Goal: Task Accomplishment & Management: Manage account settings

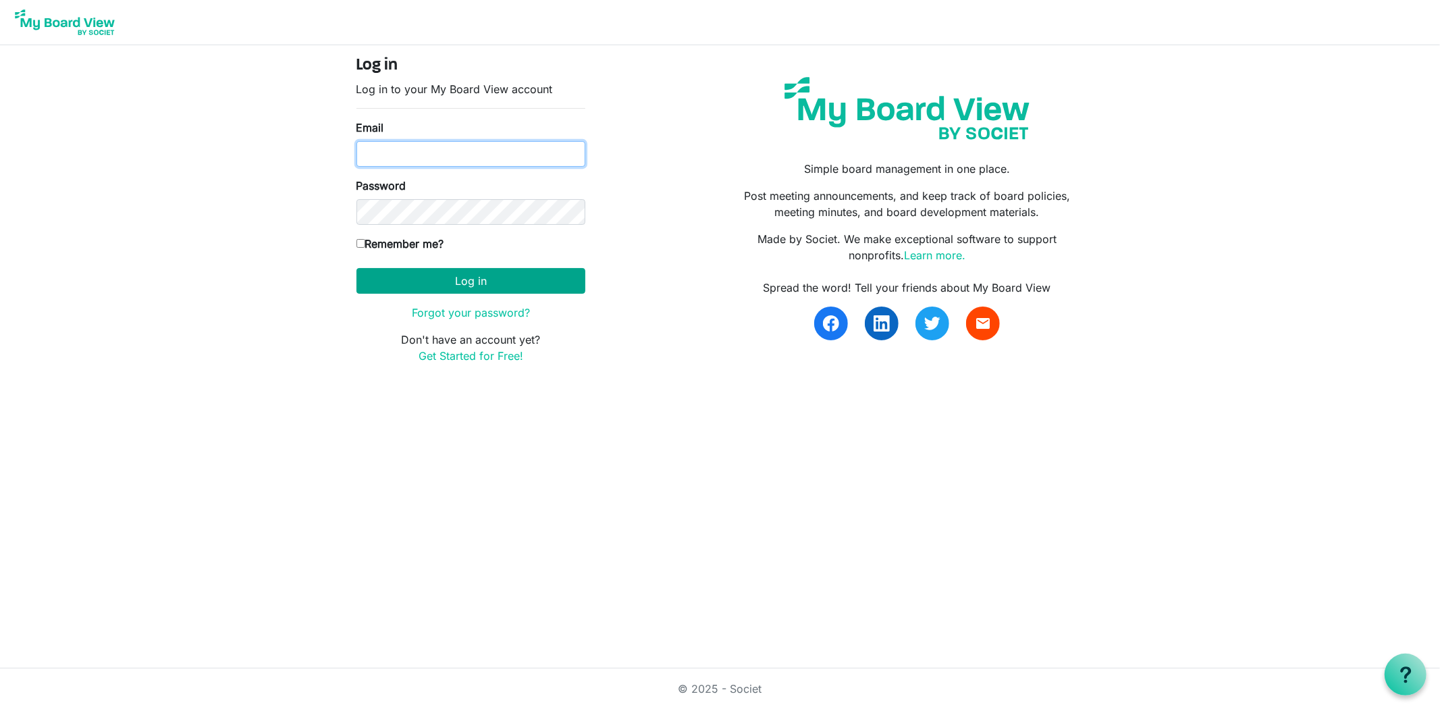
type input "georgia@arc-ad.org"
click at [448, 274] on button "Log in" at bounding box center [470, 281] width 229 height 26
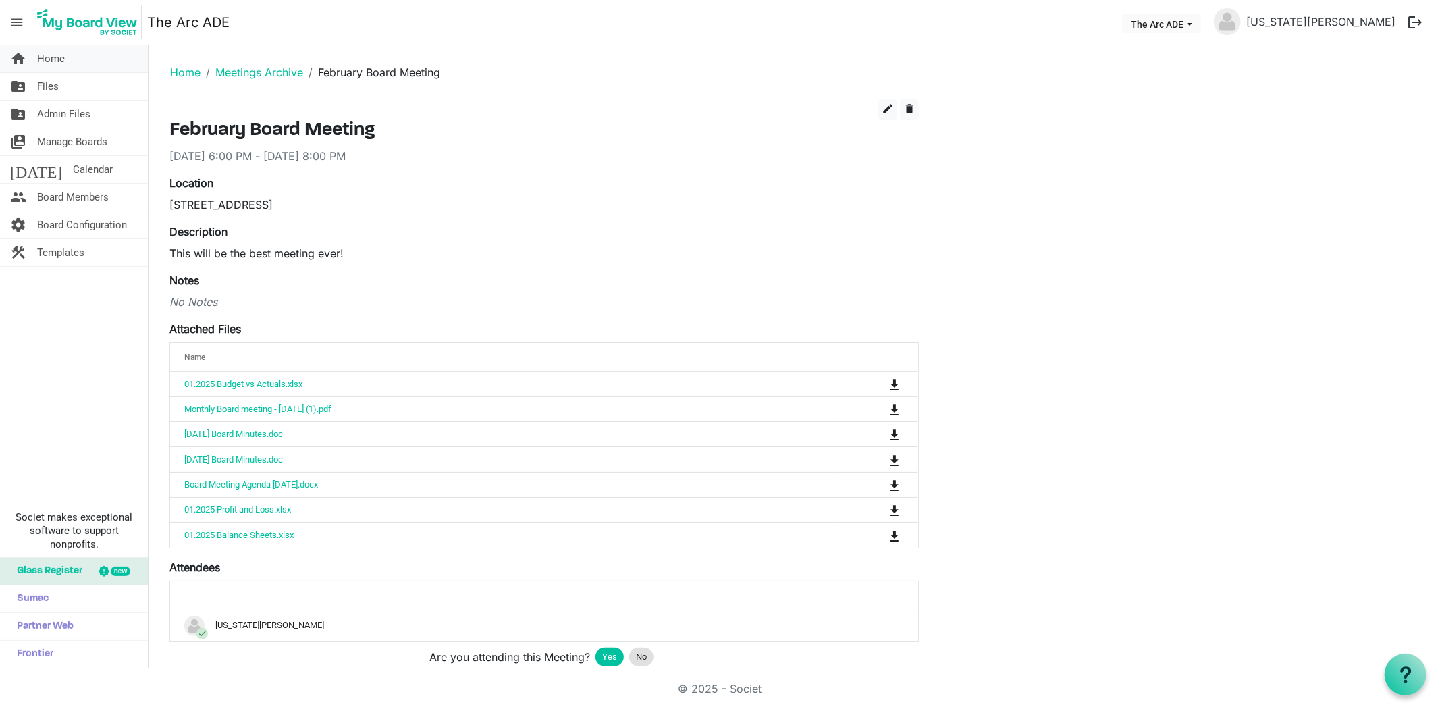
click at [61, 53] on span "Home" at bounding box center [51, 58] width 28 height 27
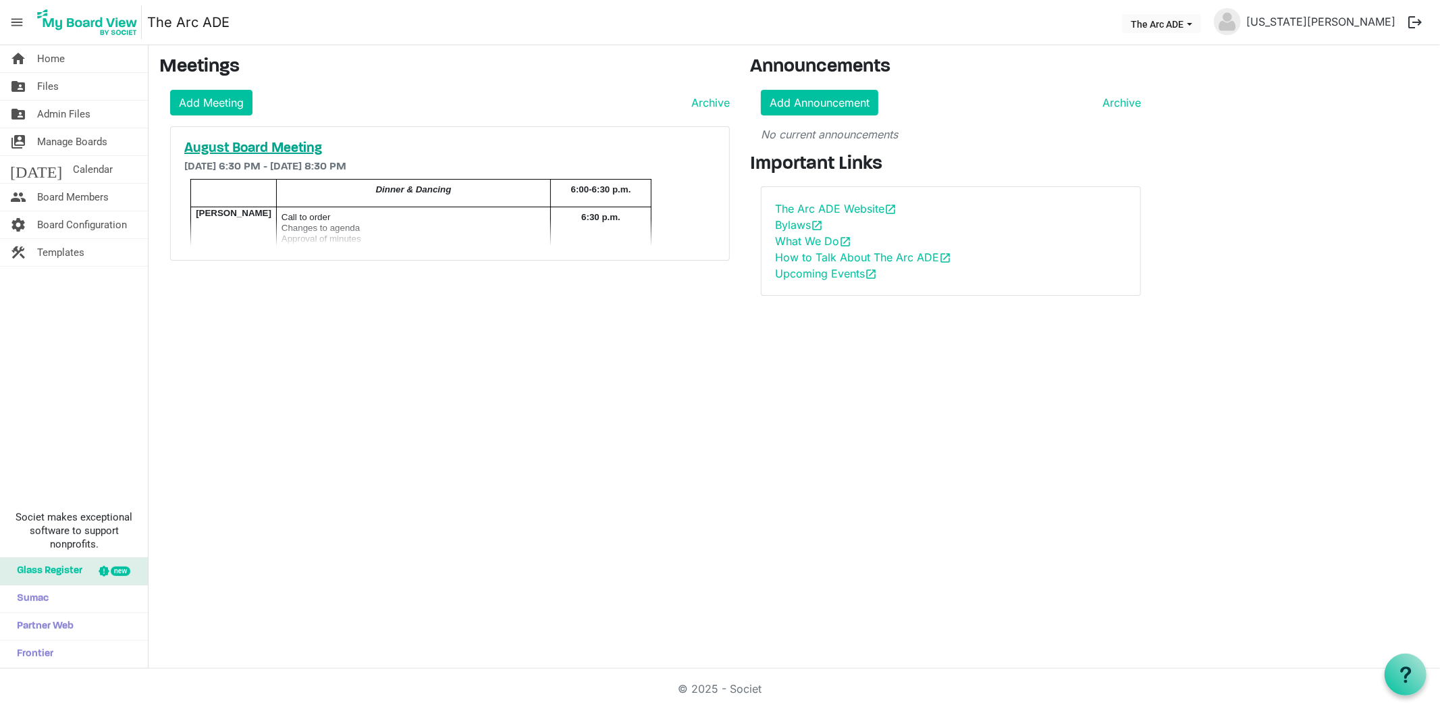
click at [231, 144] on h5 "August Board Meeting" at bounding box center [449, 148] width 531 height 16
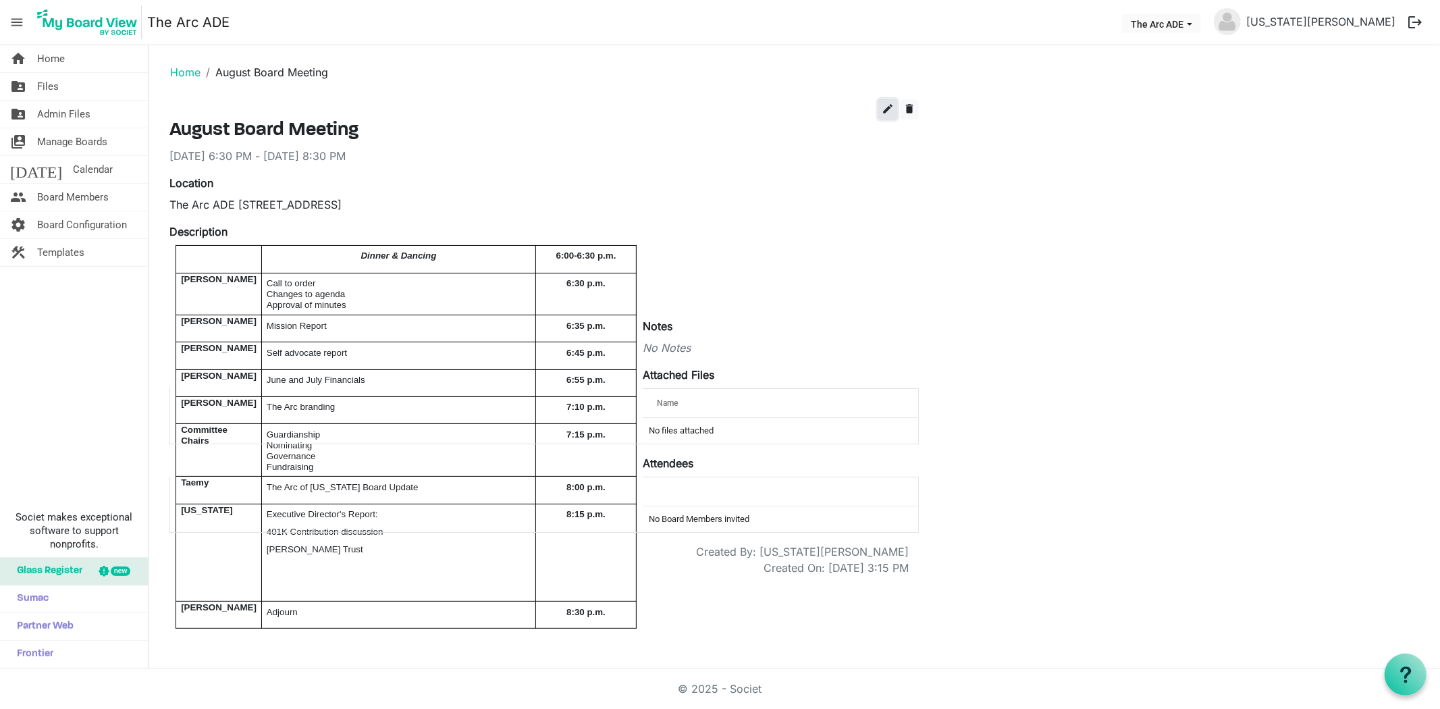
click at [880, 105] on button "edit" at bounding box center [887, 109] width 19 height 20
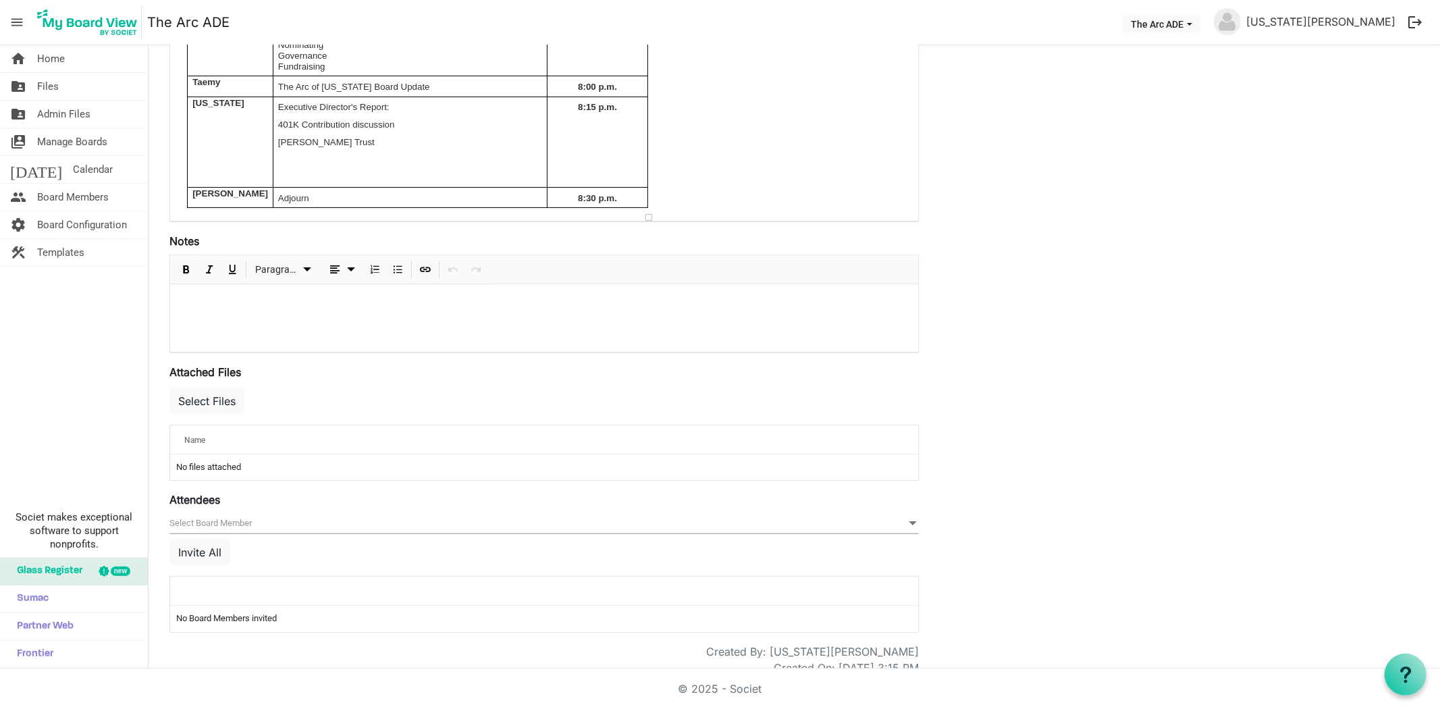
scroll to position [334, 0]
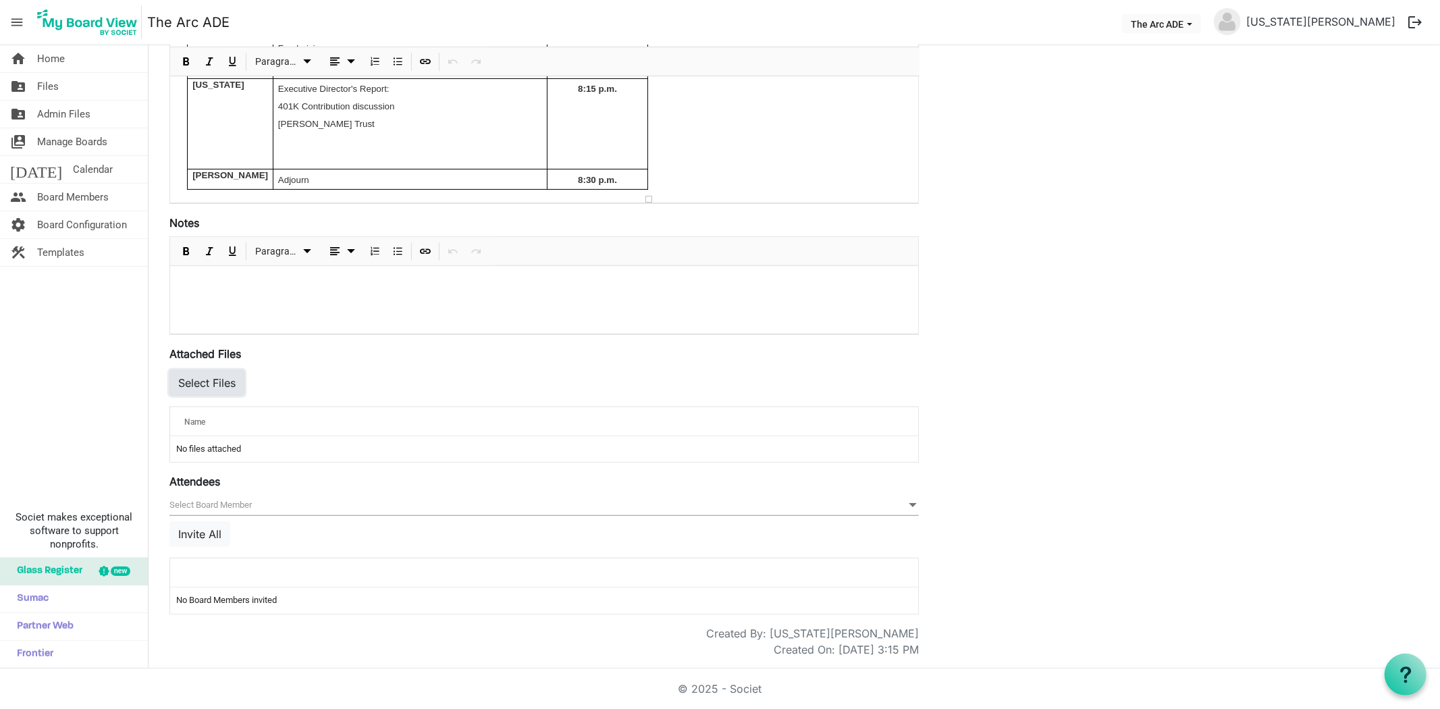
click at [216, 380] on button "Select Files" at bounding box center [206, 383] width 75 height 26
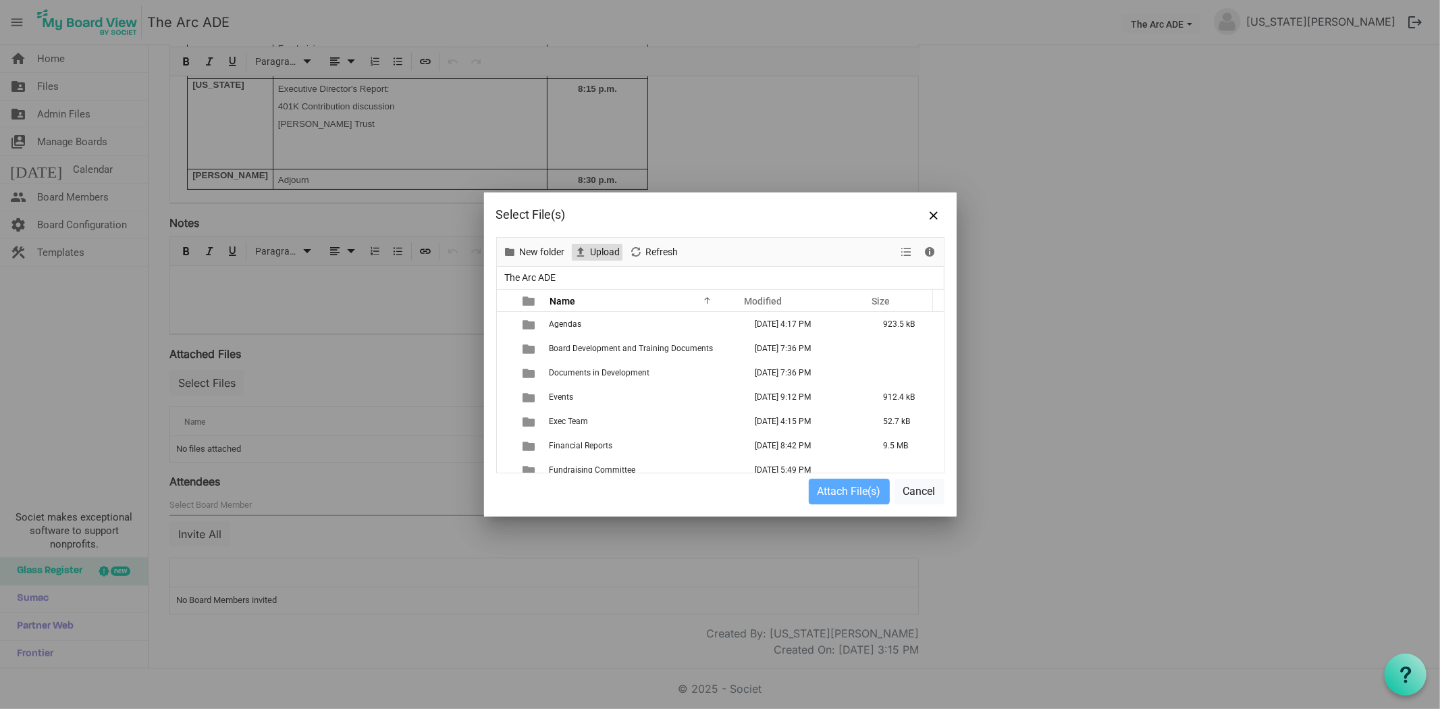
click at [606, 252] on span "Upload" at bounding box center [605, 252] width 32 height 17
click at [930, 211] on span "Close" at bounding box center [934, 215] width 8 height 8
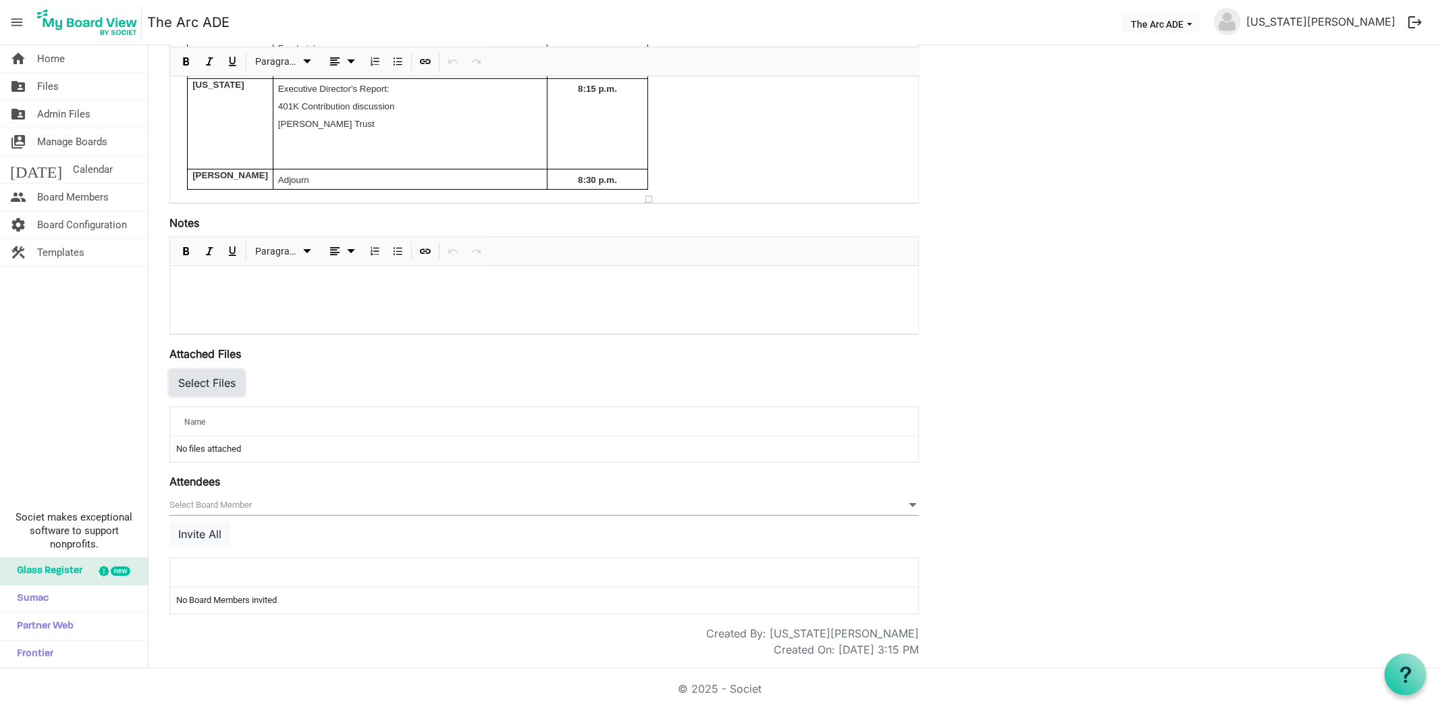
click at [206, 379] on button "Select Files" at bounding box center [206, 383] width 75 height 26
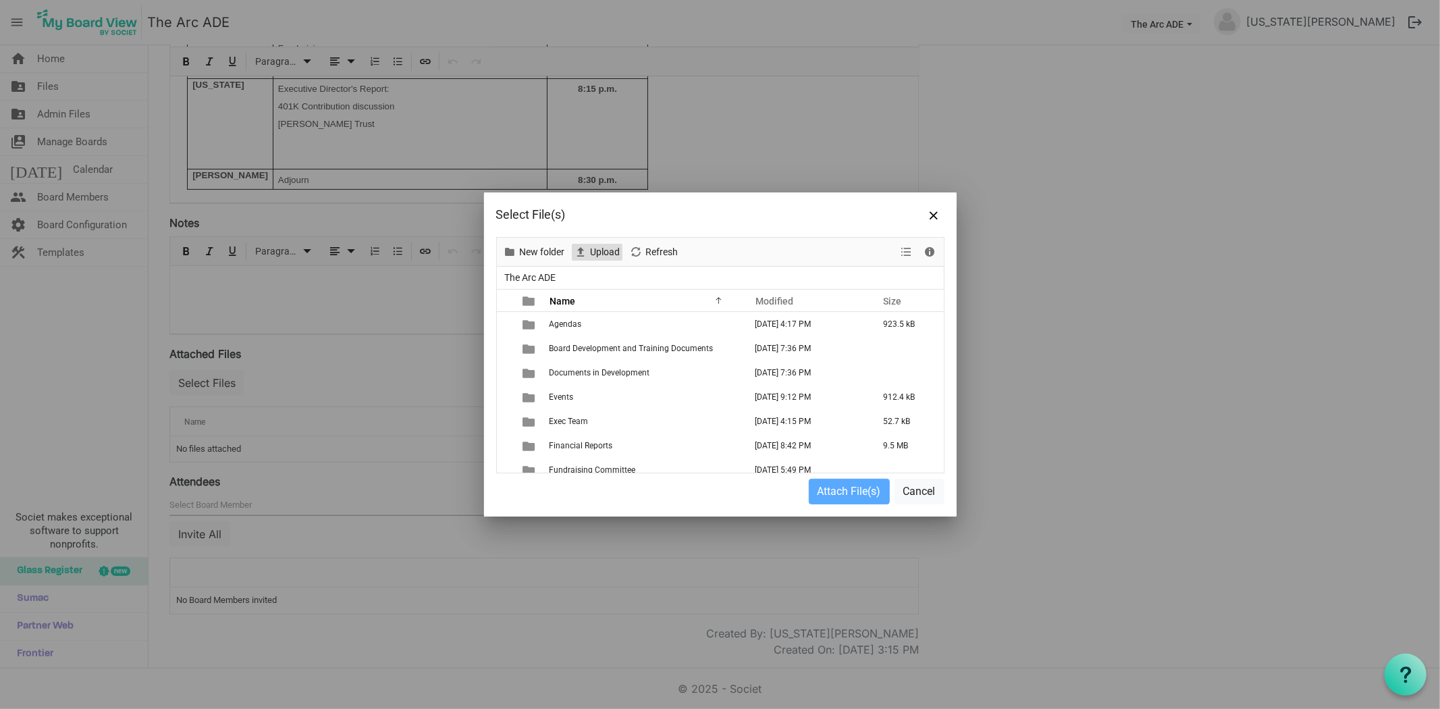
click at [614, 252] on span "Upload" at bounding box center [605, 252] width 32 height 17
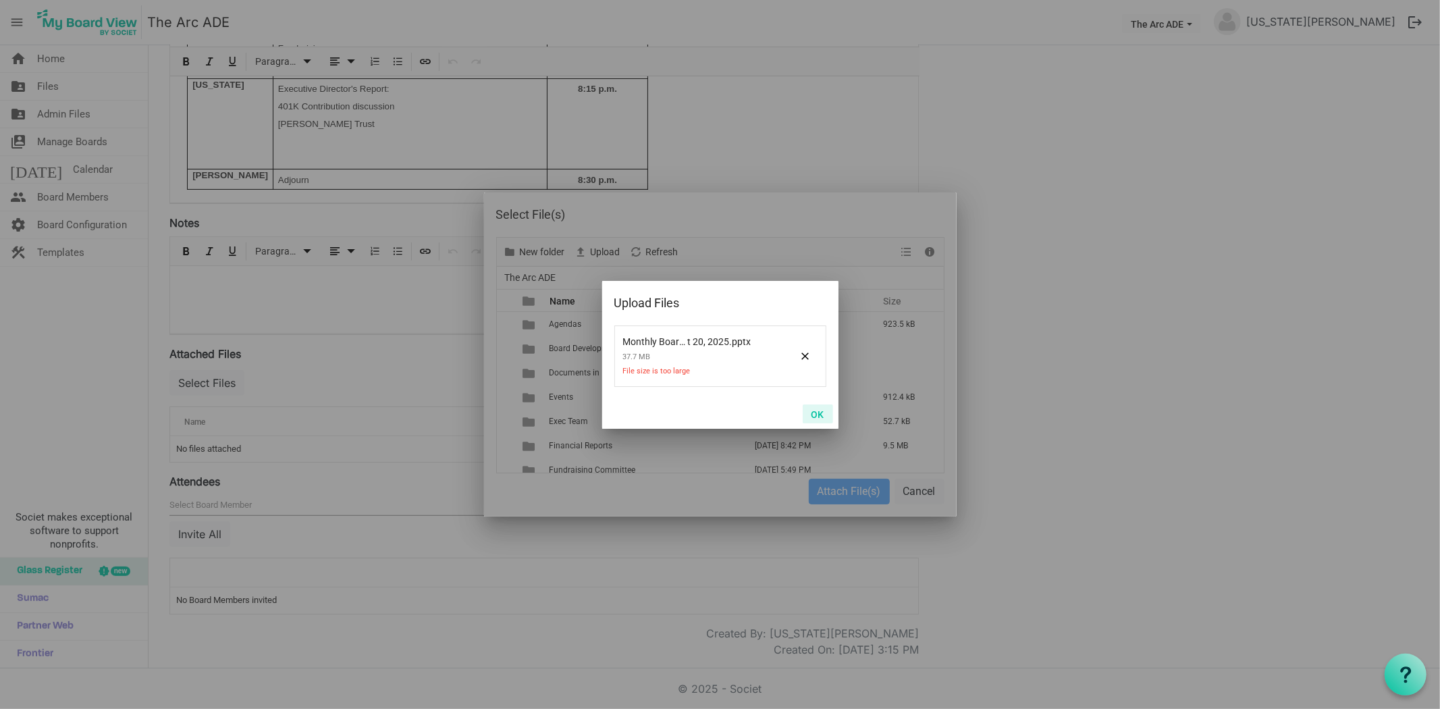
click at [818, 415] on button "OK" at bounding box center [818, 413] width 30 height 19
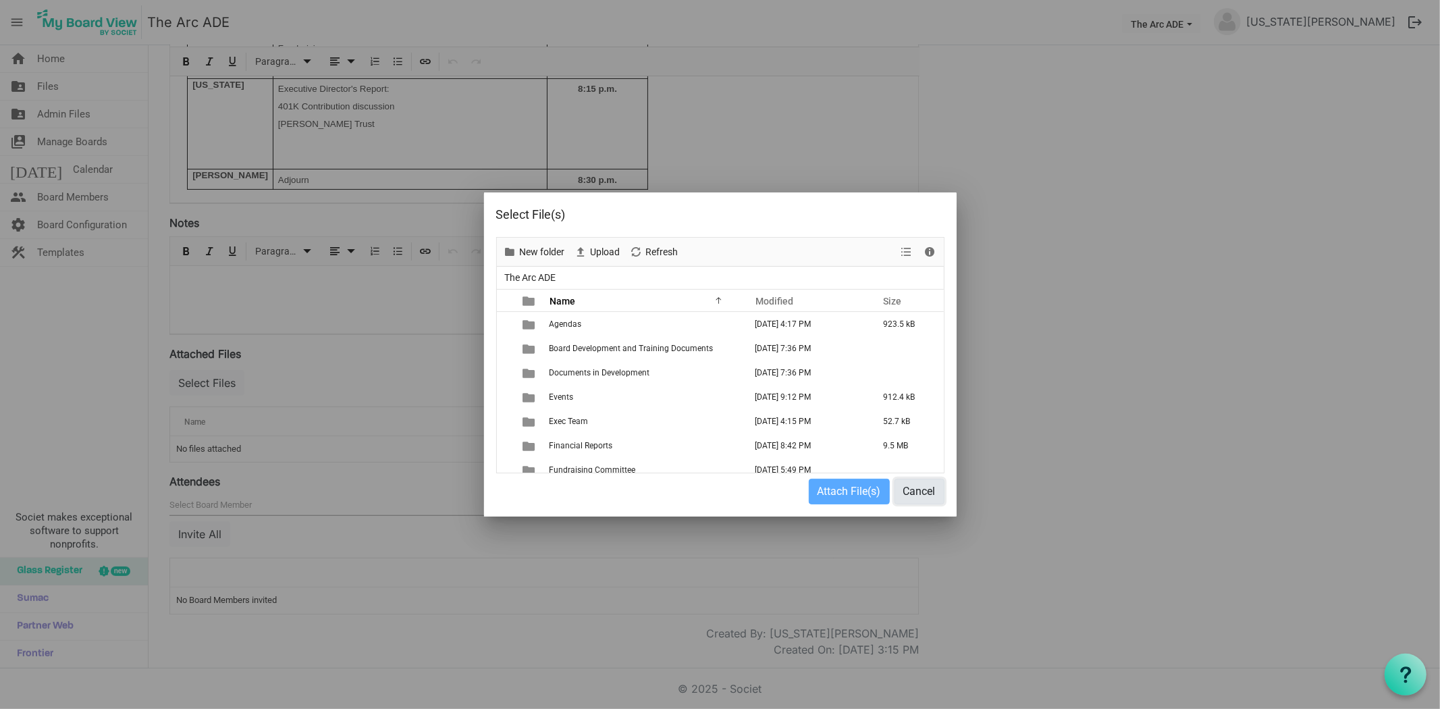
click at [928, 493] on button "Cancel" at bounding box center [920, 492] width 50 height 26
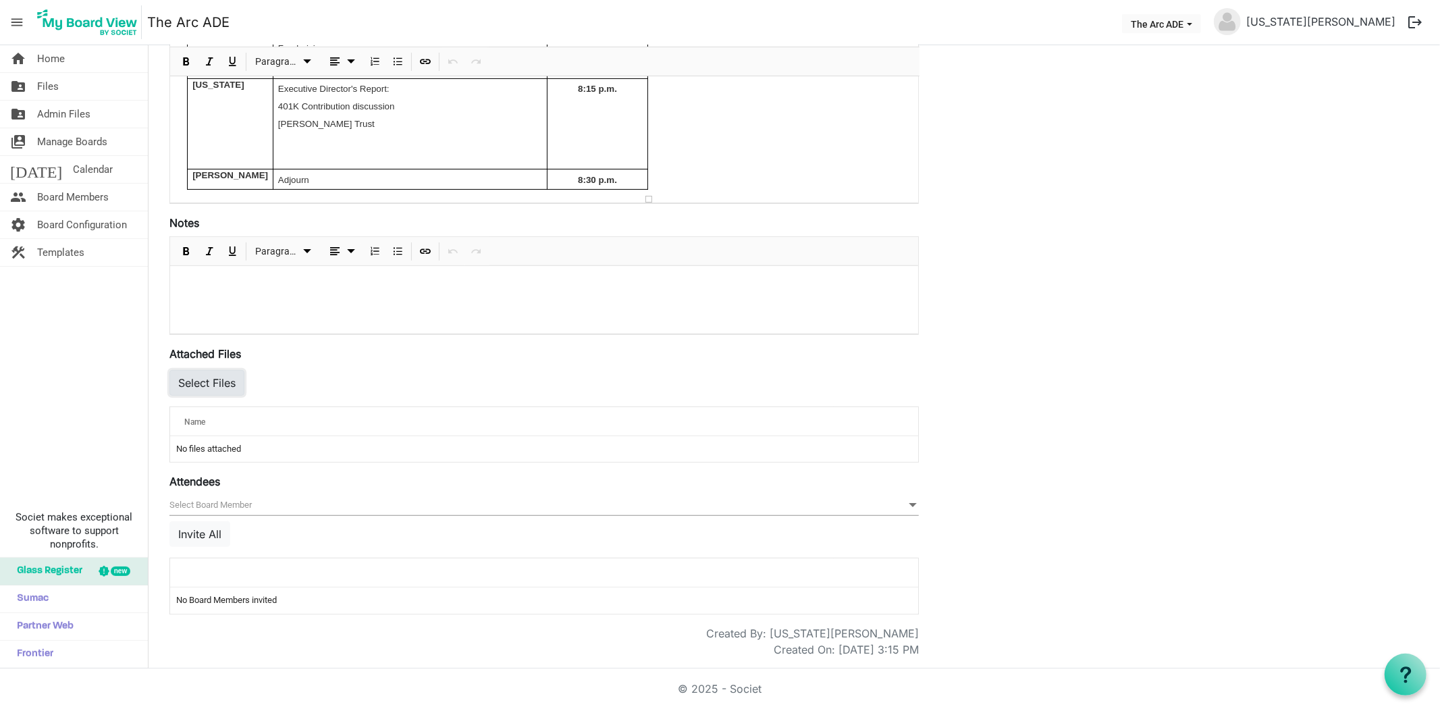
click at [228, 373] on button "Select Files" at bounding box center [206, 383] width 75 height 26
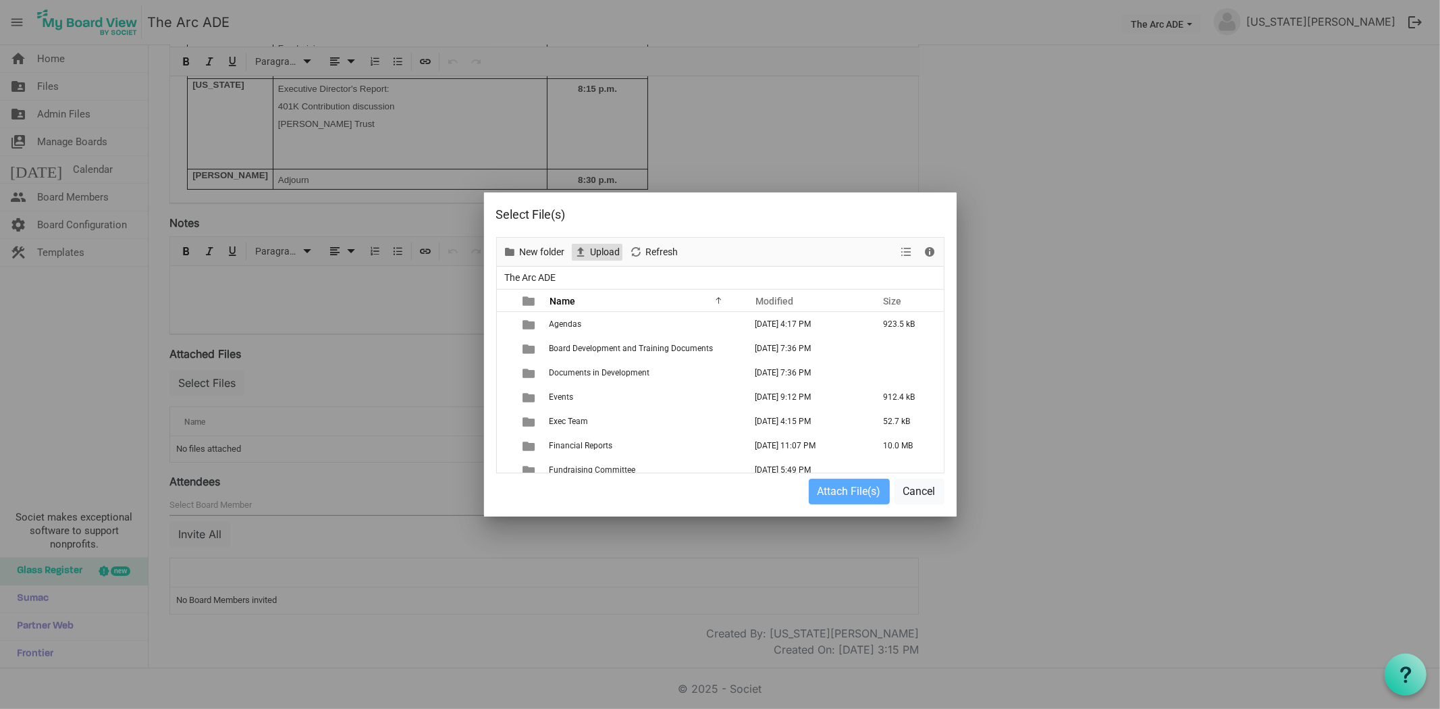
click at [606, 252] on span "Upload" at bounding box center [605, 252] width 32 height 17
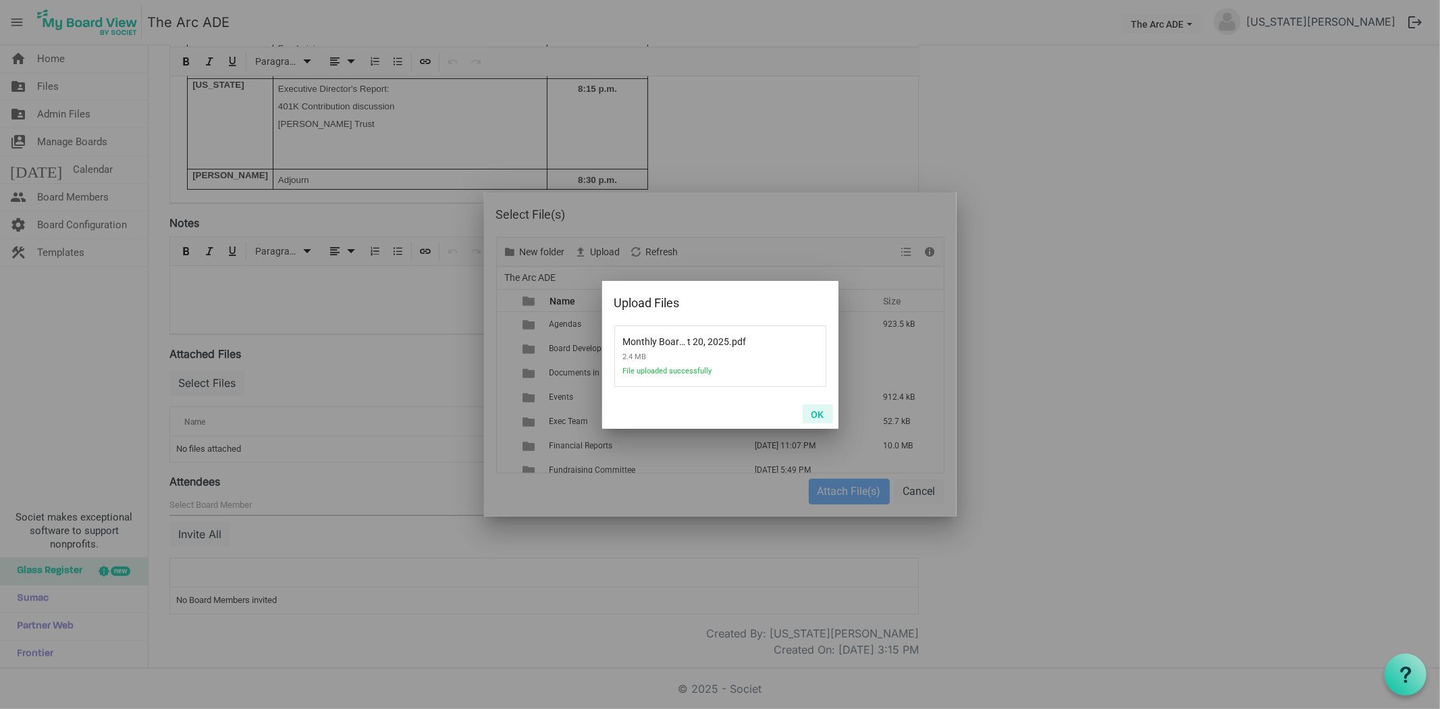
click at [816, 415] on button "OK" at bounding box center [818, 413] width 30 height 19
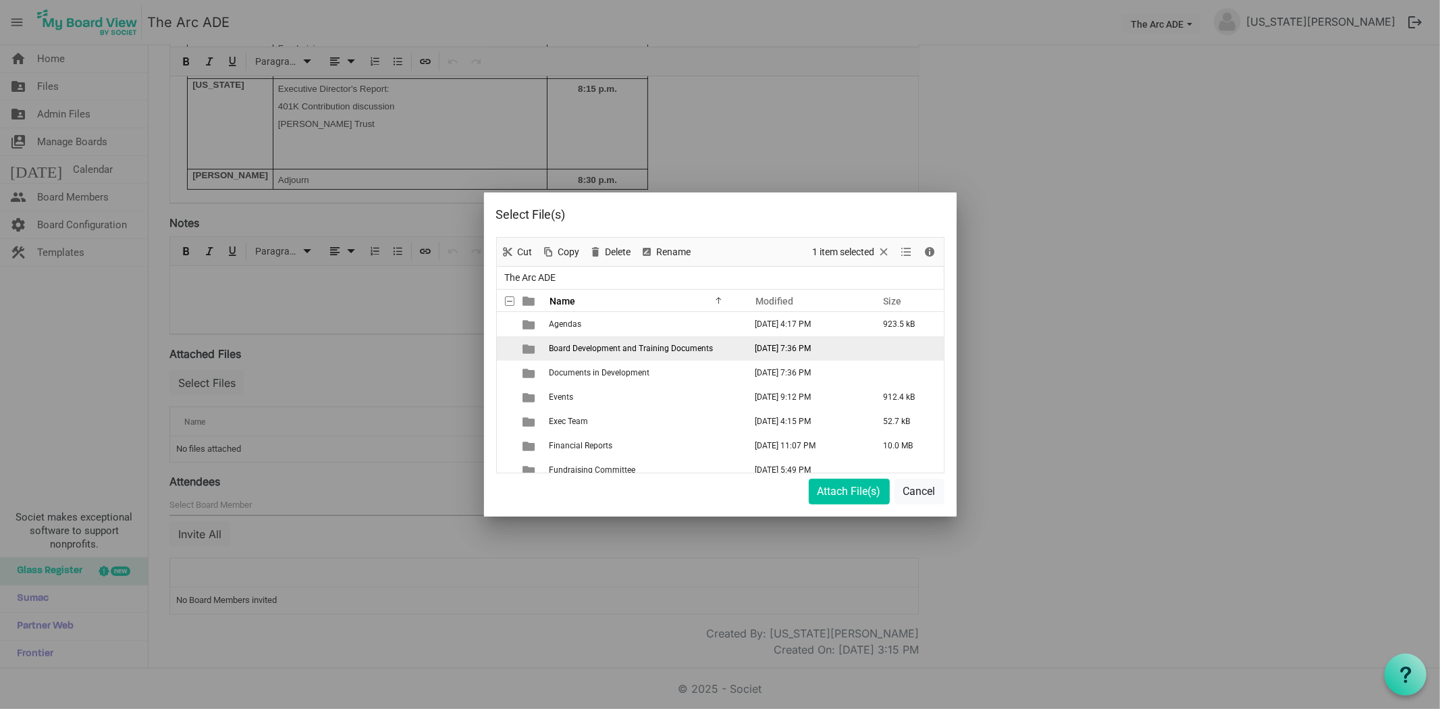
scroll to position [300, 0]
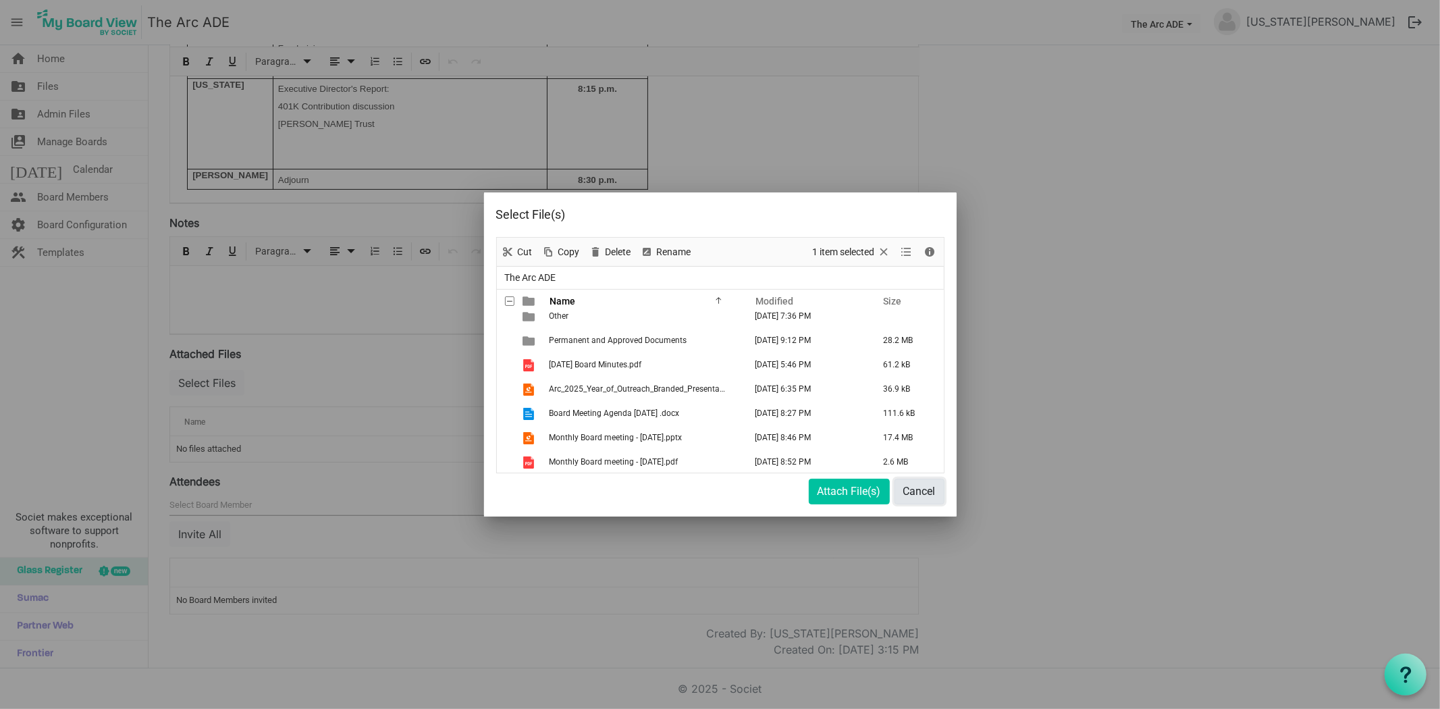
click at [929, 491] on button "Cancel" at bounding box center [920, 492] width 50 height 26
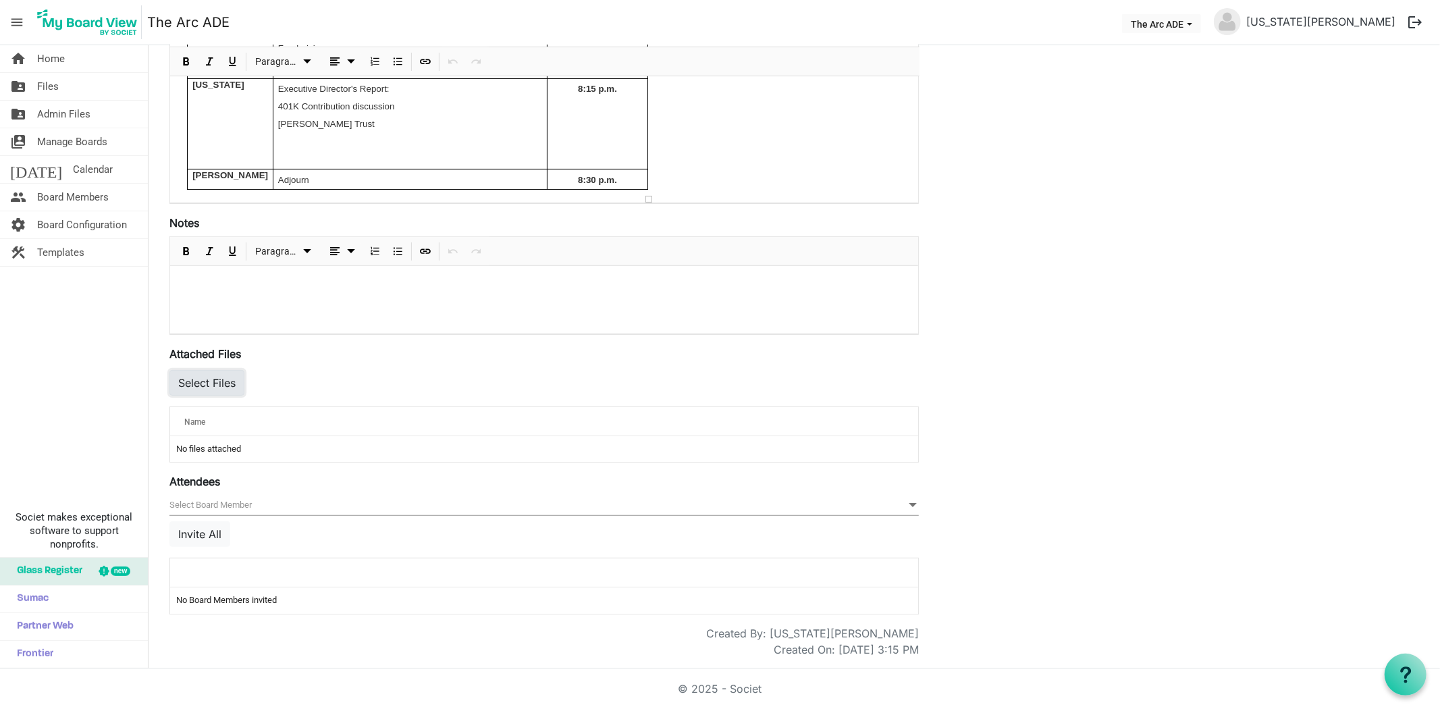
click at [205, 380] on button "Select Files" at bounding box center [206, 383] width 75 height 26
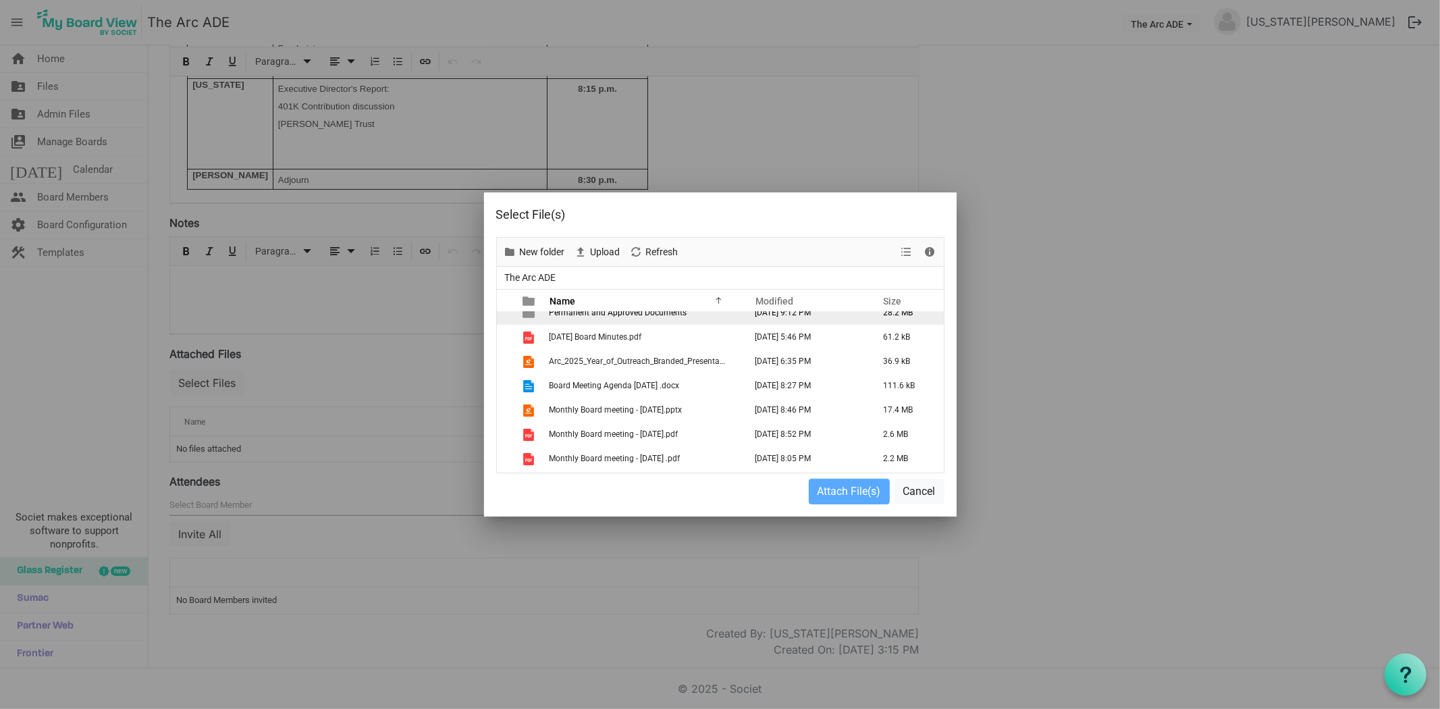
scroll to position [349, 0]
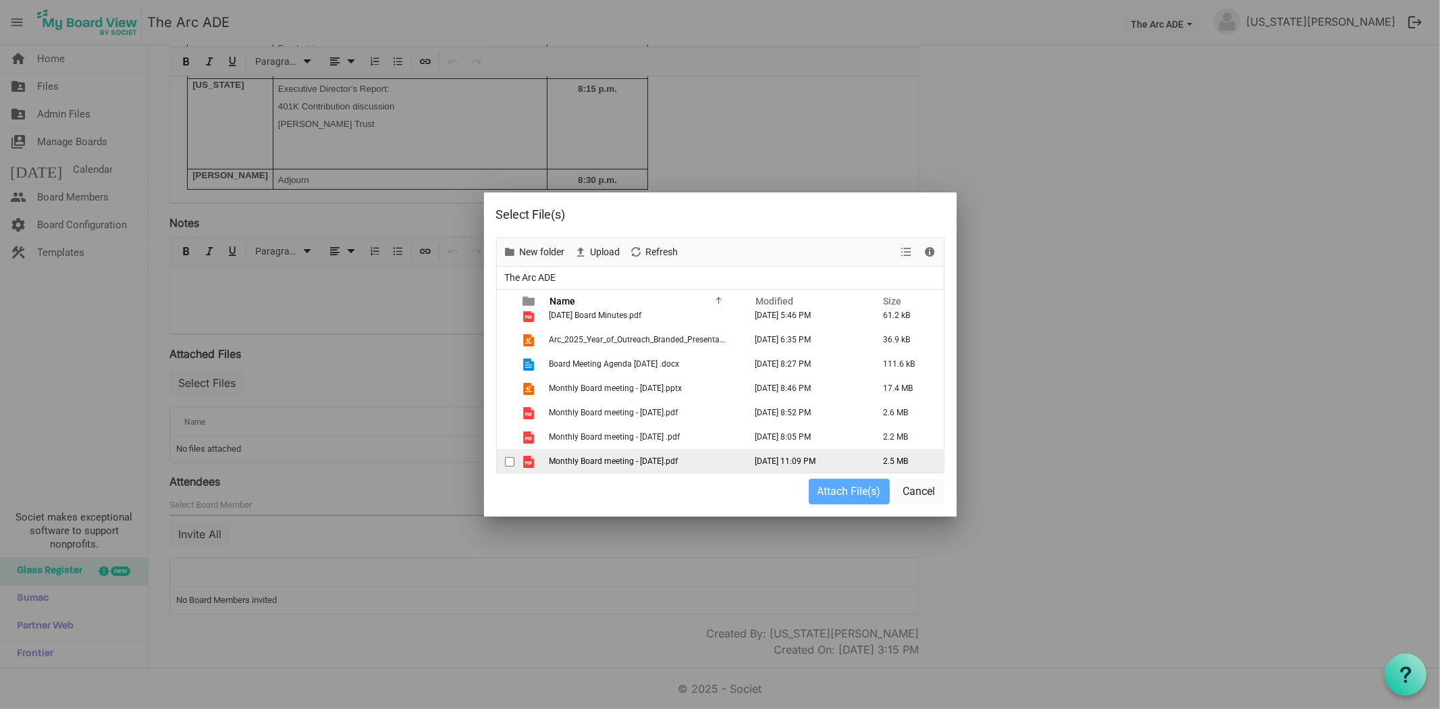
click at [628, 454] on td "Monthly Board meeting - August 20, 2025.pdf" at bounding box center [643, 461] width 196 height 24
click at [865, 493] on button "Attach File(s)" at bounding box center [849, 492] width 81 height 26
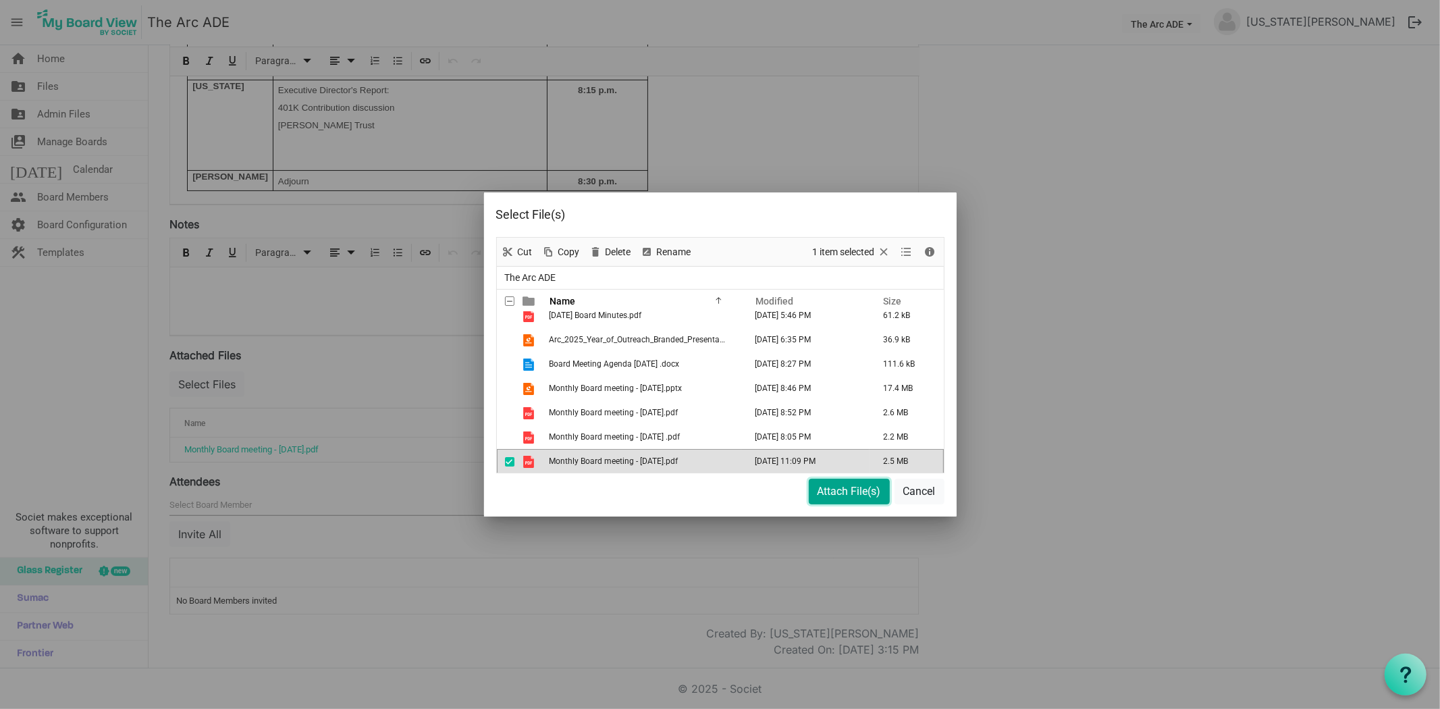
scroll to position [333, 0]
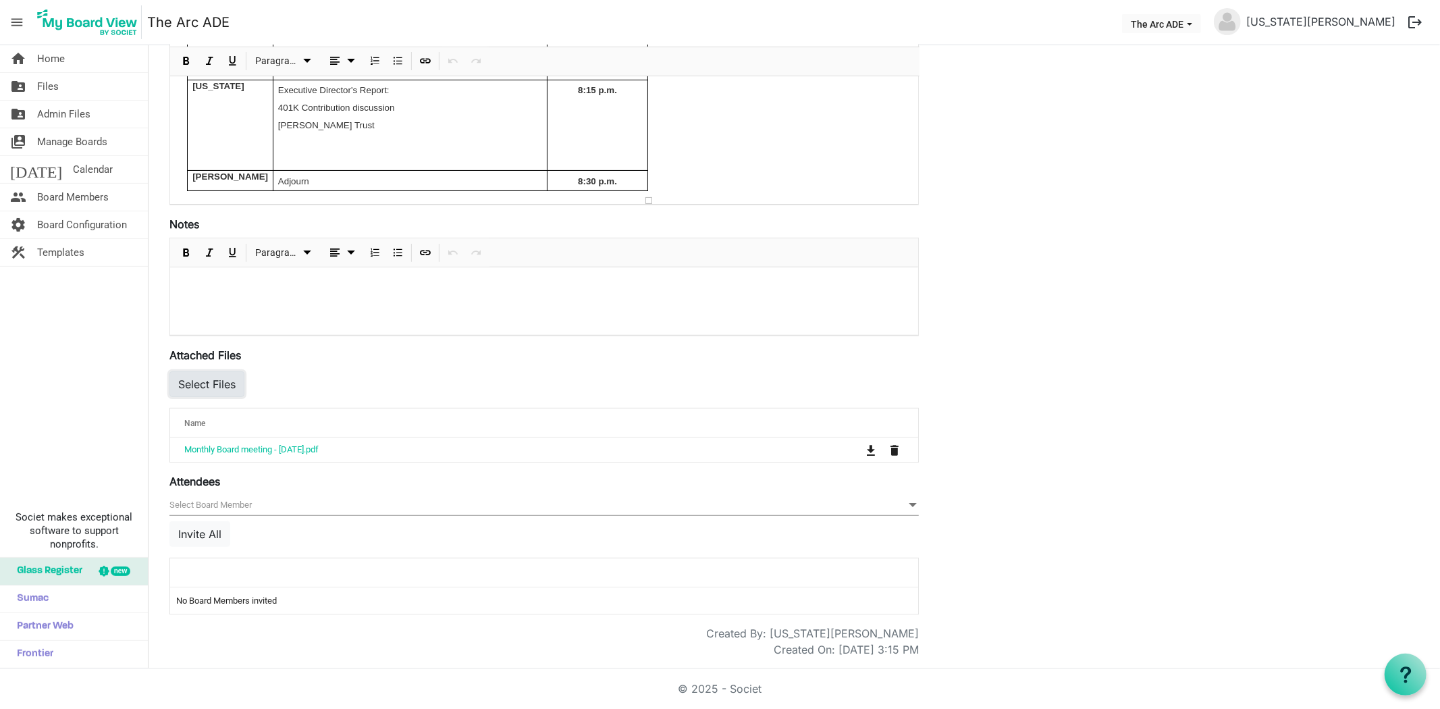
click at [213, 388] on button "Select Files" at bounding box center [206, 384] width 75 height 26
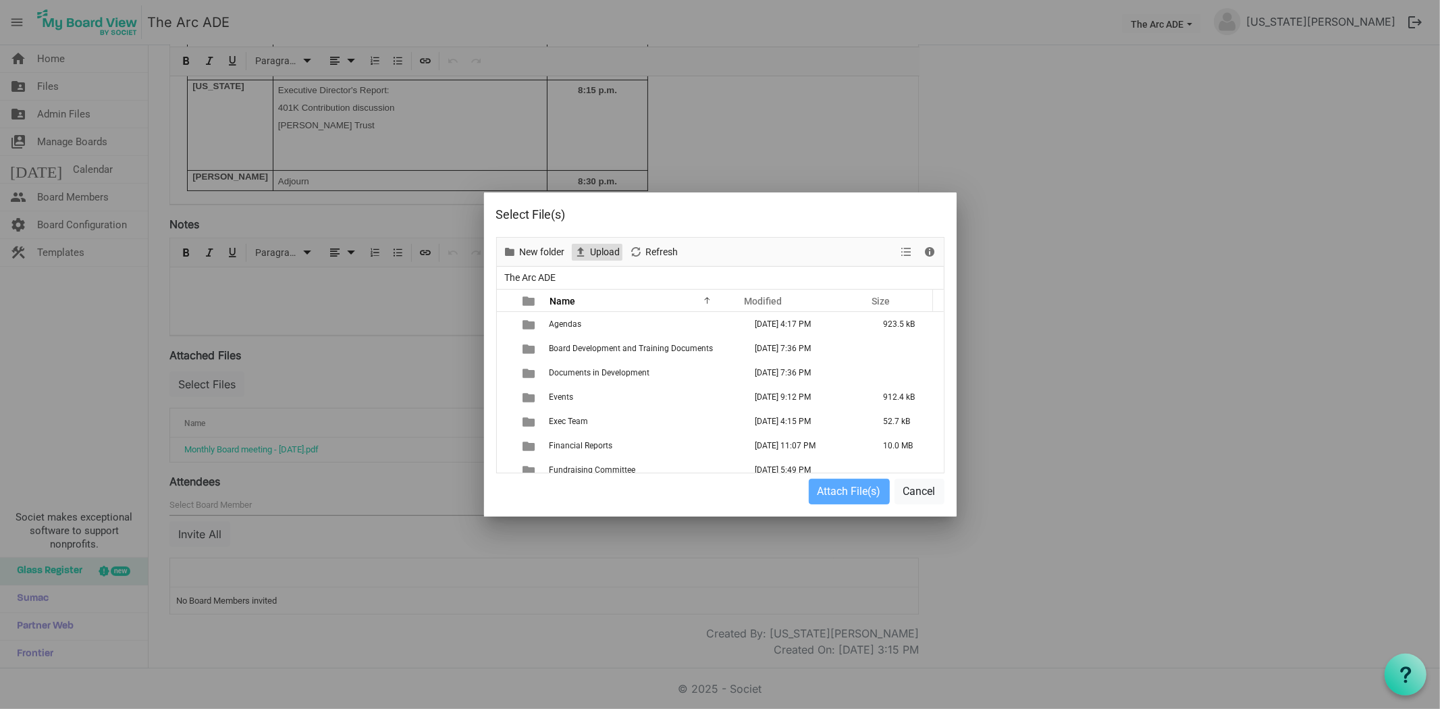
click at [589, 257] on span "Upload" at bounding box center [581, 252] width 16 height 17
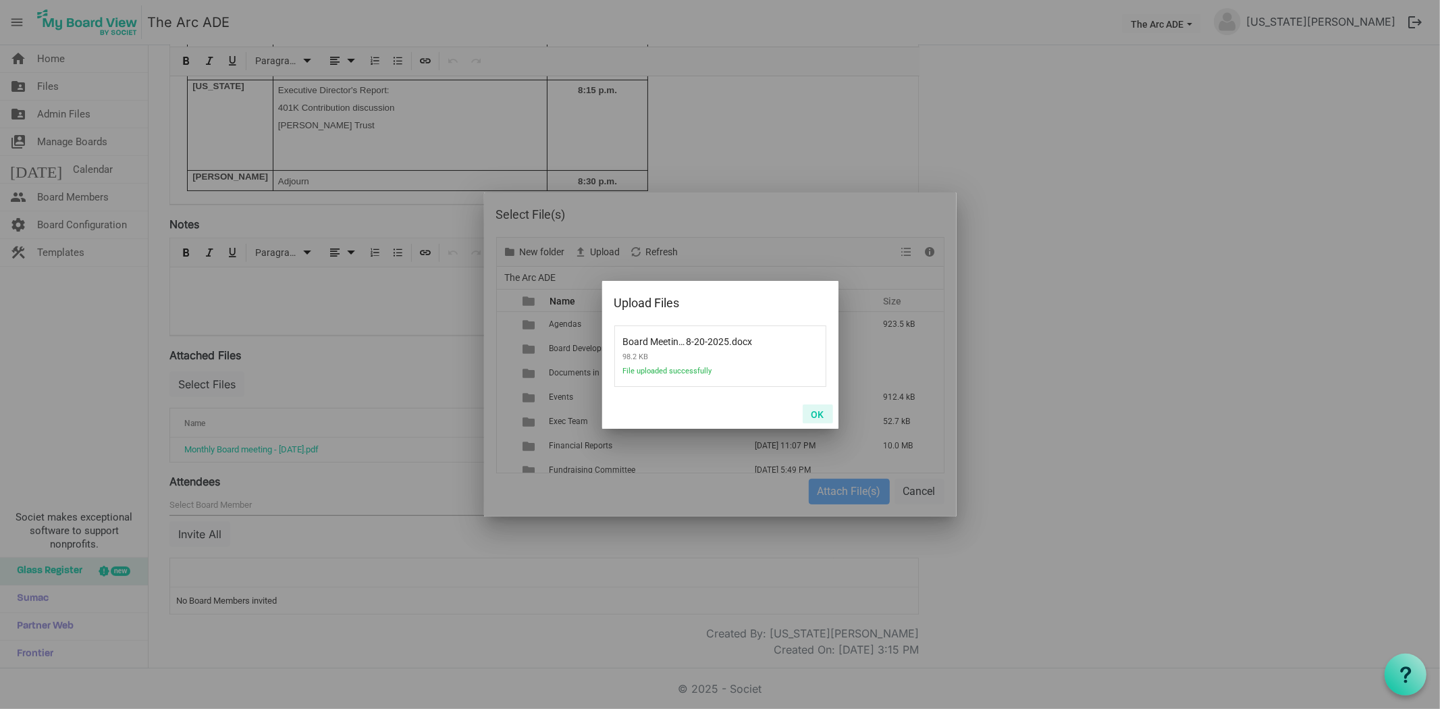
click at [818, 412] on button "OK" at bounding box center [818, 413] width 30 height 19
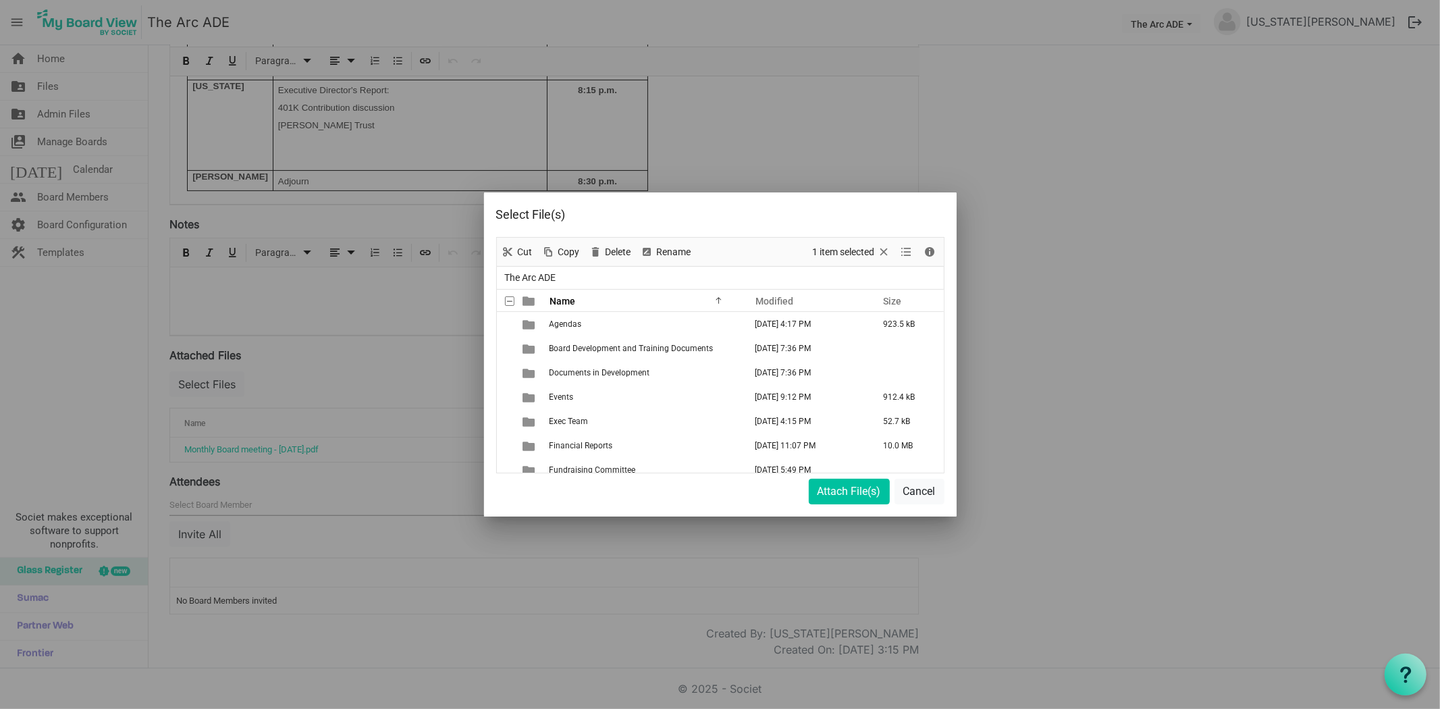
scroll to position [342, 0]
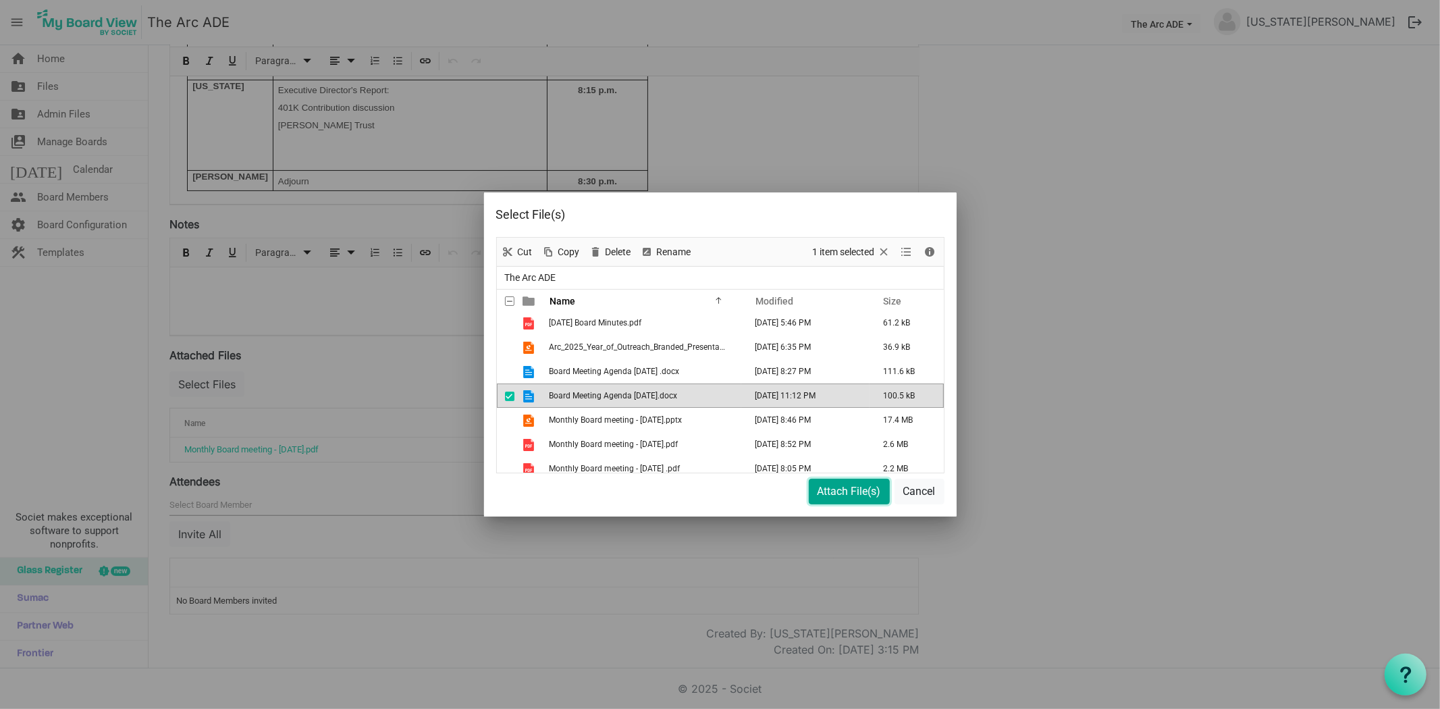
click at [824, 489] on button "Attach File(s)" at bounding box center [849, 492] width 81 height 26
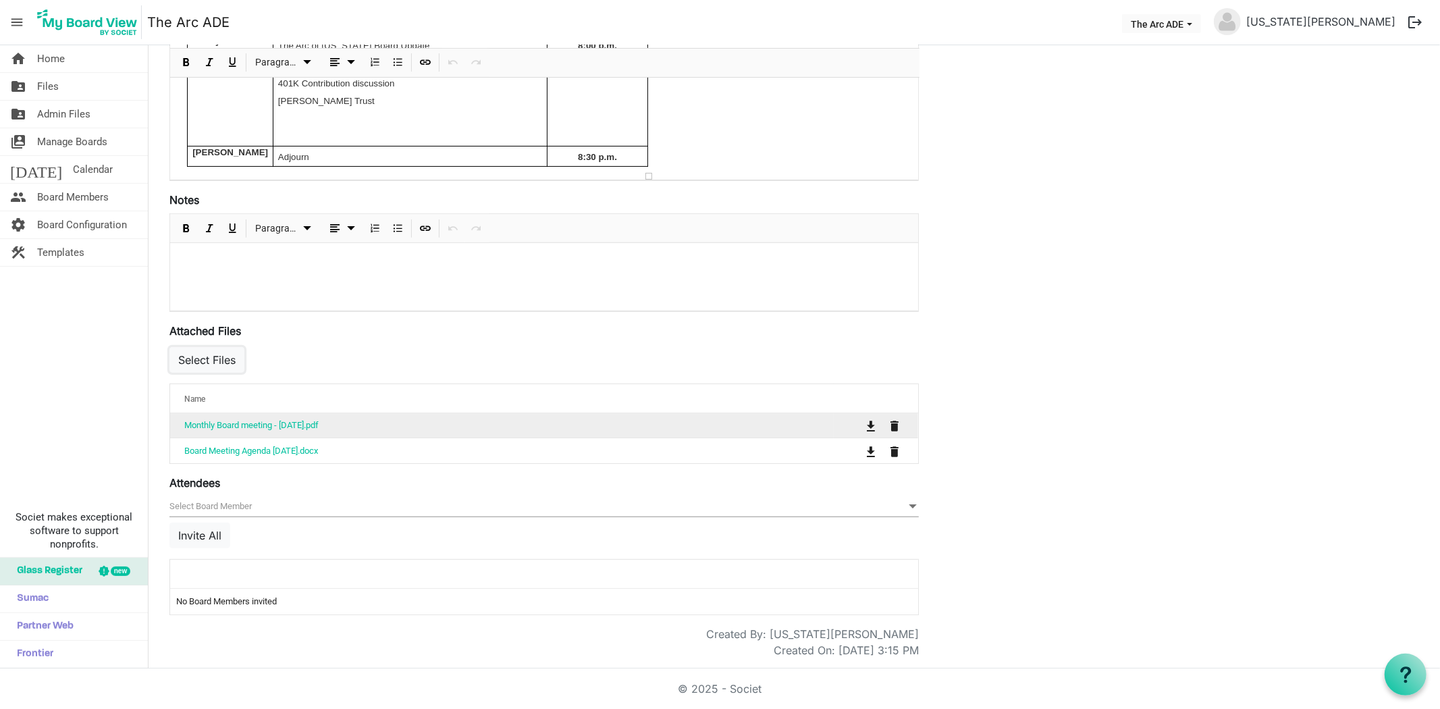
scroll to position [358, 0]
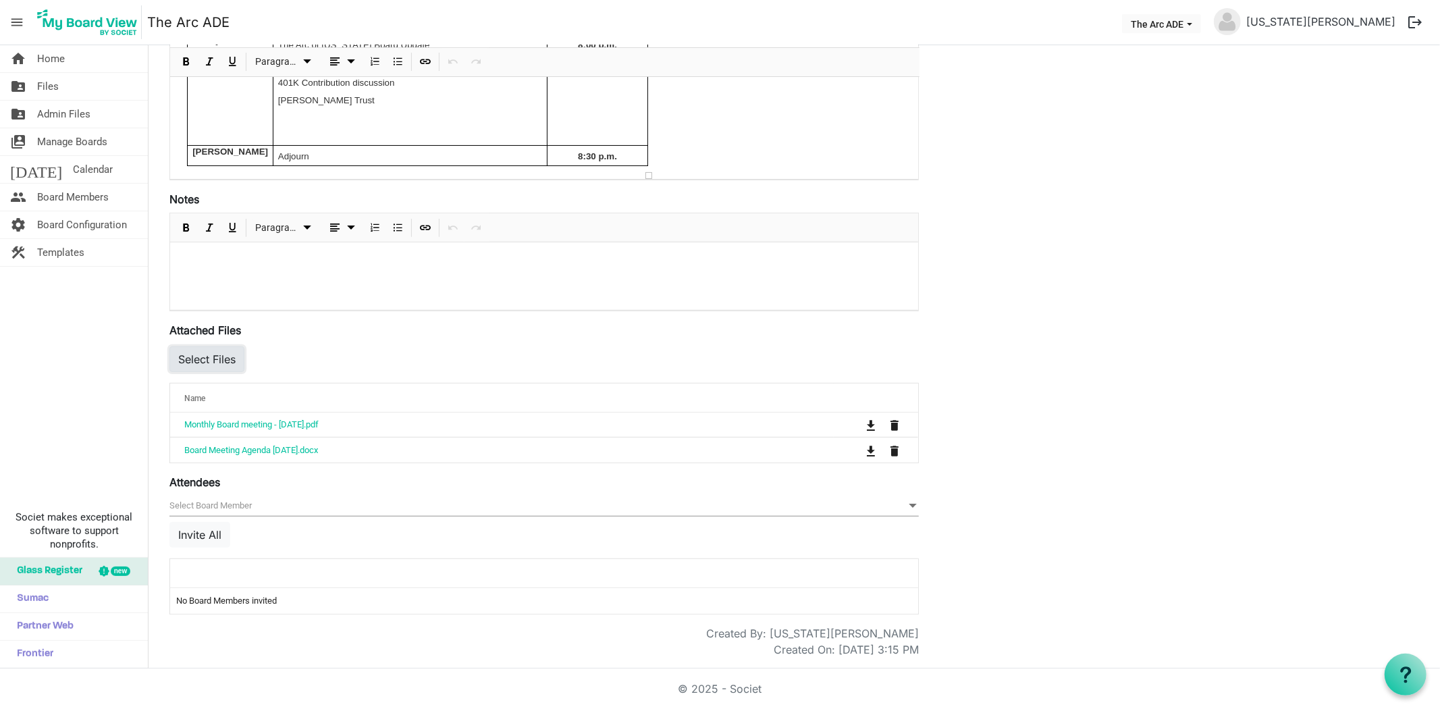
click at [223, 361] on button "Select Files" at bounding box center [206, 359] width 75 height 26
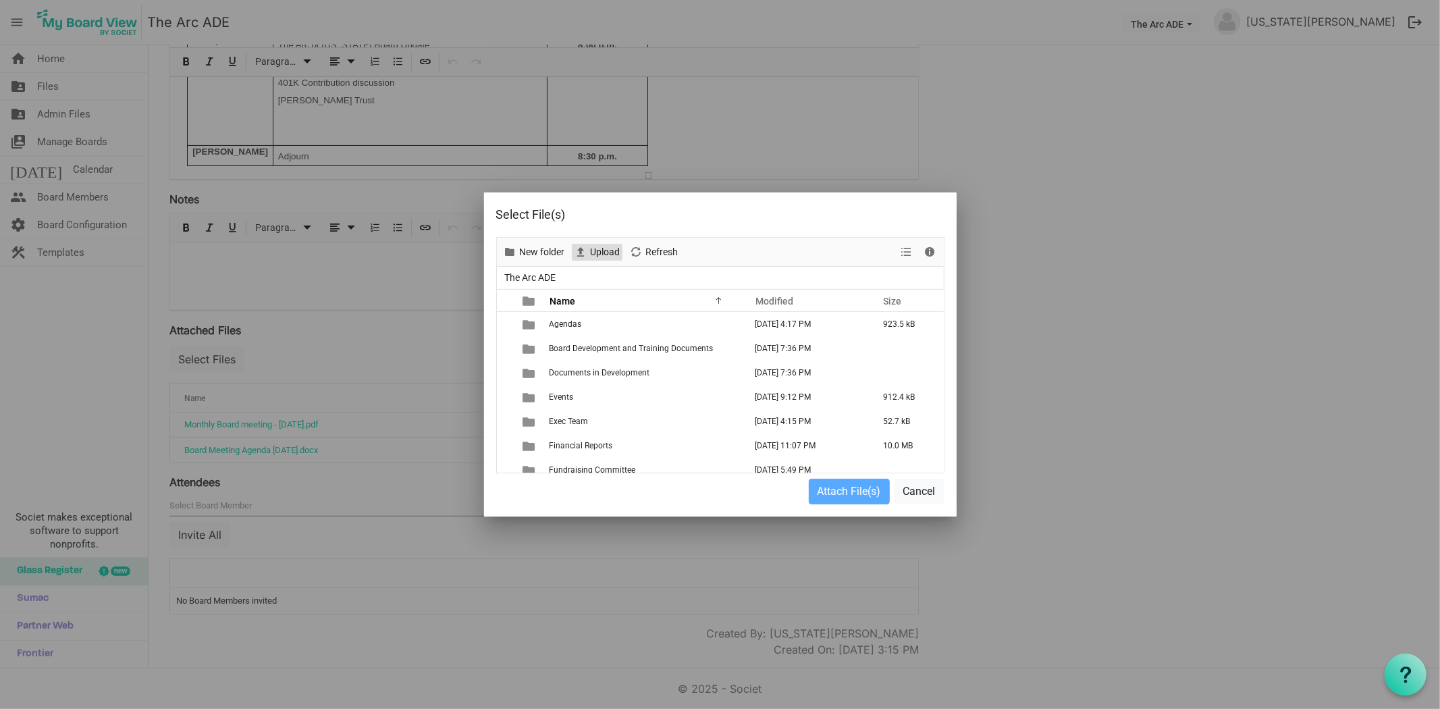
click at [596, 257] on span "Upload" at bounding box center [605, 252] width 32 height 17
click at [916, 489] on button "Cancel" at bounding box center [920, 492] width 50 height 26
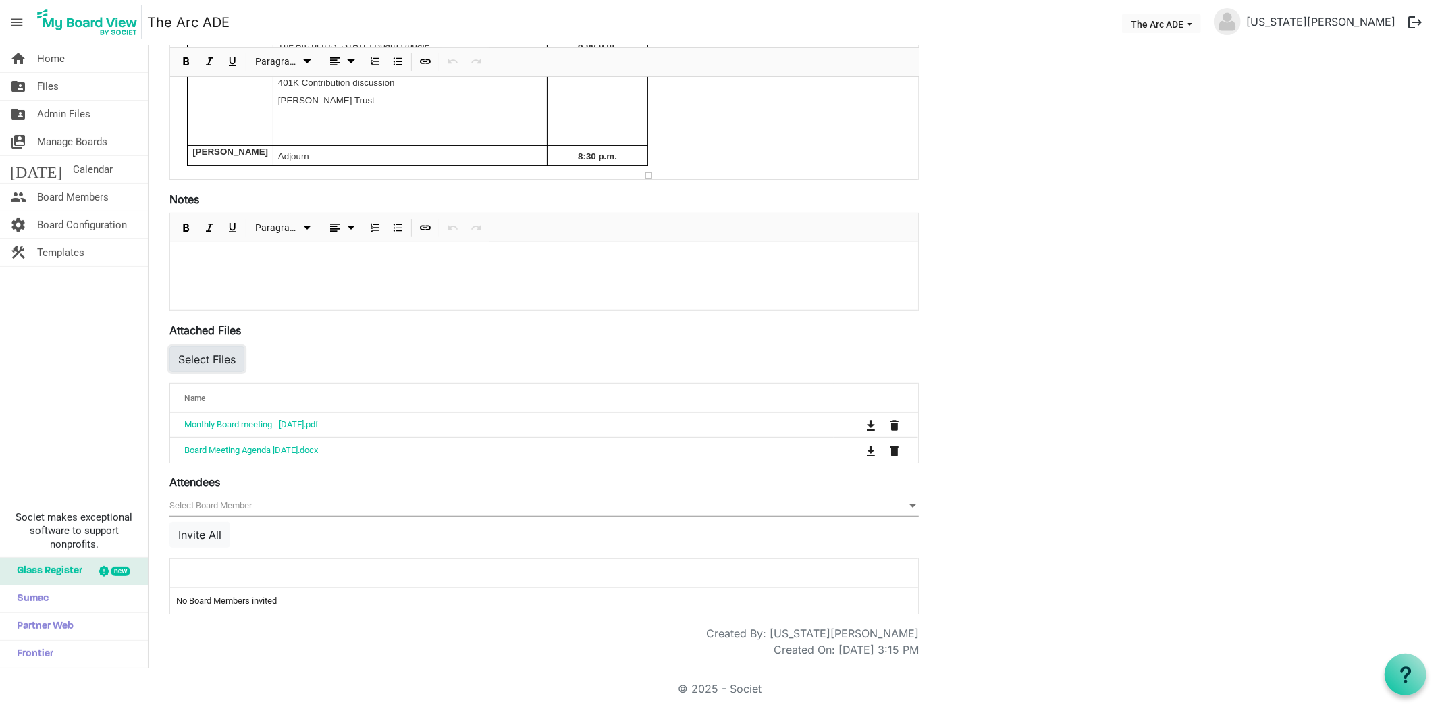
click at [234, 359] on button "Select Files" at bounding box center [206, 359] width 75 height 26
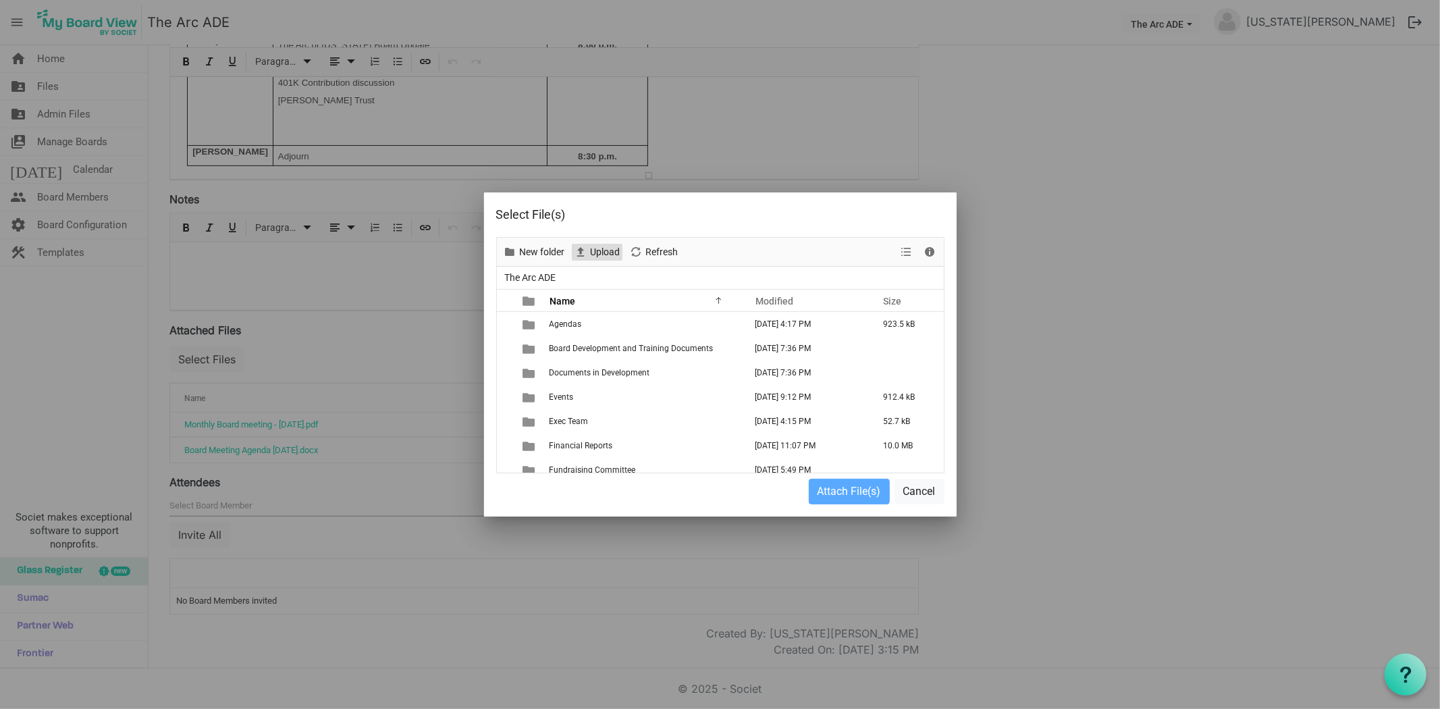
click at [602, 245] on span "Upload" at bounding box center [605, 252] width 32 height 17
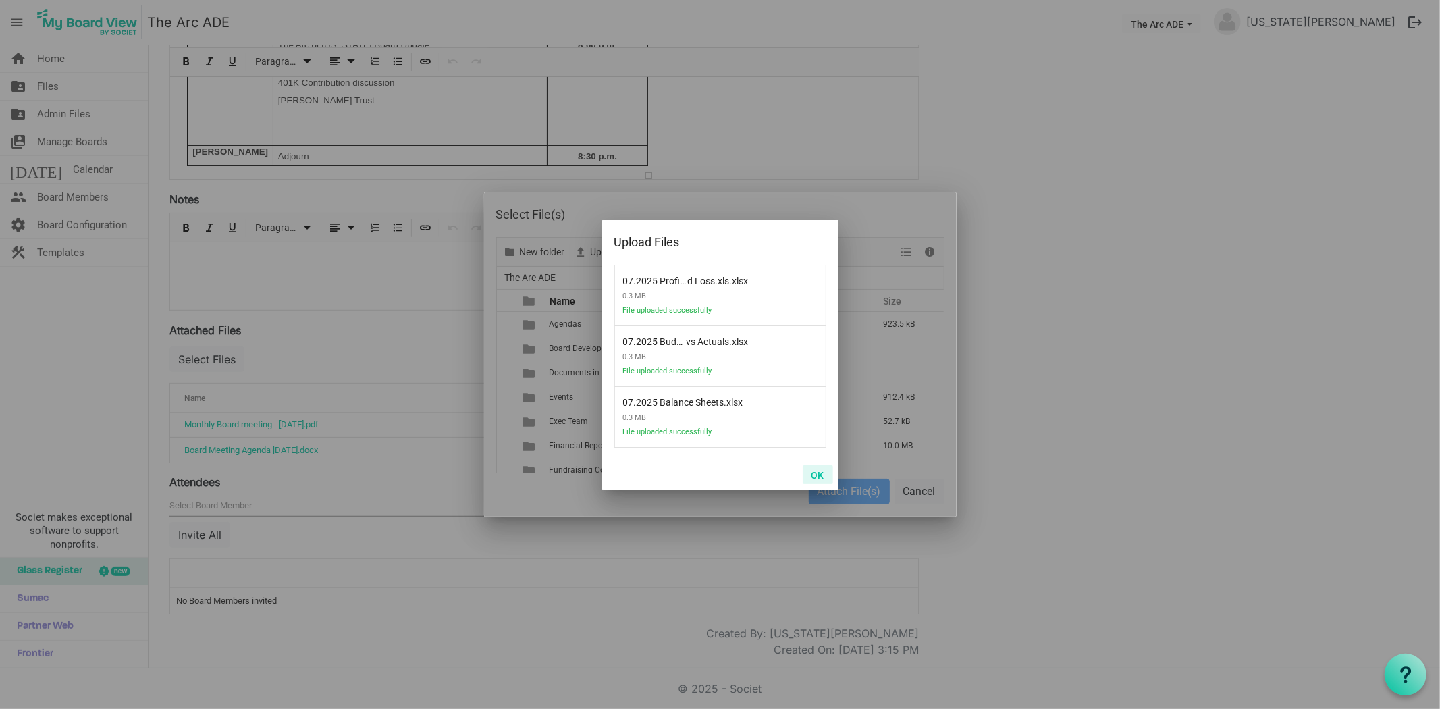
click at [826, 471] on button "OK" at bounding box center [818, 474] width 30 height 19
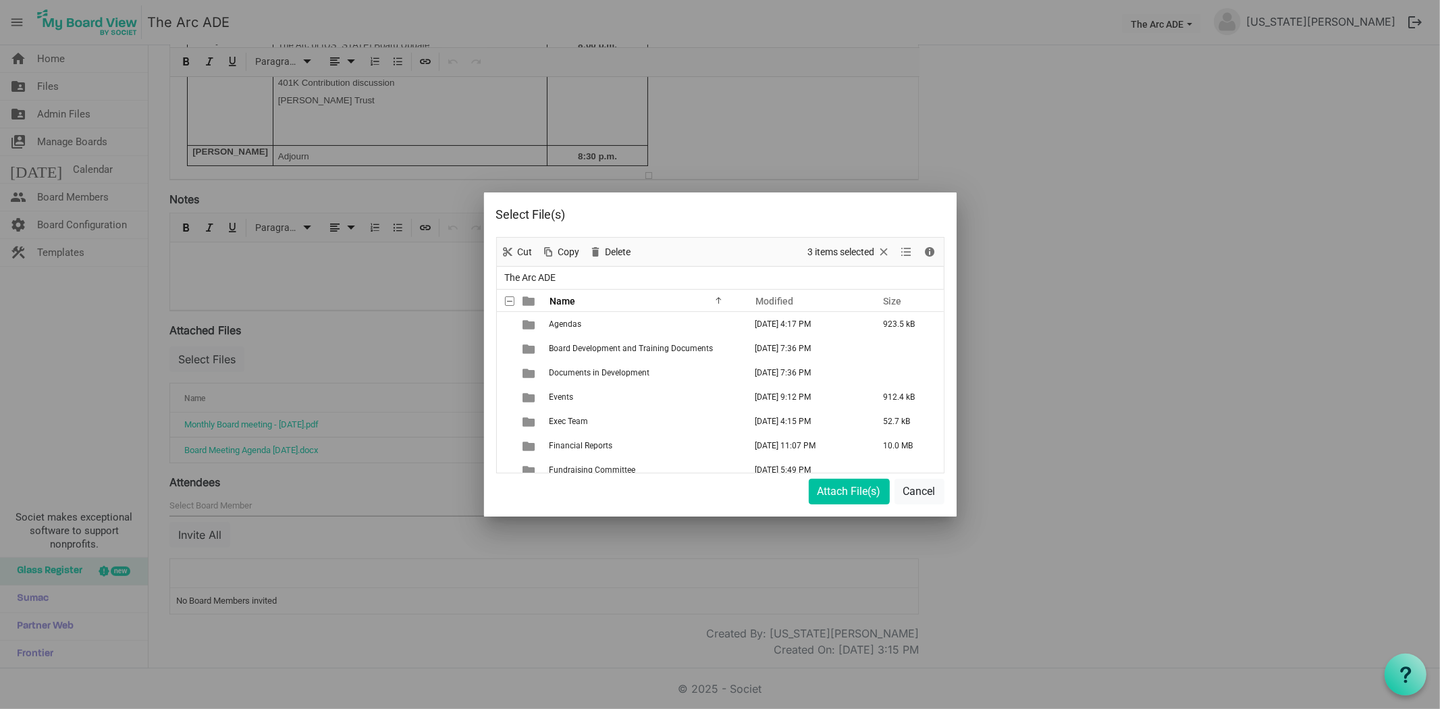
scroll to position [342, 0]
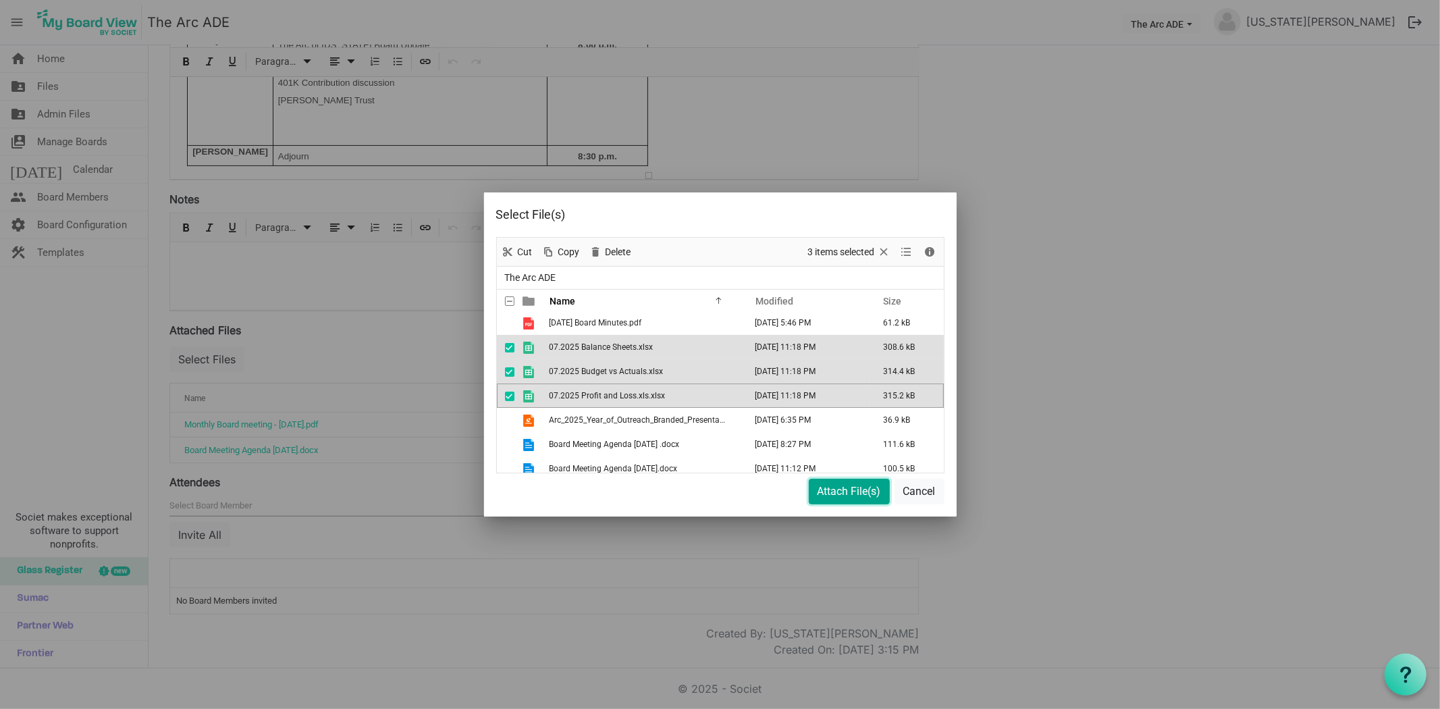
click at [828, 493] on button "Attach File(s)" at bounding box center [849, 492] width 81 height 26
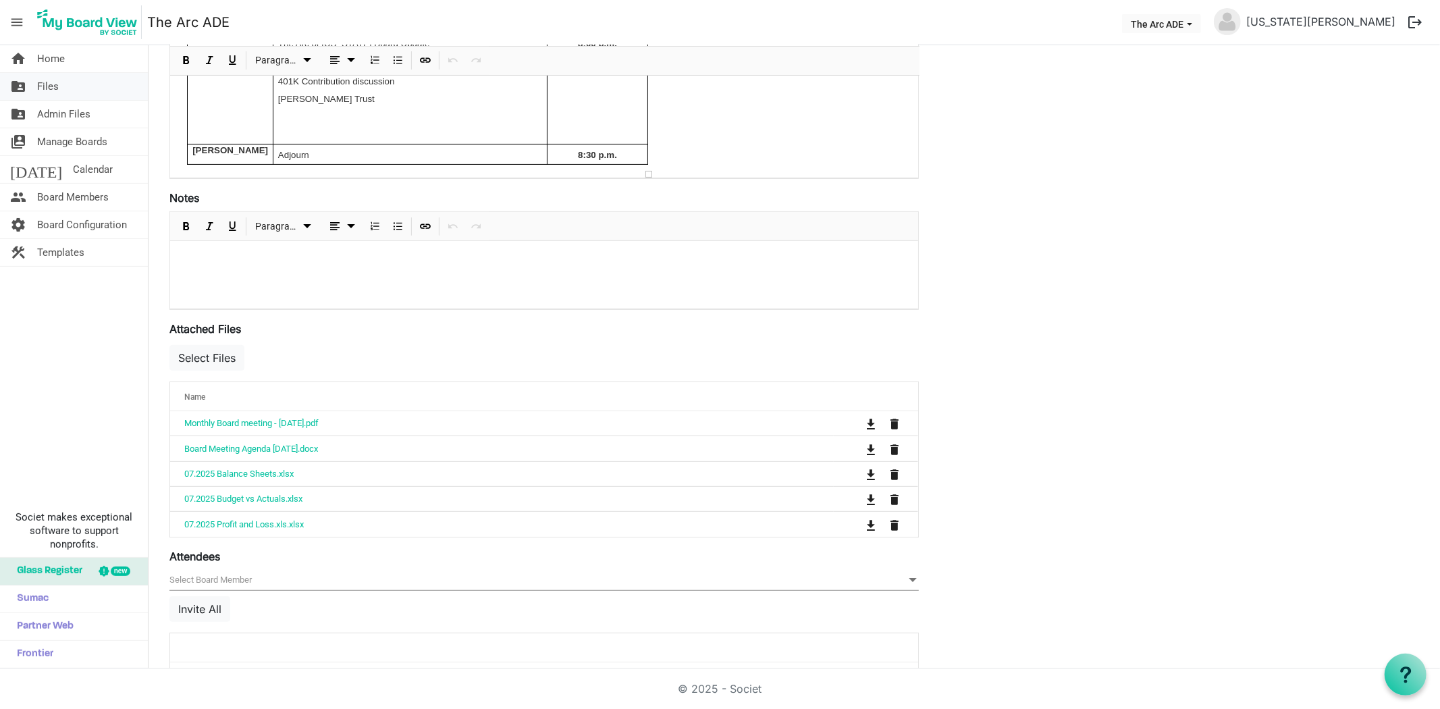
click at [55, 86] on span "Files" at bounding box center [48, 86] width 22 height 27
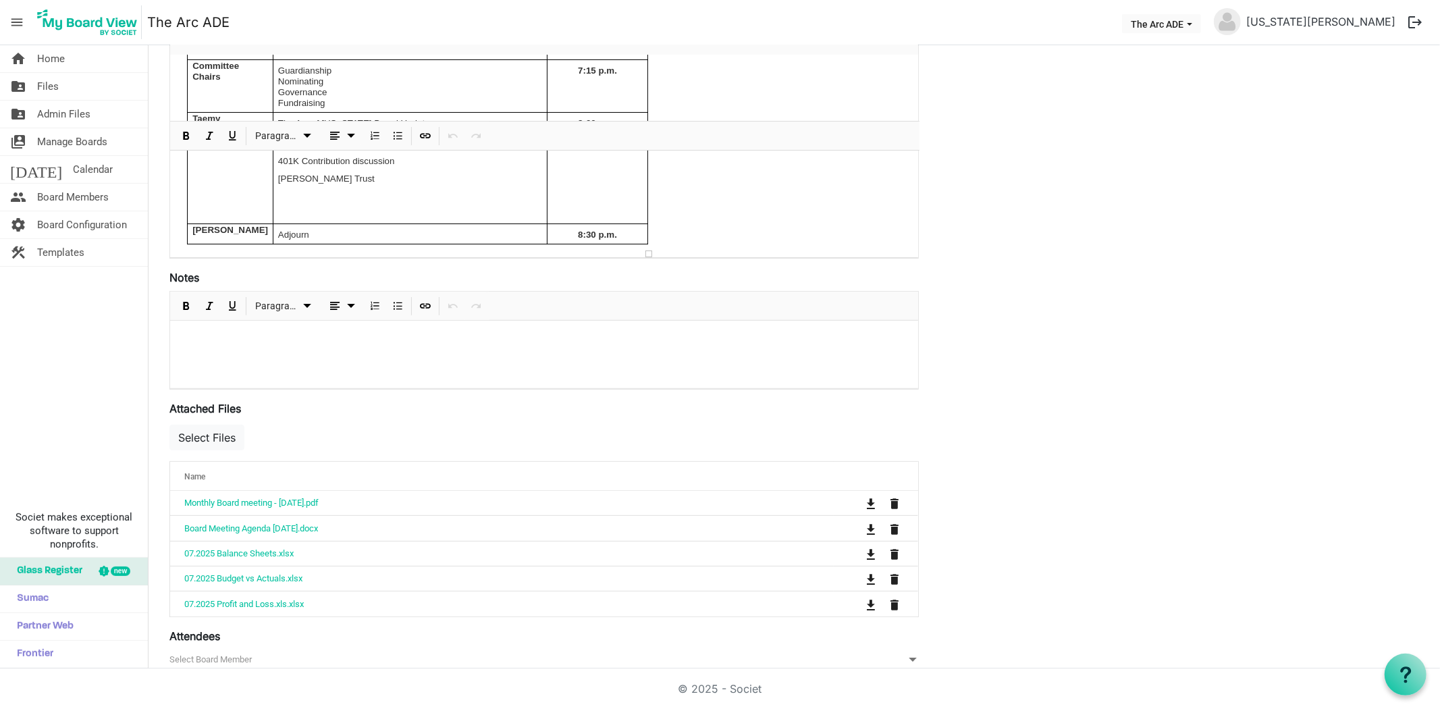
scroll to position [0, 0]
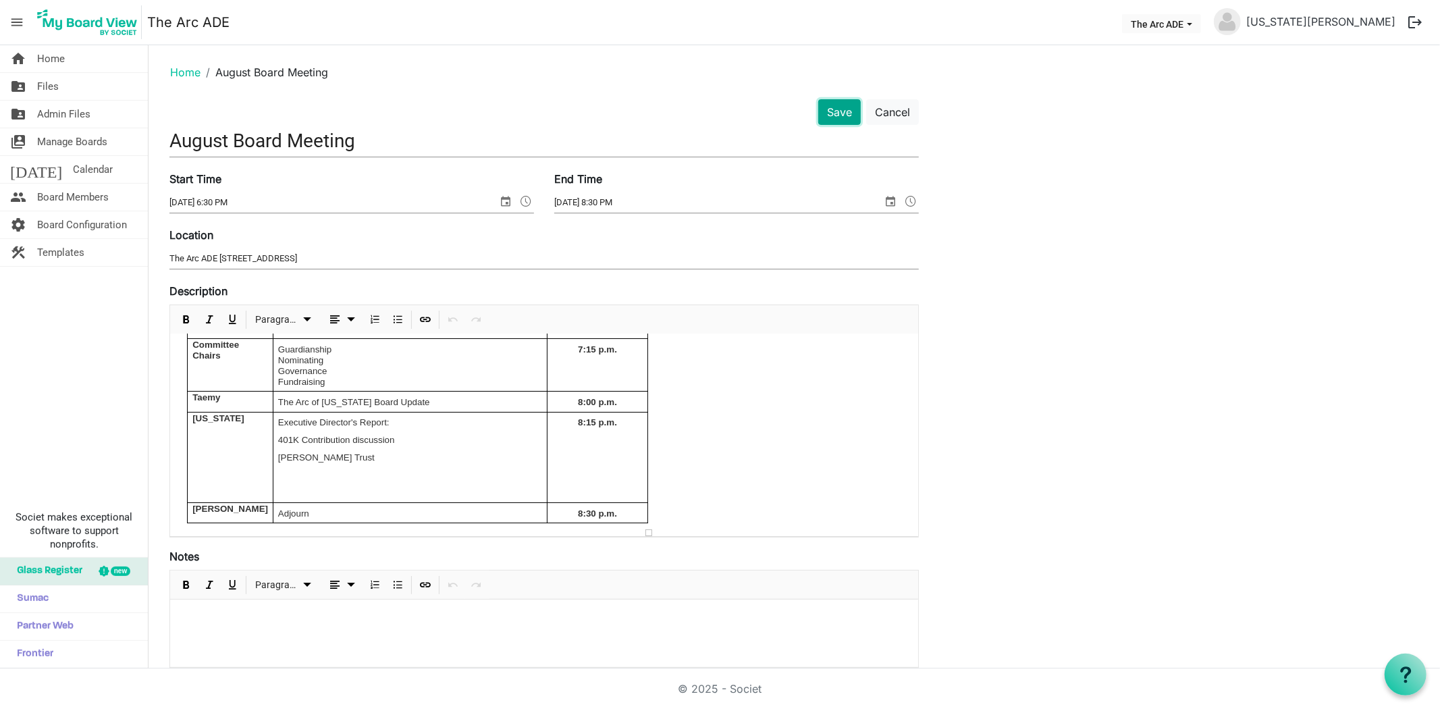
click at [839, 113] on button "Save" at bounding box center [839, 112] width 43 height 26
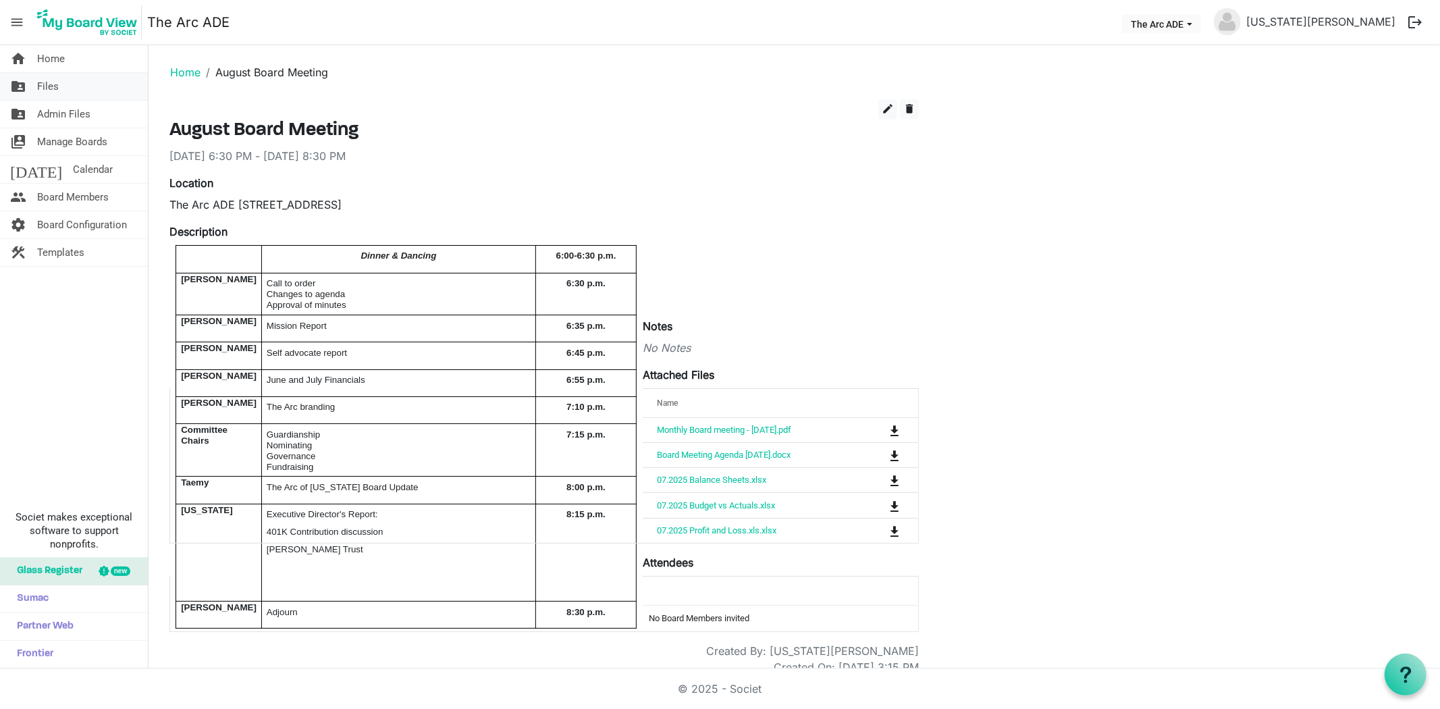
click at [37, 84] on span "Files" at bounding box center [48, 86] width 22 height 27
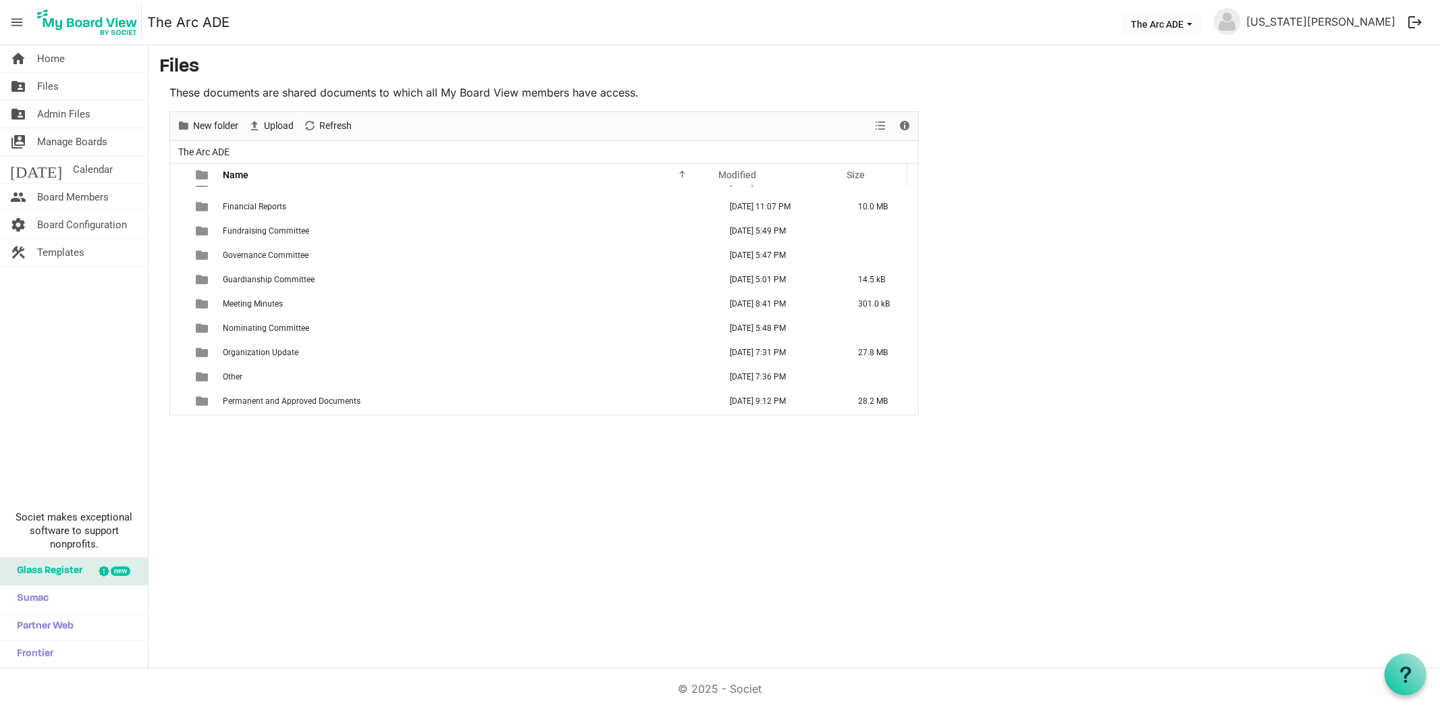
scroll to position [78, 0]
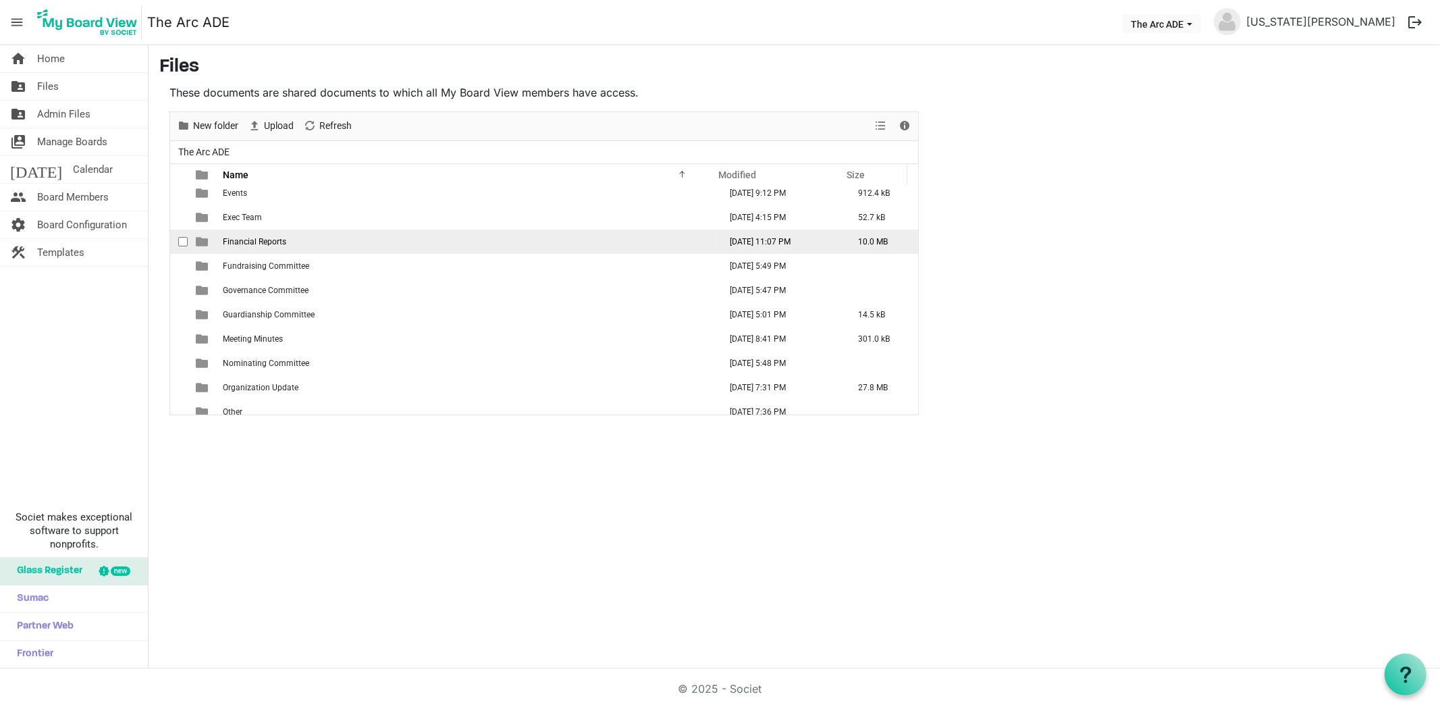
click at [291, 244] on td "Financial Reports" at bounding box center [467, 242] width 497 height 24
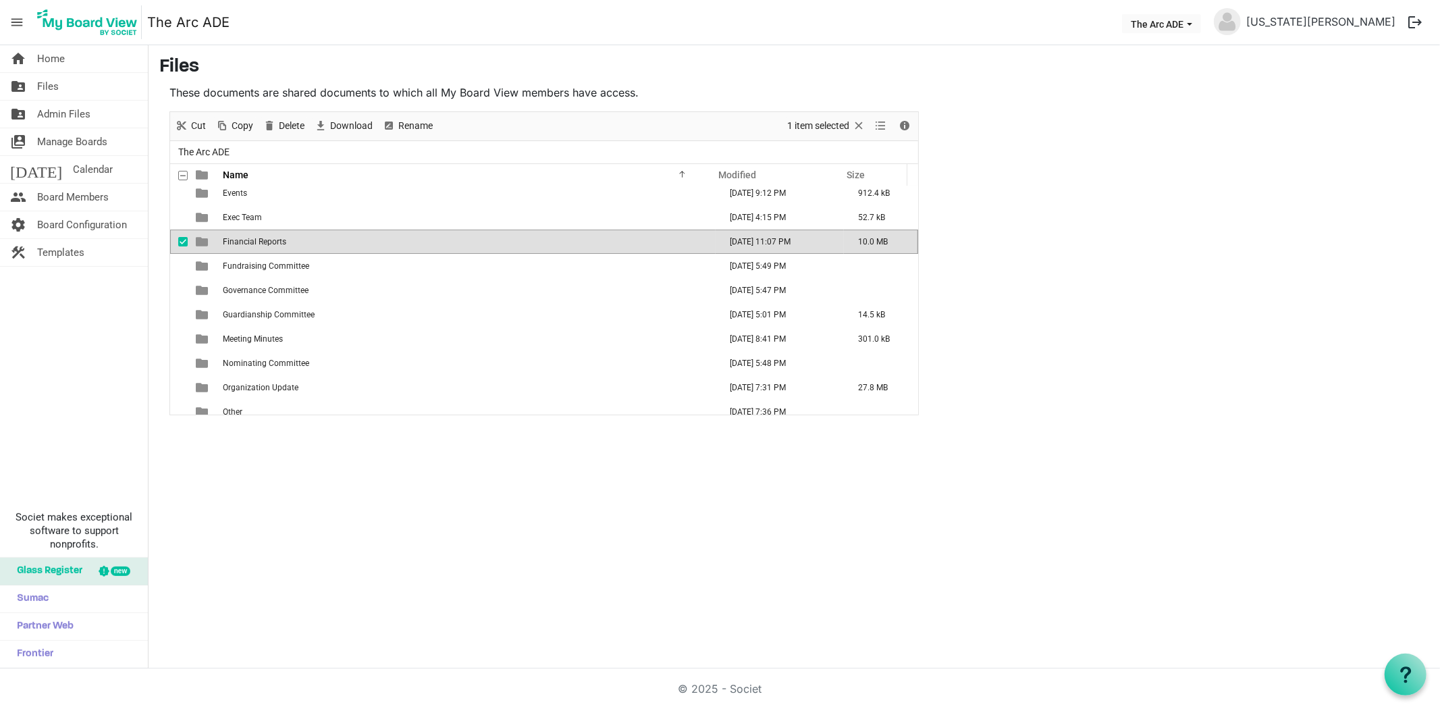
click at [291, 244] on td "Financial Reports" at bounding box center [467, 242] width 497 height 24
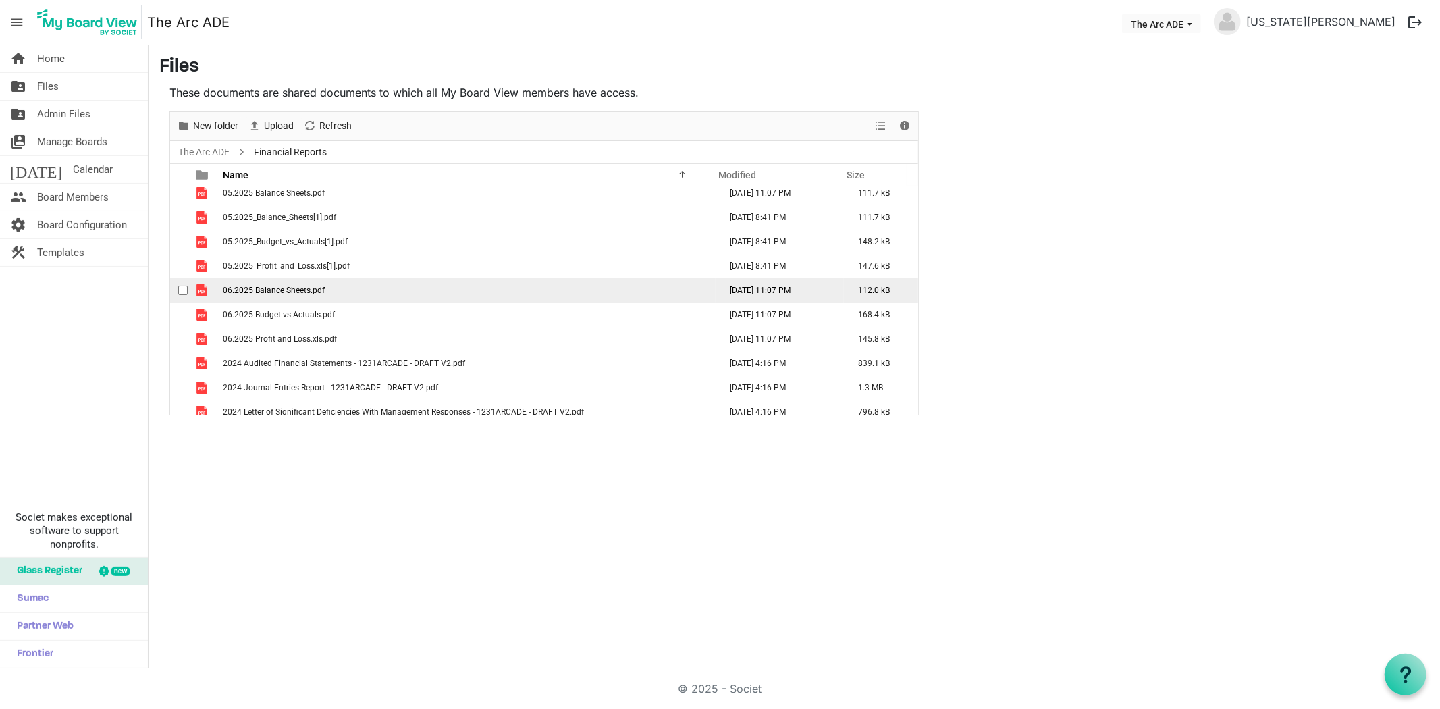
click at [182, 289] on span "checkbox" at bounding box center [182, 290] width 9 height 9
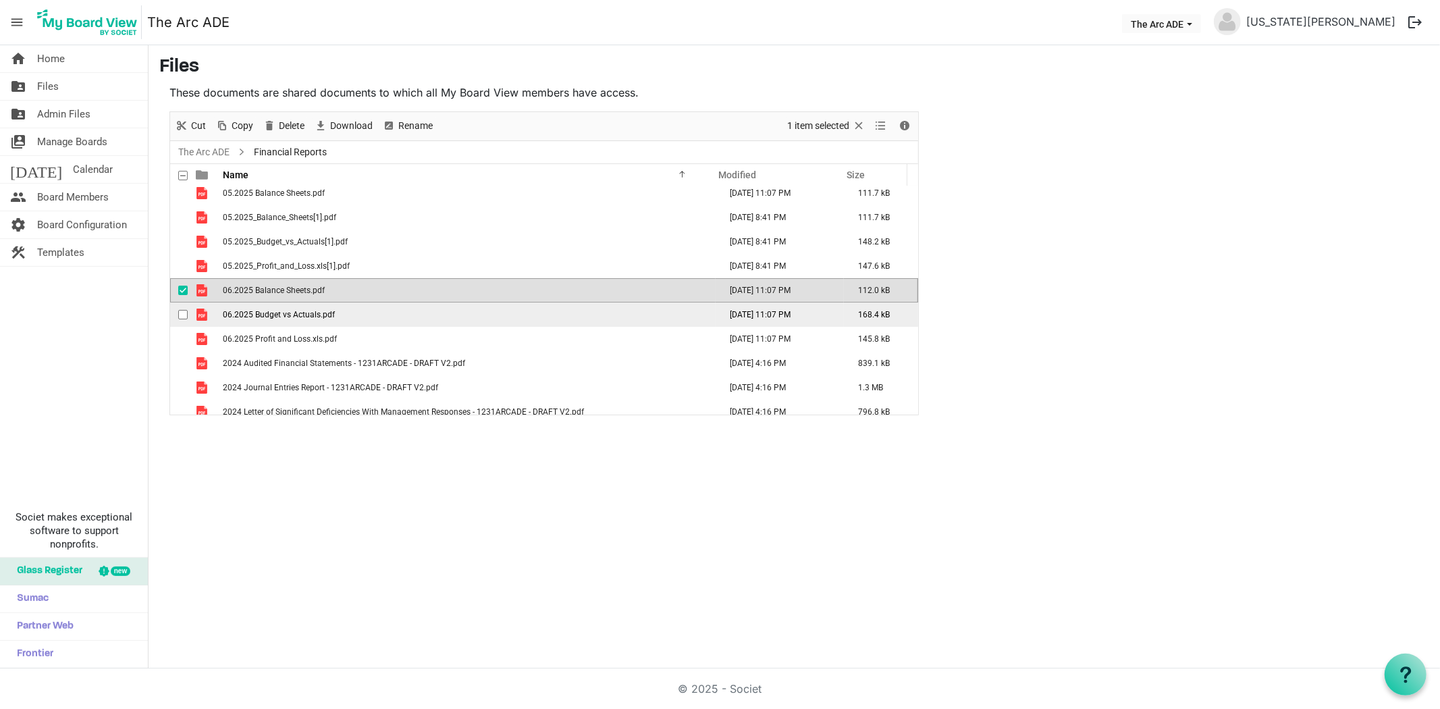
click at [179, 314] on span "checkbox" at bounding box center [182, 314] width 9 height 9
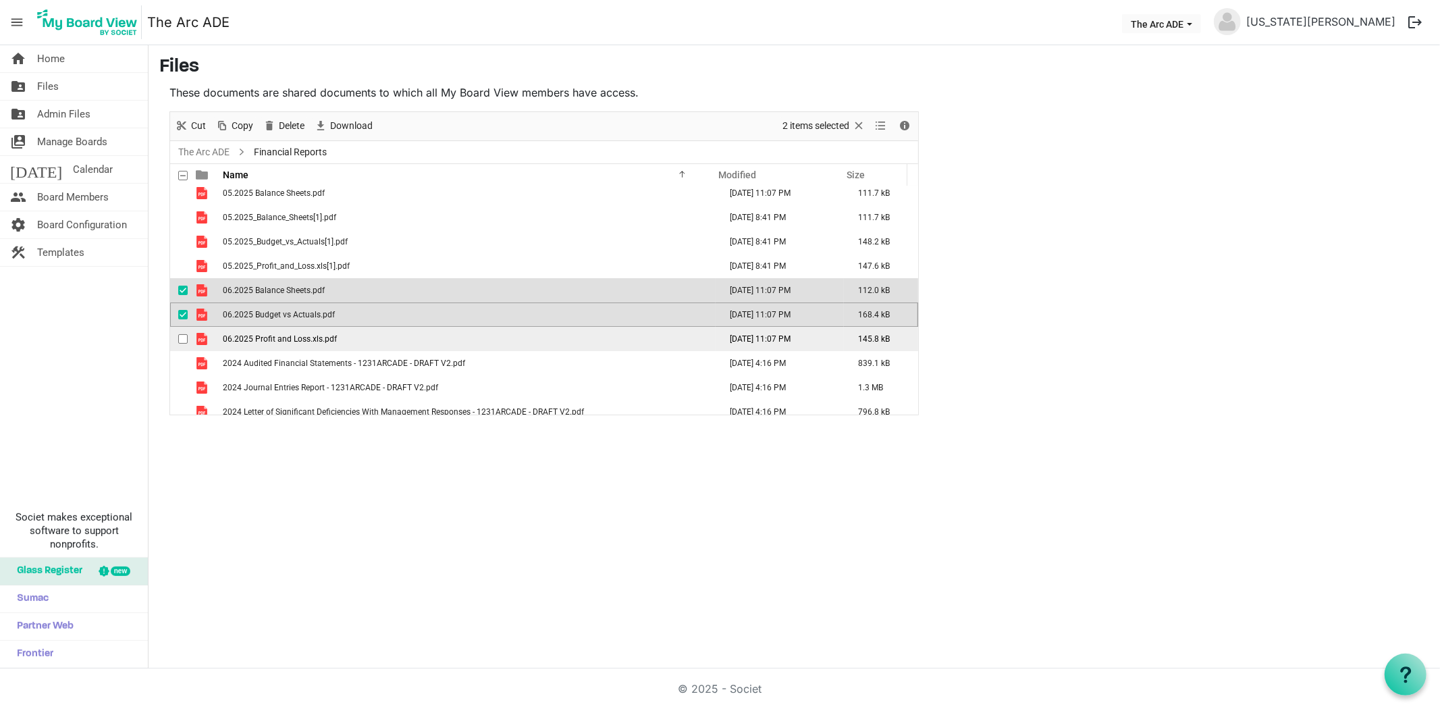
click at [176, 334] on td "checkbox" at bounding box center [179, 339] width 18 height 24
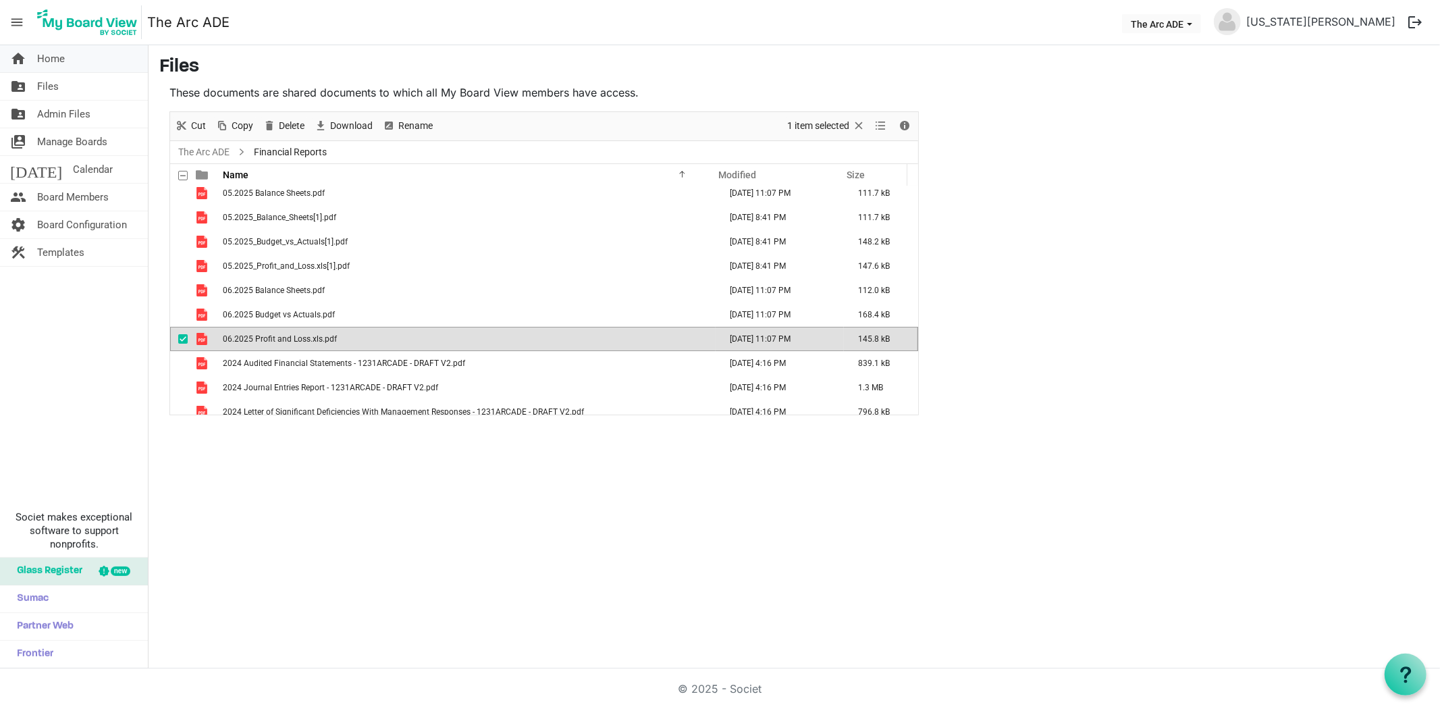
click at [79, 54] on link "home Home" at bounding box center [74, 58] width 148 height 27
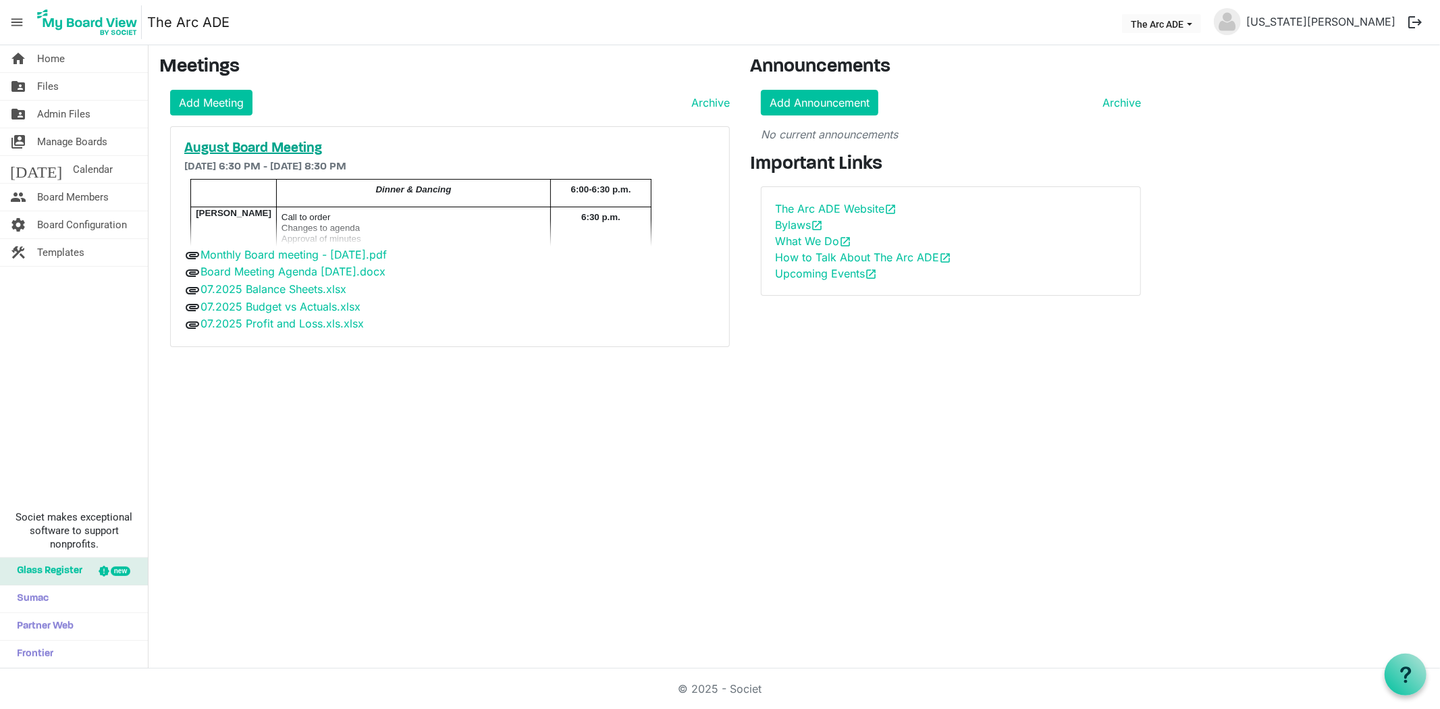
click at [216, 149] on h5 "August Board Meeting" at bounding box center [449, 148] width 531 height 16
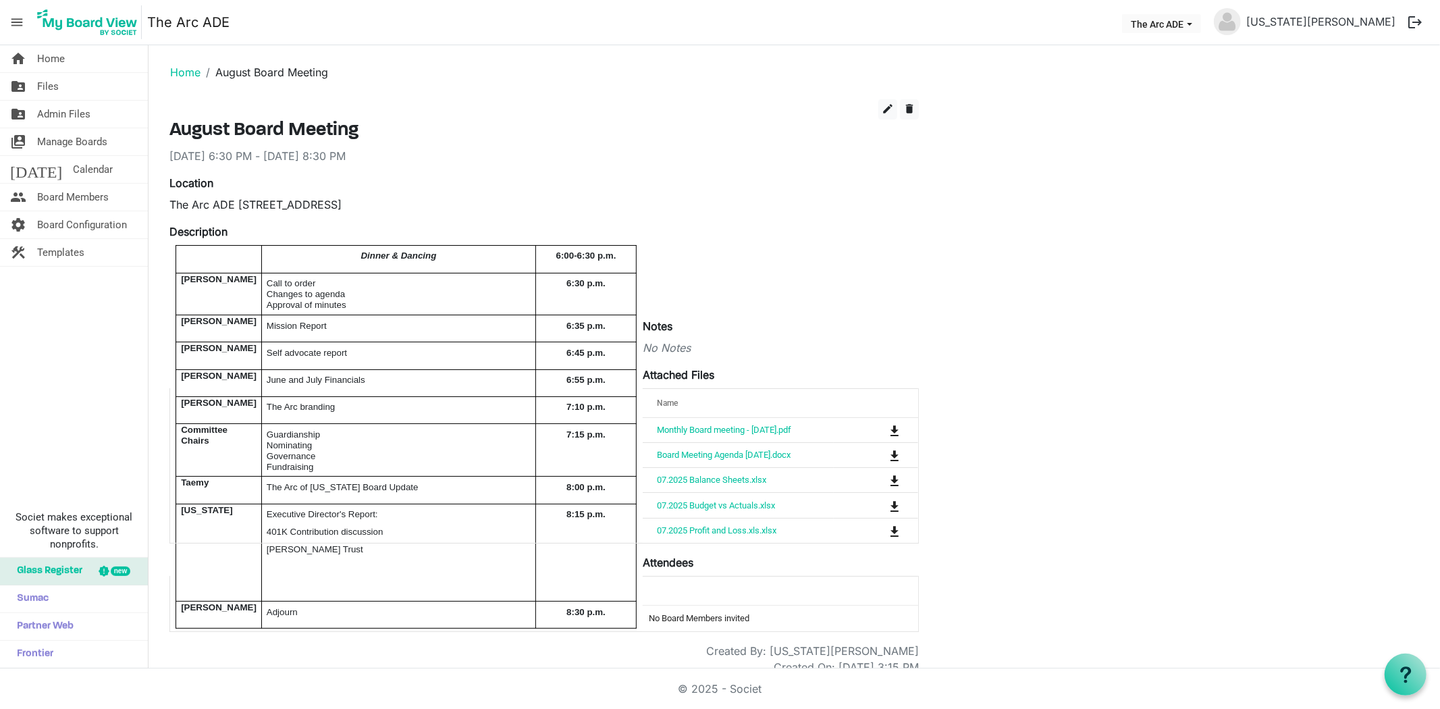
scroll to position [18, 0]
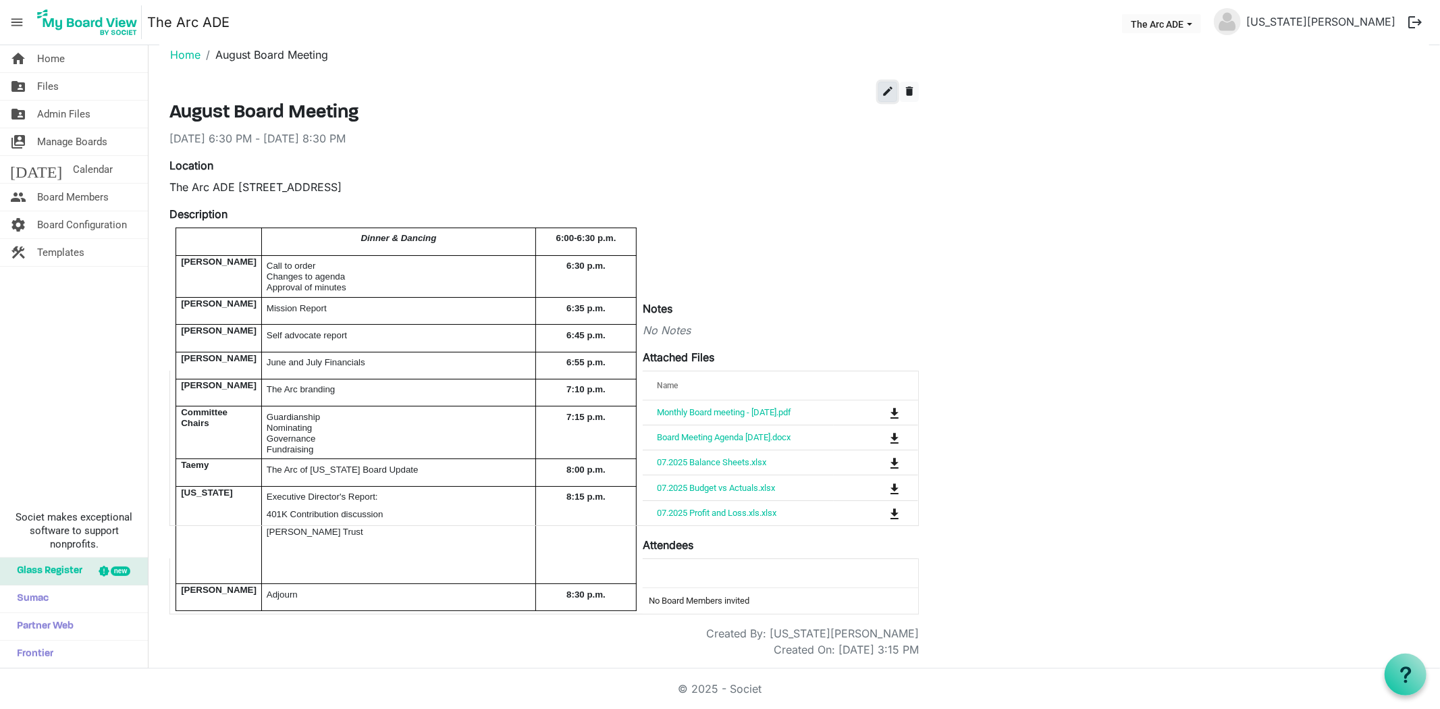
click at [886, 90] on span "edit" at bounding box center [888, 91] width 12 height 12
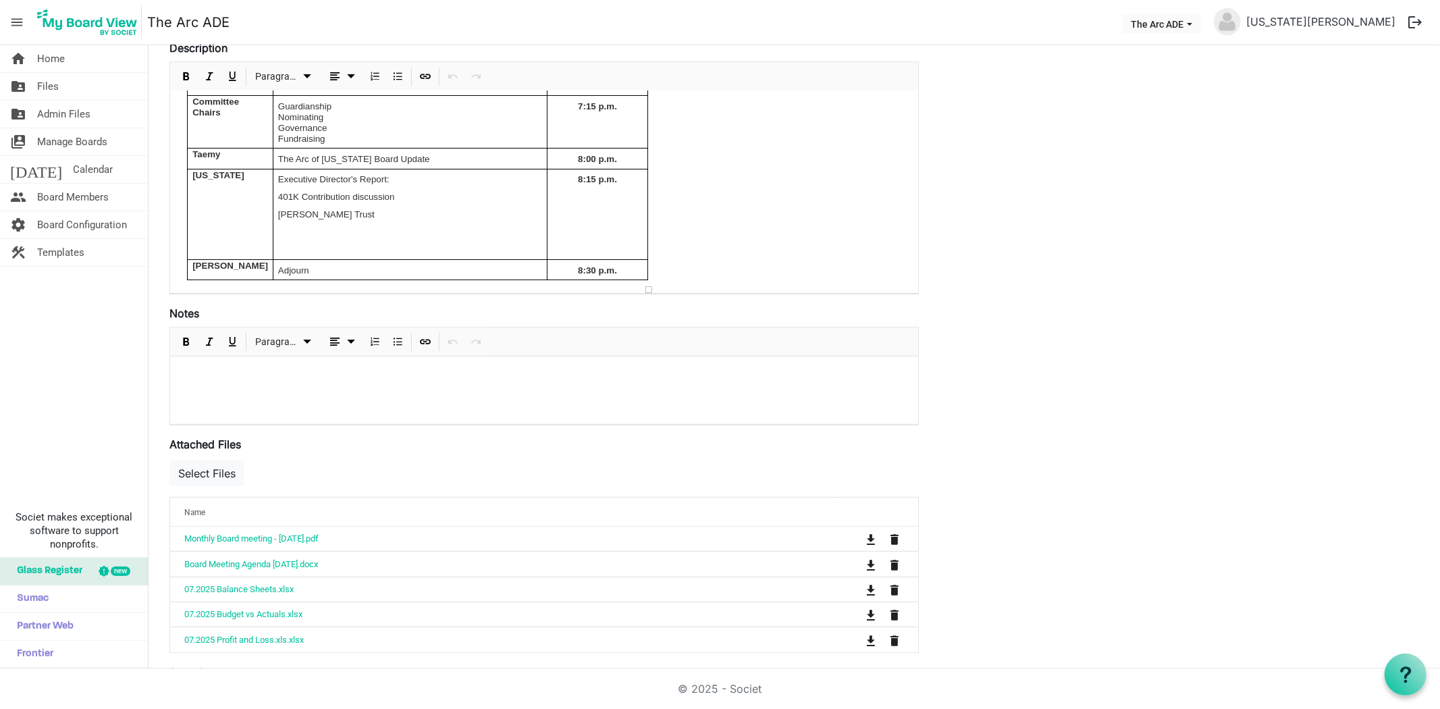
scroll to position [393, 0]
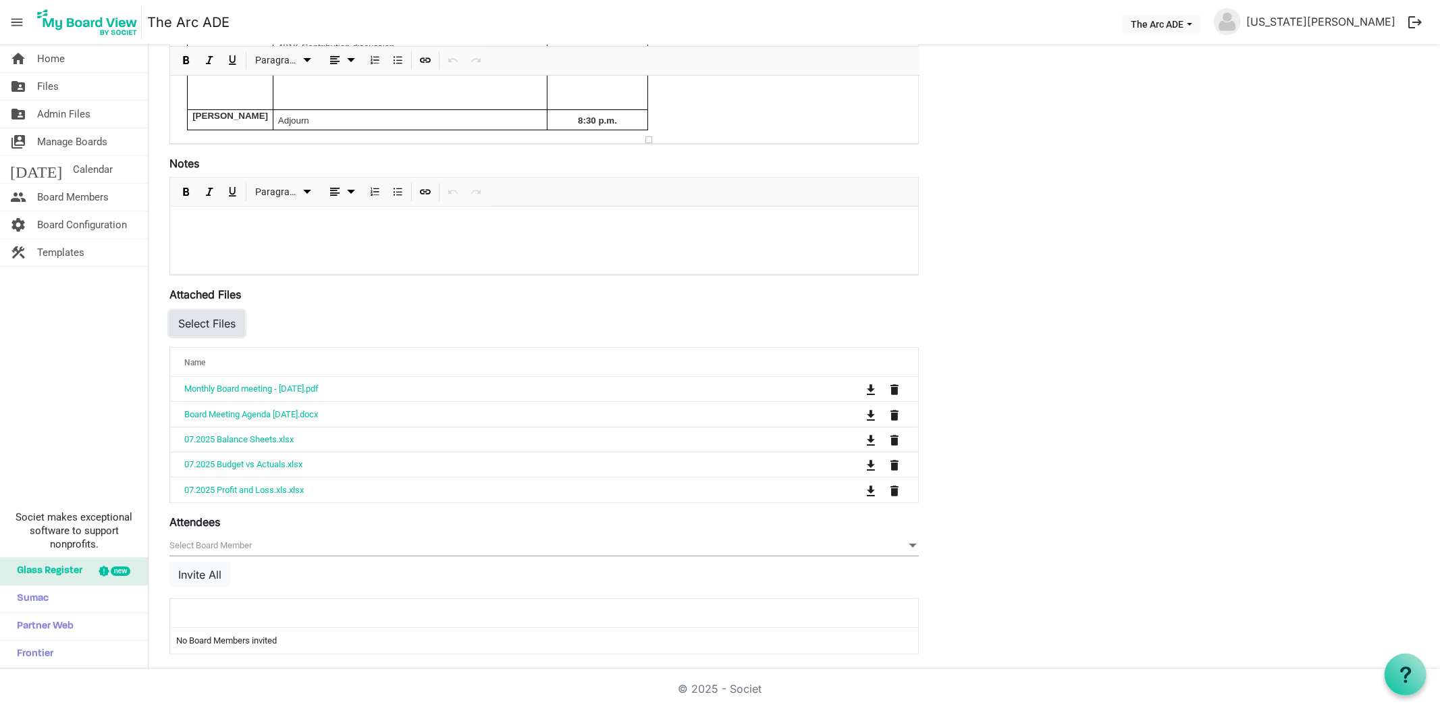
click at [228, 327] on button "Select Files" at bounding box center [206, 324] width 75 height 26
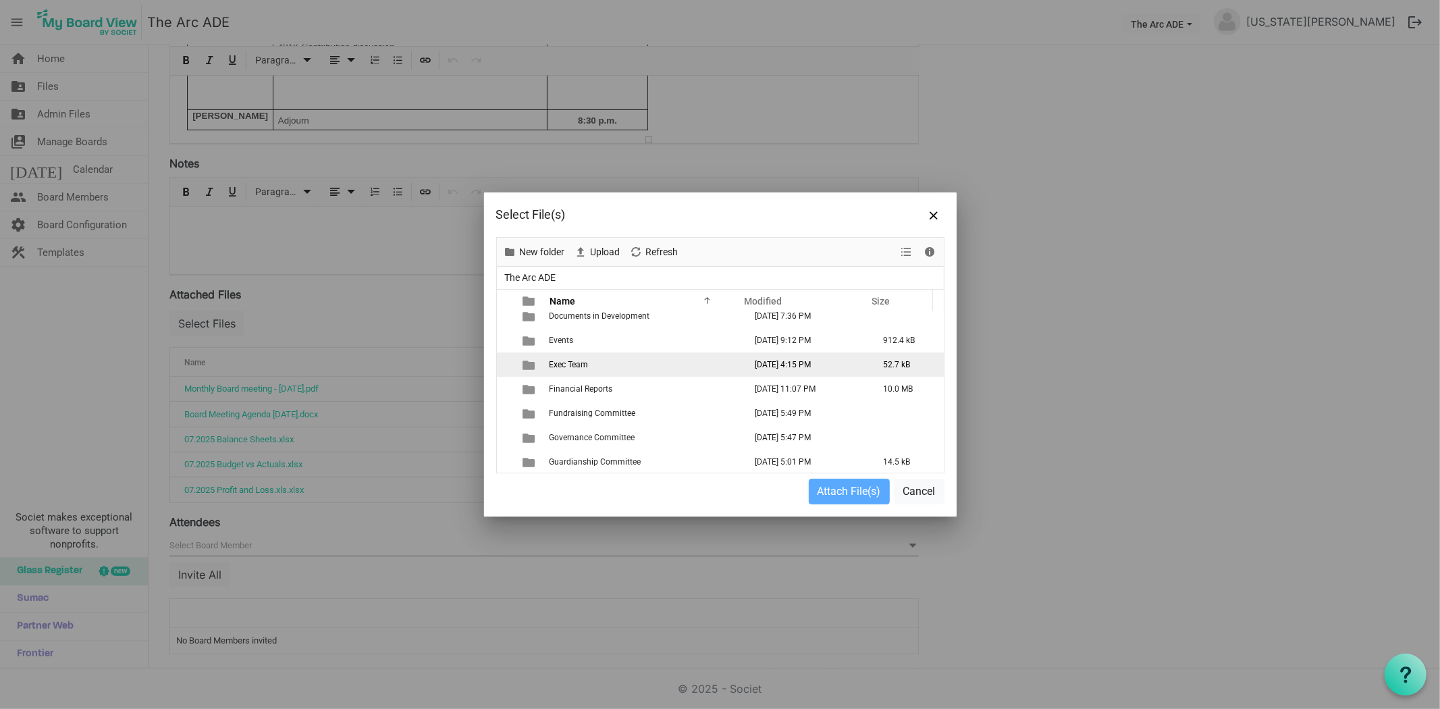
scroll to position [75, 0]
click at [582, 369] on span "Financial Reports" at bounding box center [581, 370] width 63 height 9
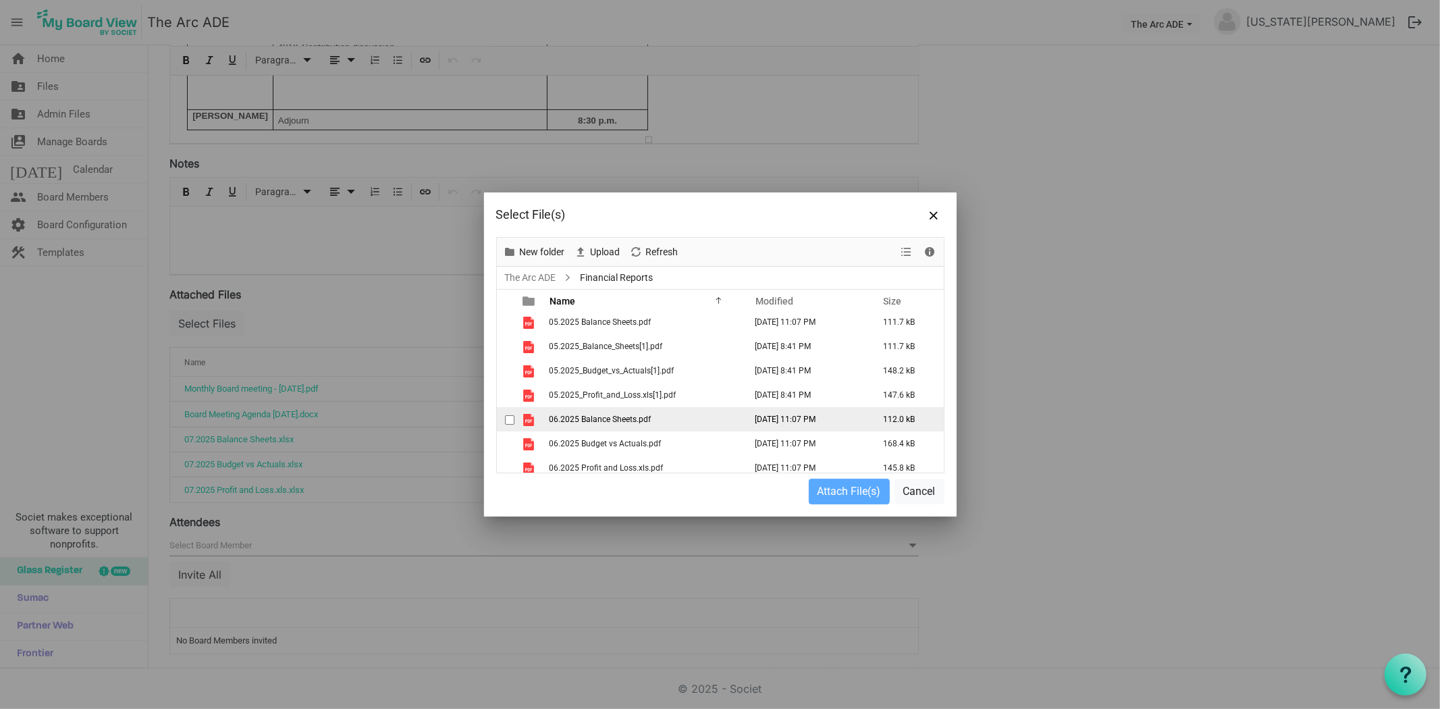
click at [509, 417] on span "checkbox" at bounding box center [509, 419] width 9 height 9
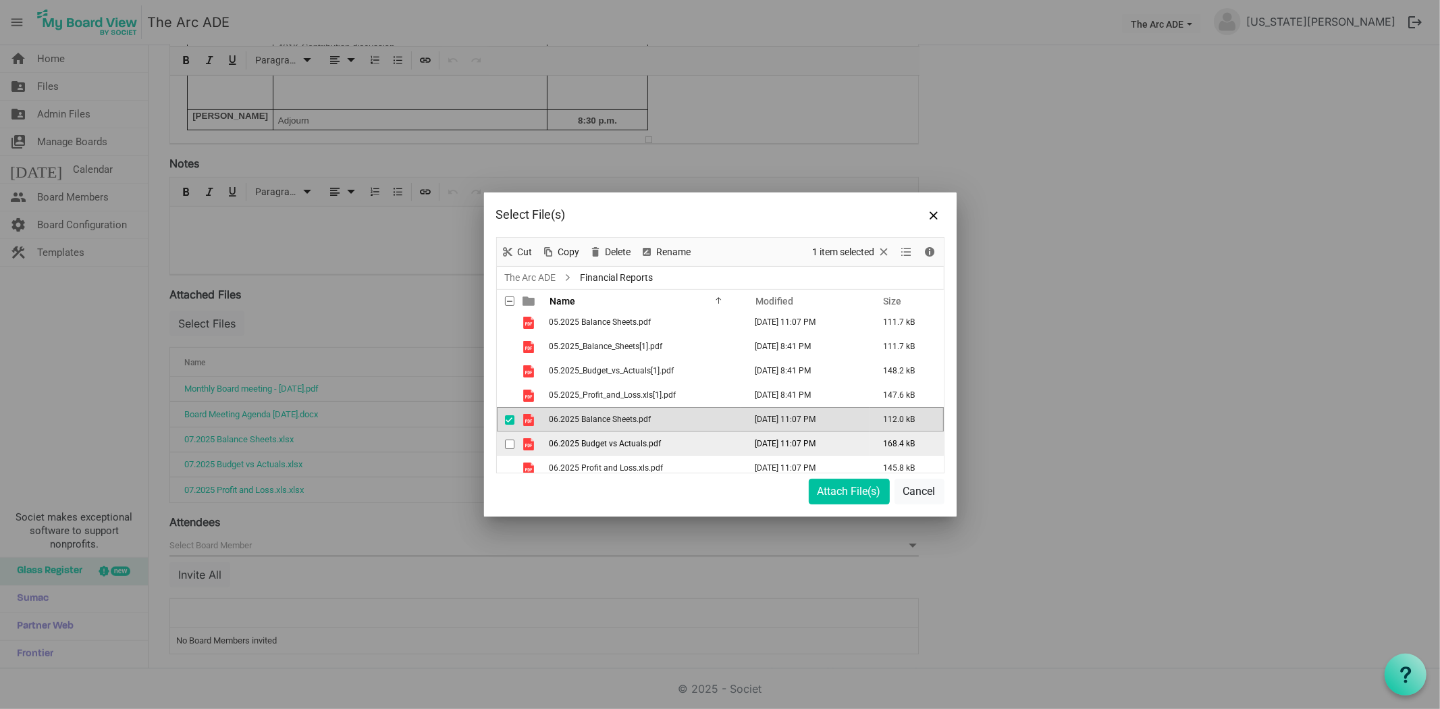
click at [508, 439] on span "checkbox" at bounding box center [509, 443] width 9 height 9
click at [508, 464] on span "checkbox" at bounding box center [509, 468] width 9 height 9
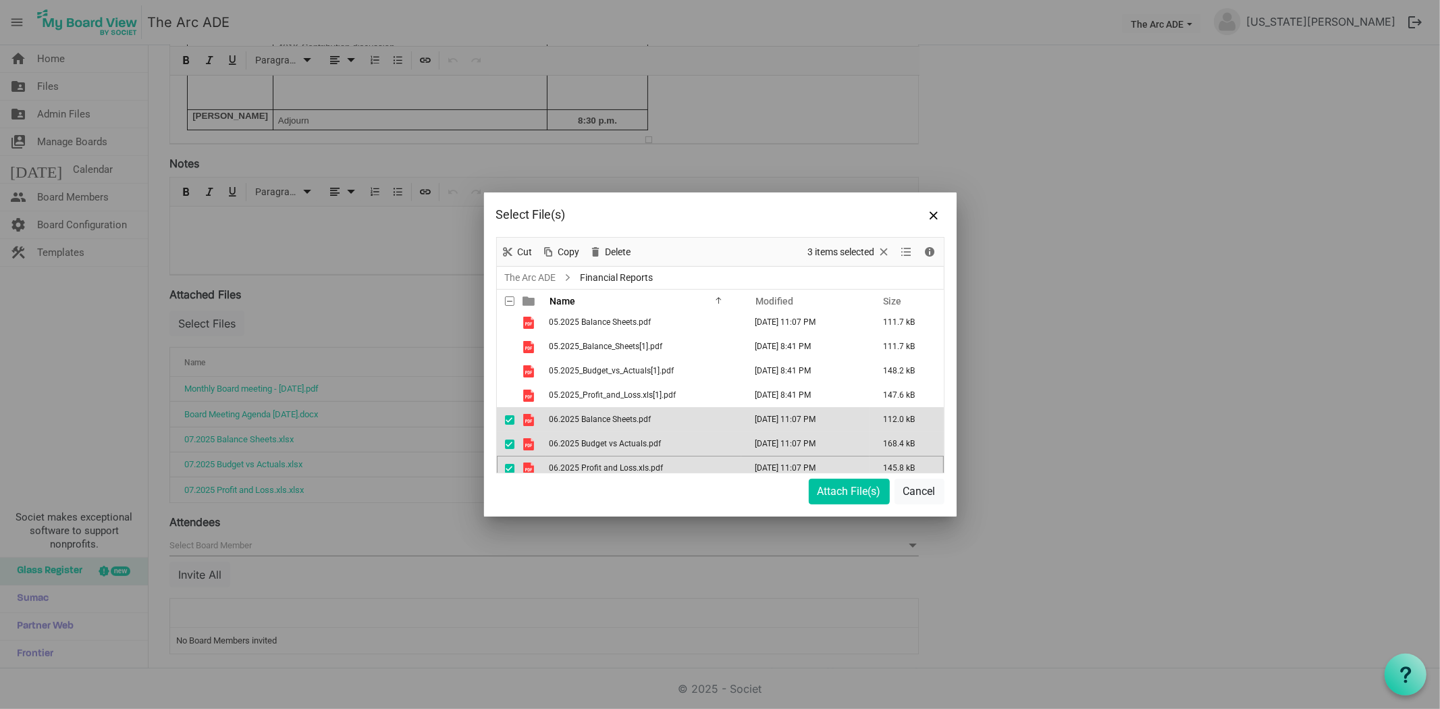
scroll to position [82, 0]
click at [853, 488] on button "Attach File(s)" at bounding box center [849, 492] width 81 height 26
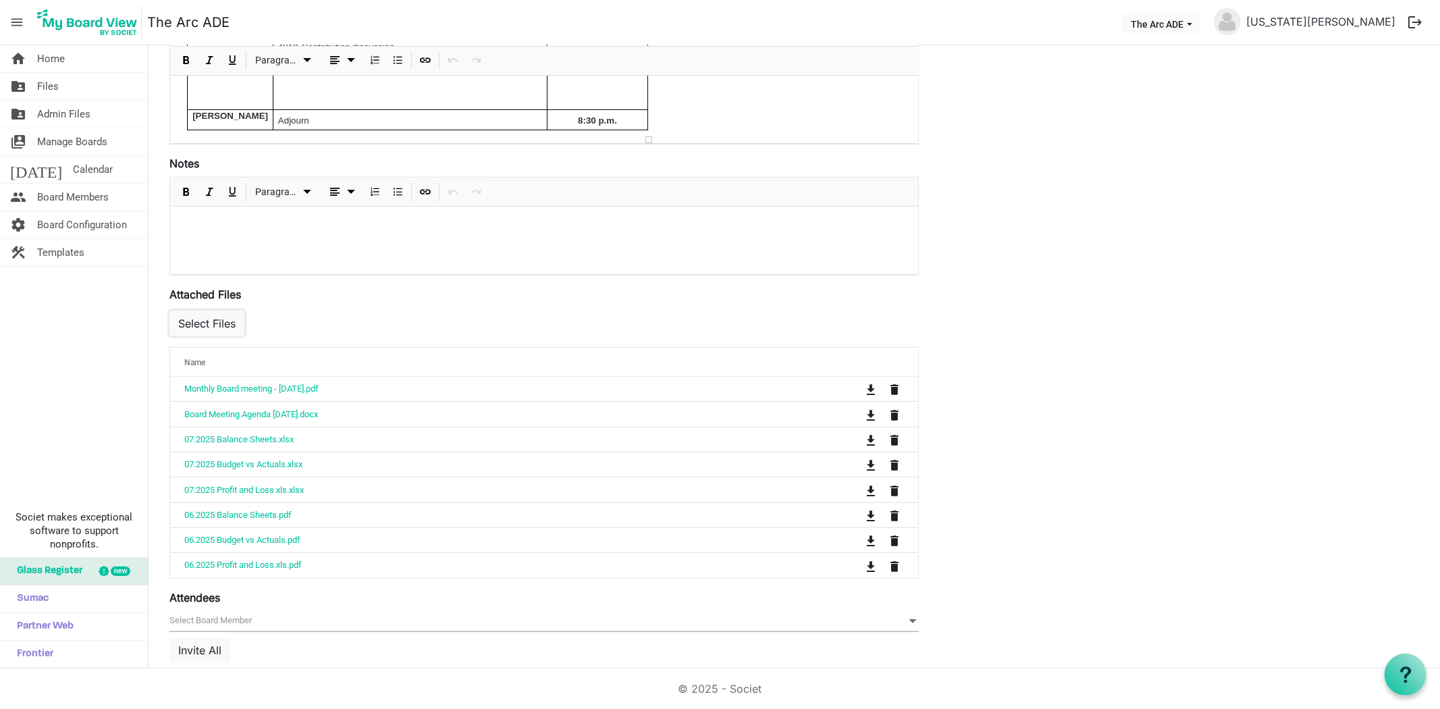
click at [228, 325] on button "Select Files" at bounding box center [206, 324] width 75 height 26
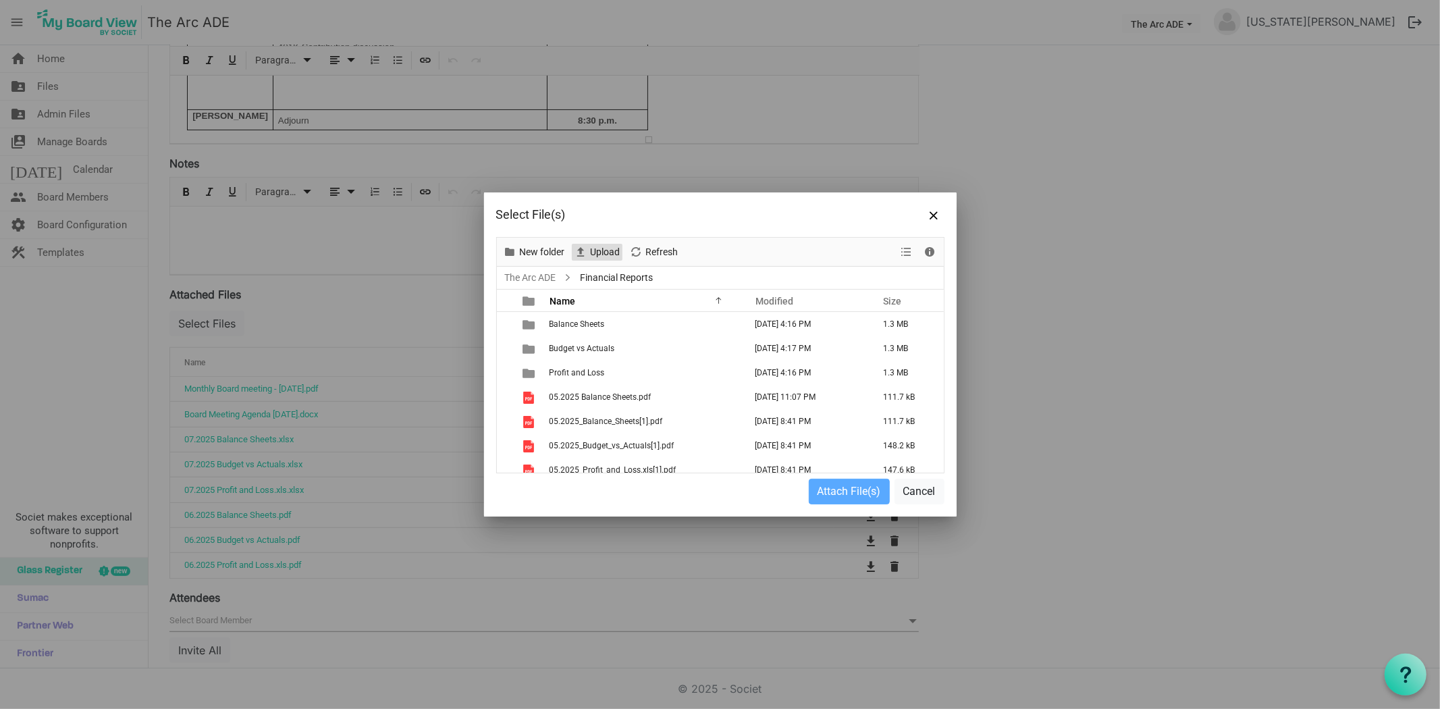
click at [612, 244] on span "Upload" at bounding box center [605, 252] width 32 height 17
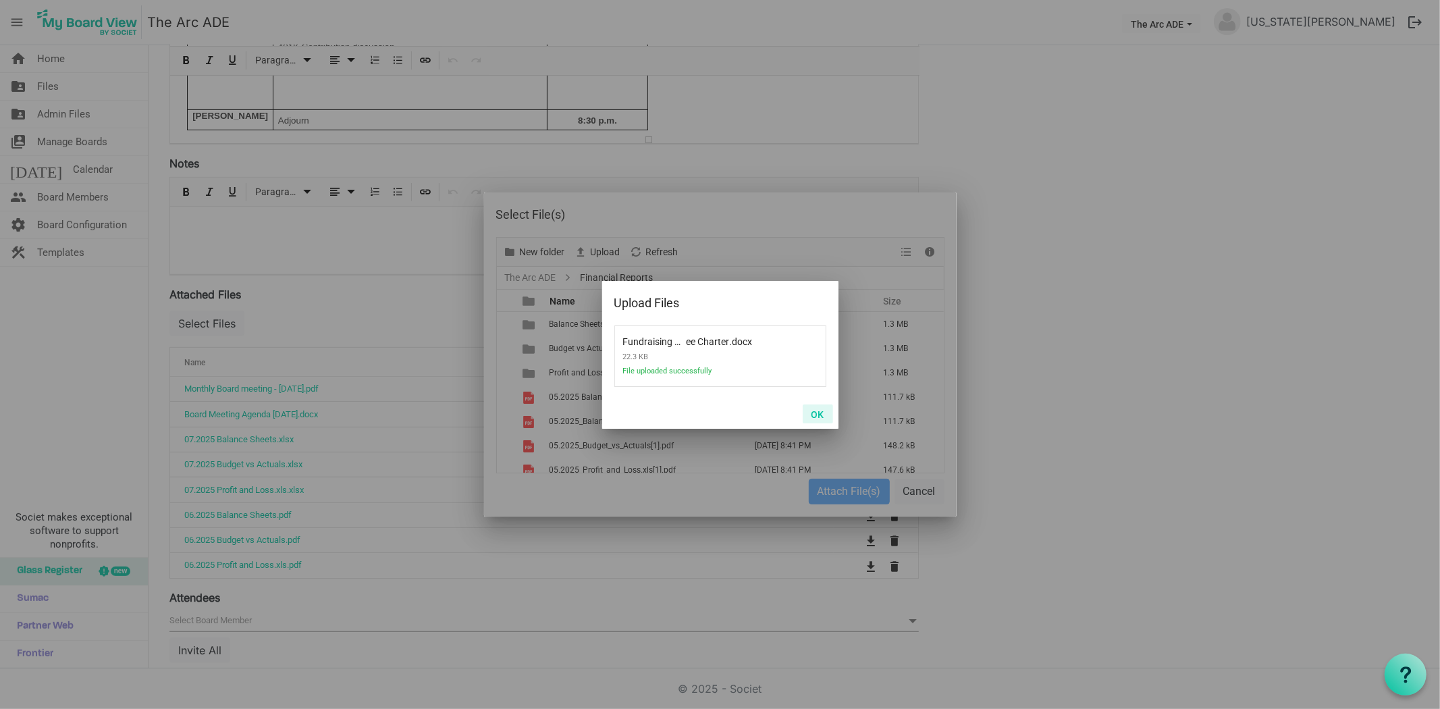
click at [817, 409] on button "OK" at bounding box center [818, 413] width 30 height 19
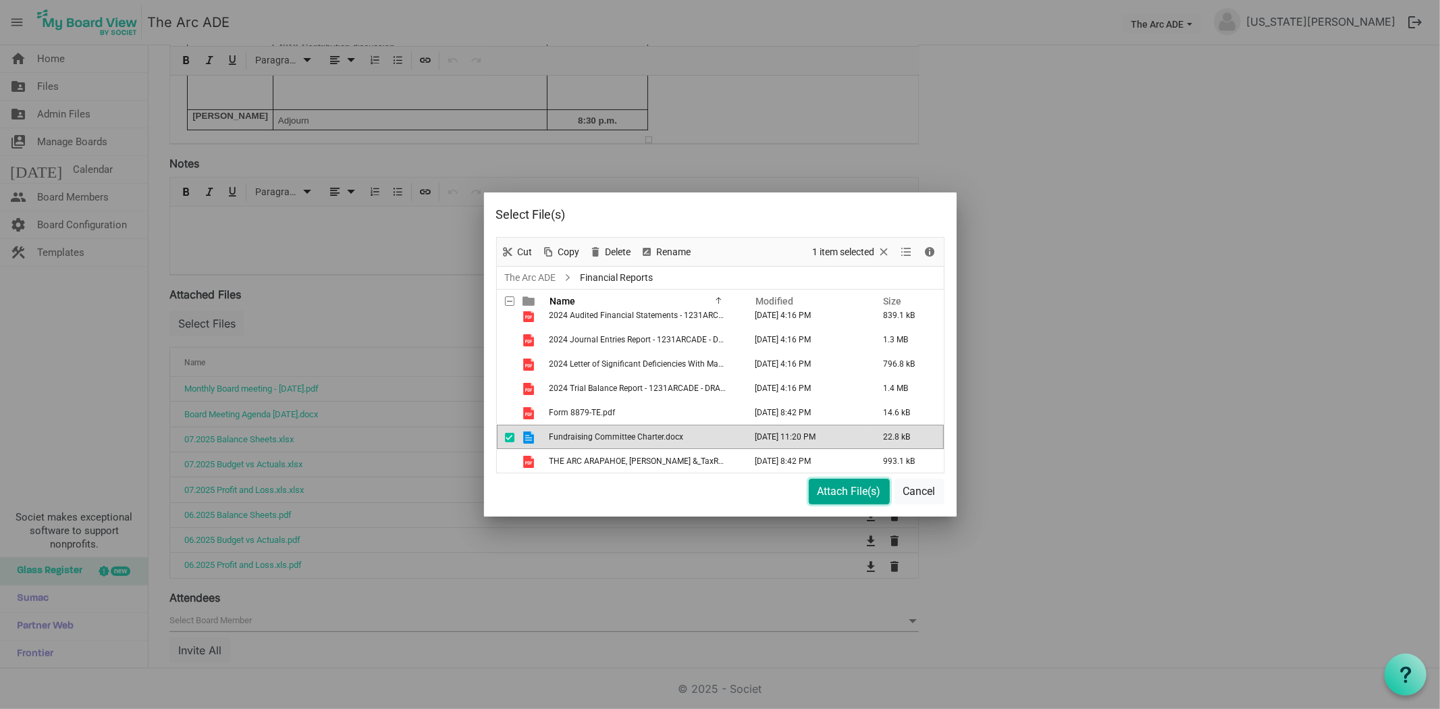
click at [855, 489] on button "Attach File(s)" at bounding box center [849, 492] width 81 height 26
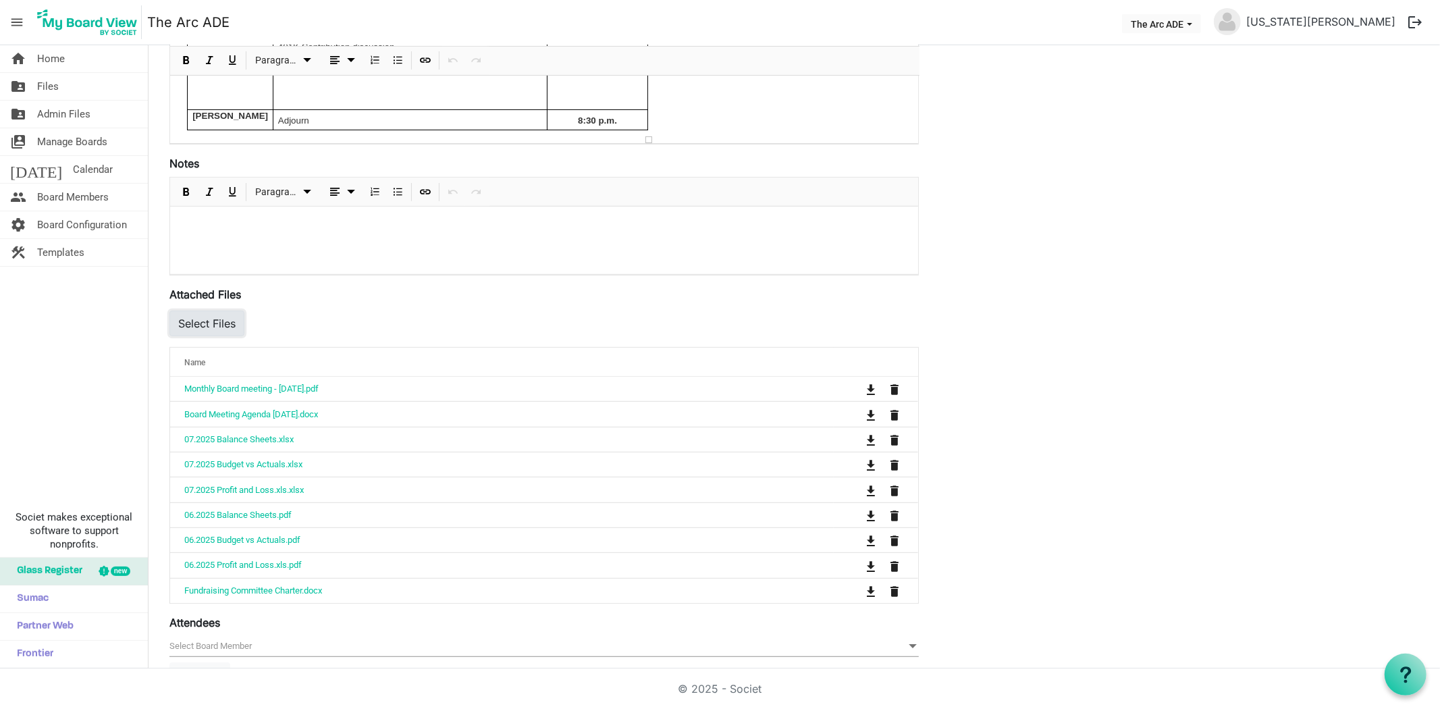
click at [196, 316] on button "Select Files" at bounding box center [206, 324] width 75 height 26
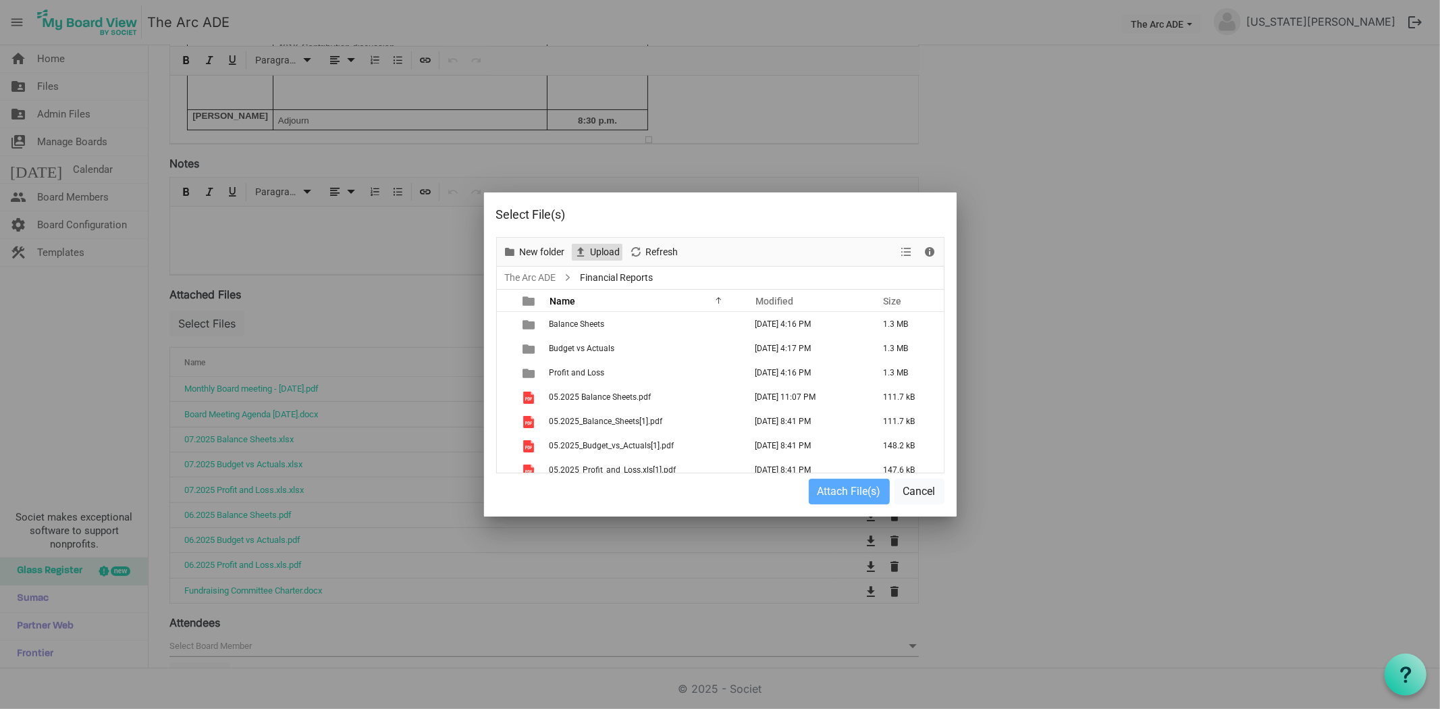
click at [591, 252] on span "Upload" at bounding box center [605, 252] width 32 height 17
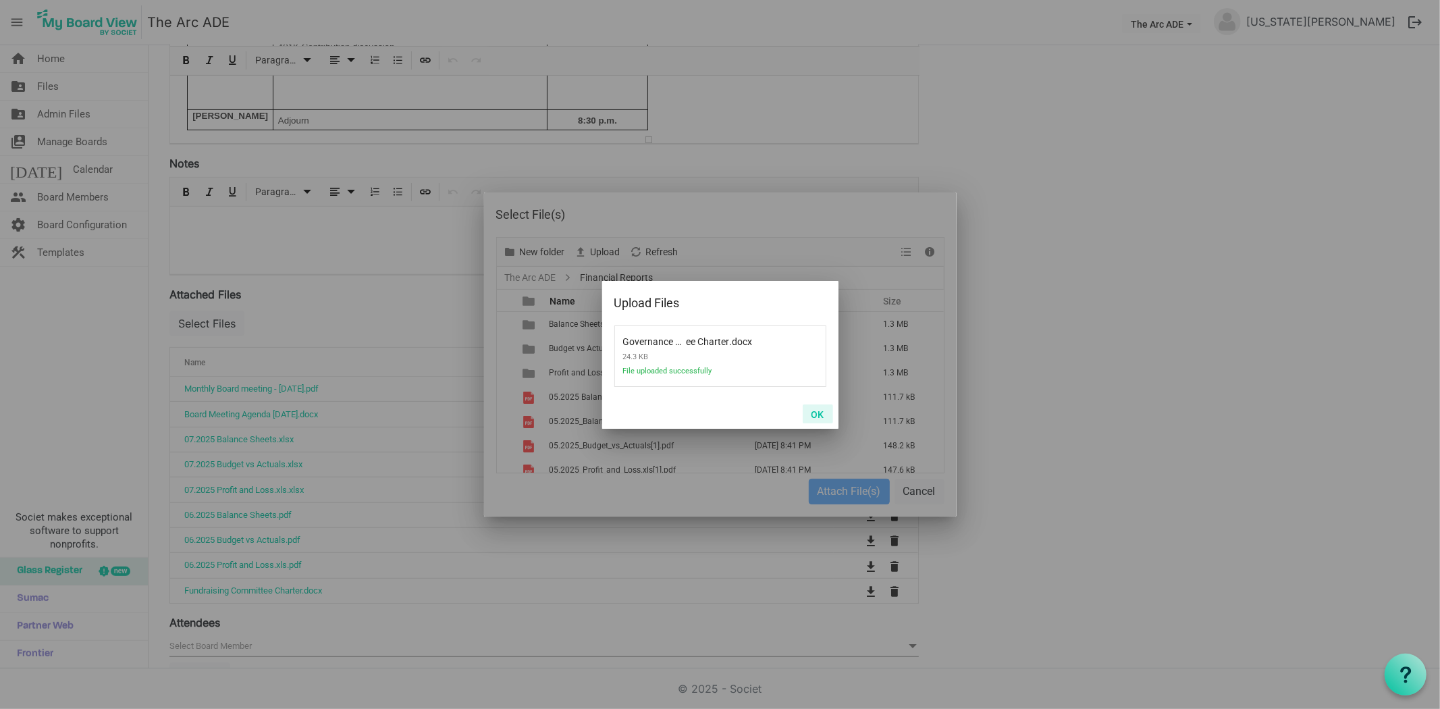
click at [812, 410] on button "OK" at bounding box center [818, 413] width 30 height 19
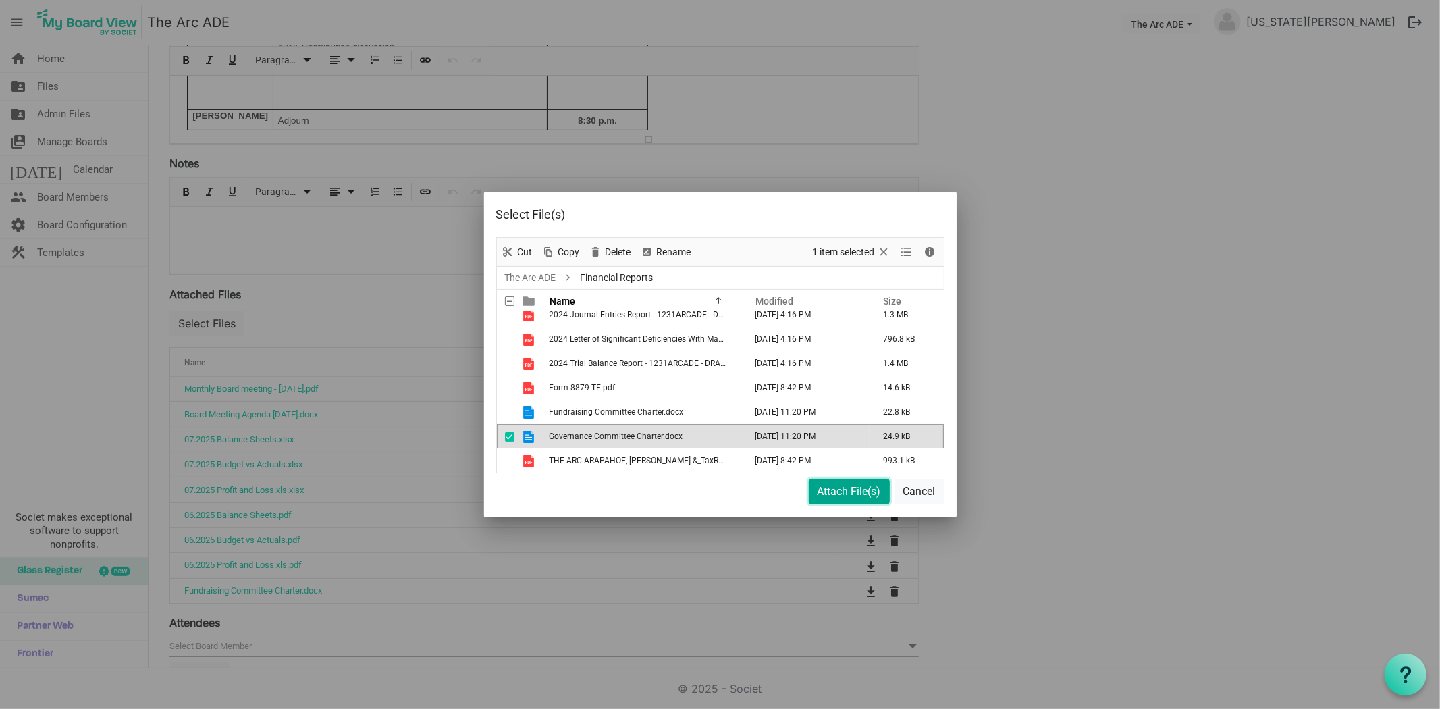
click at [834, 494] on button "Attach File(s)" at bounding box center [849, 492] width 81 height 26
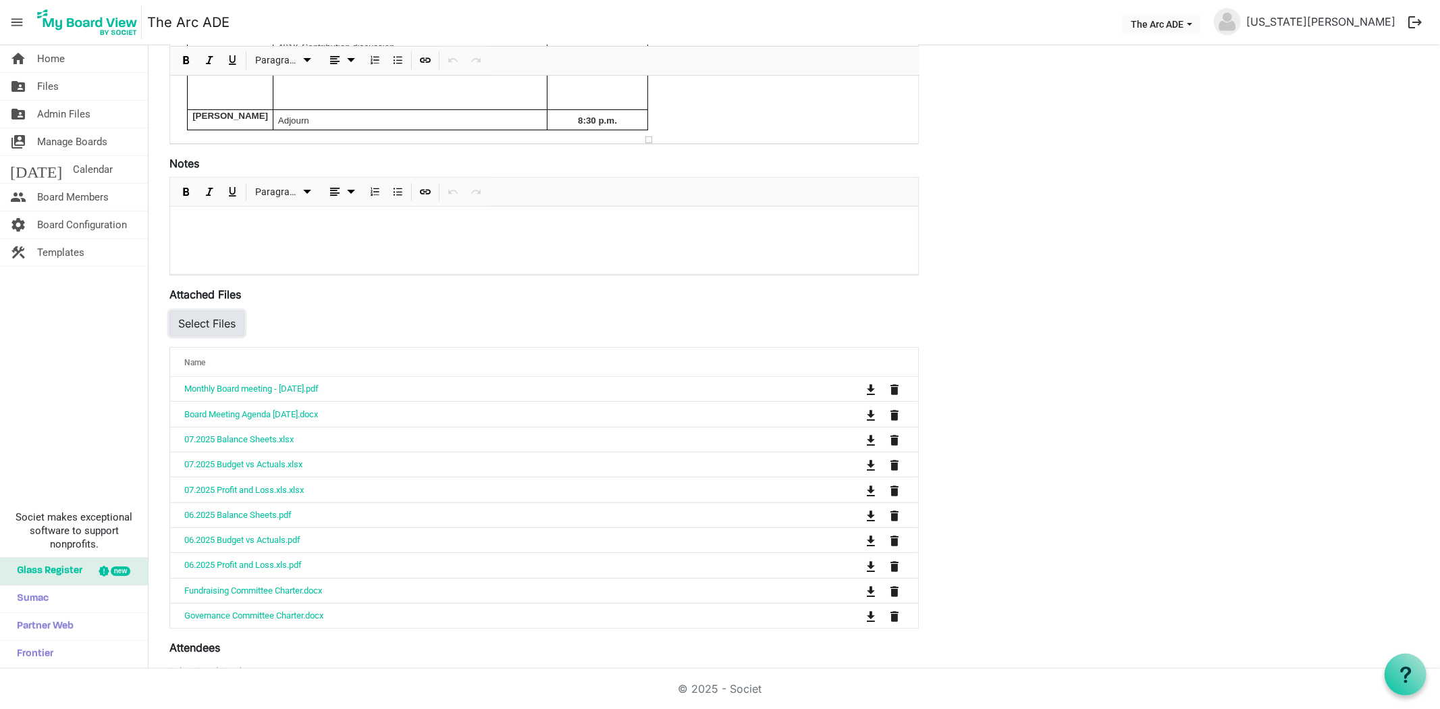
click at [213, 325] on button "Select Files" at bounding box center [206, 324] width 75 height 26
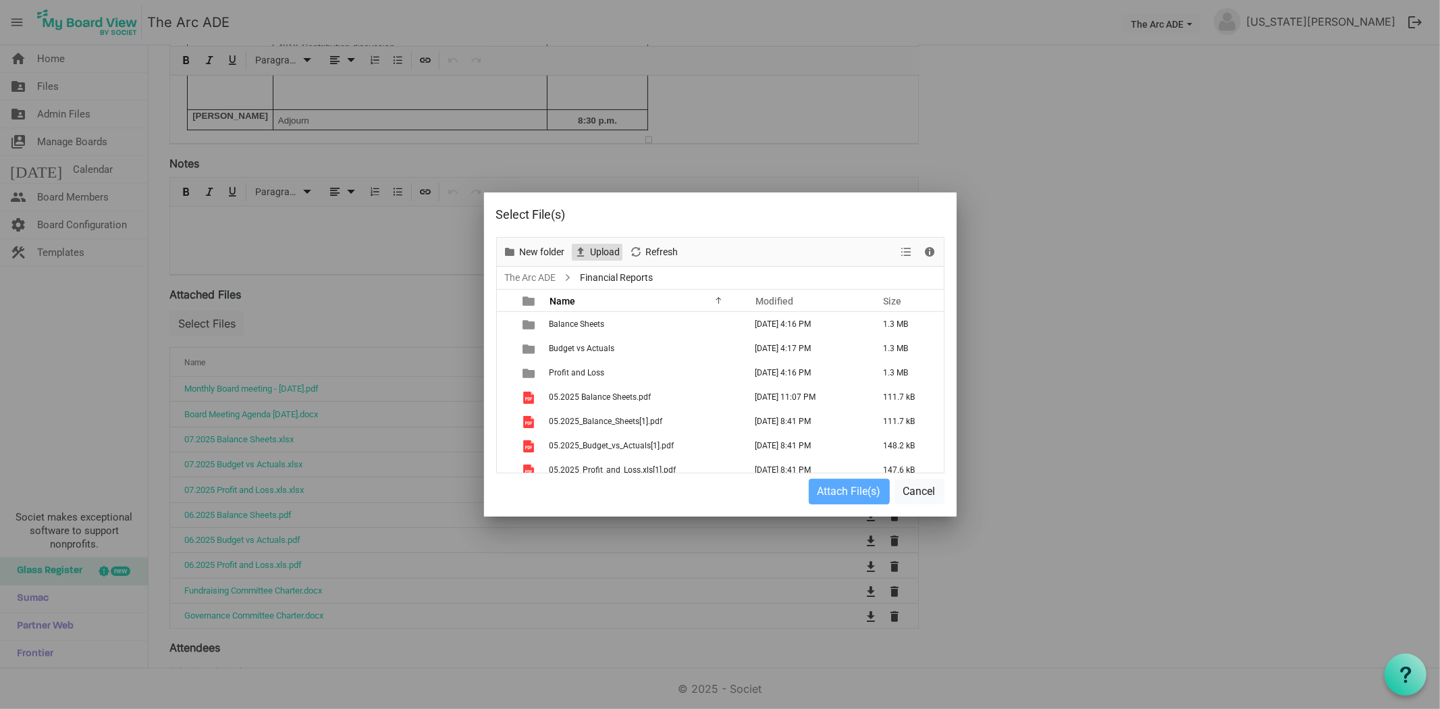
click at [612, 252] on span "Upload" at bounding box center [605, 252] width 32 height 17
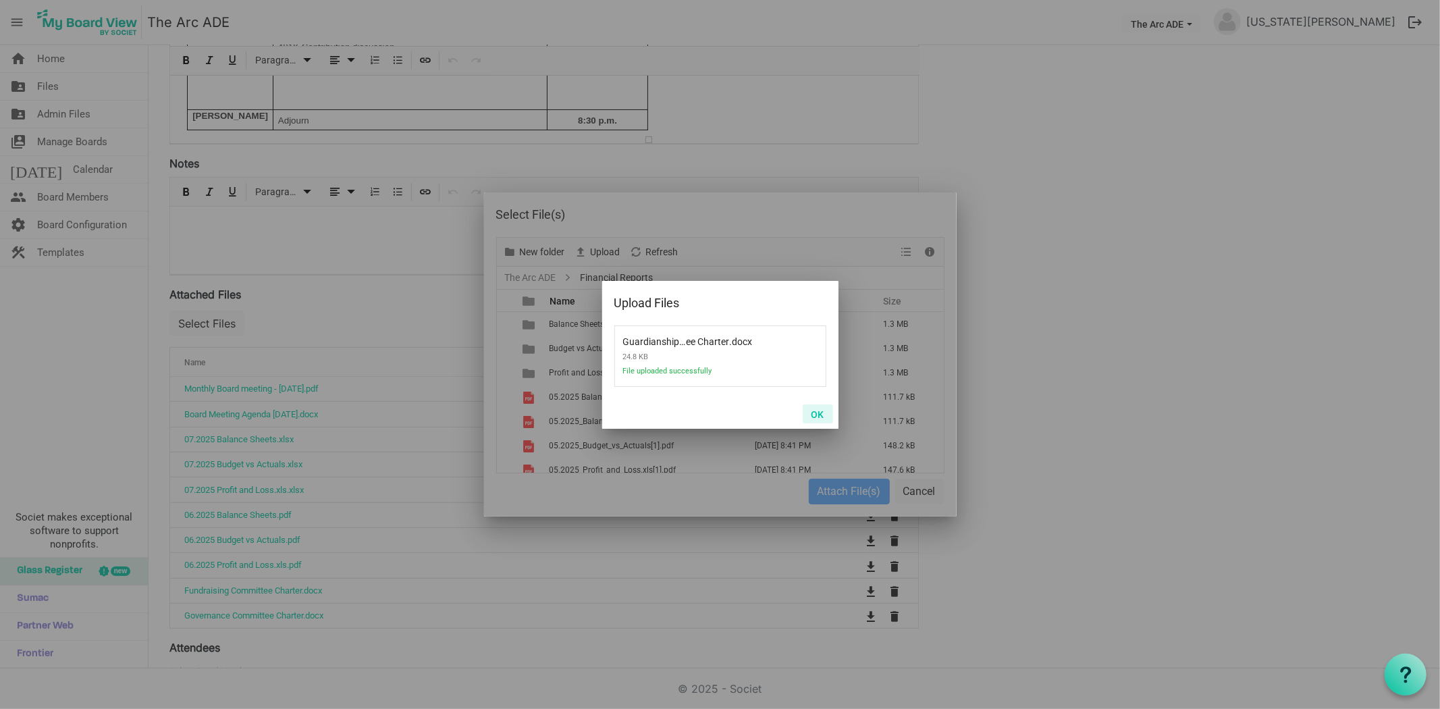
click at [818, 415] on button "OK" at bounding box center [818, 413] width 30 height 19
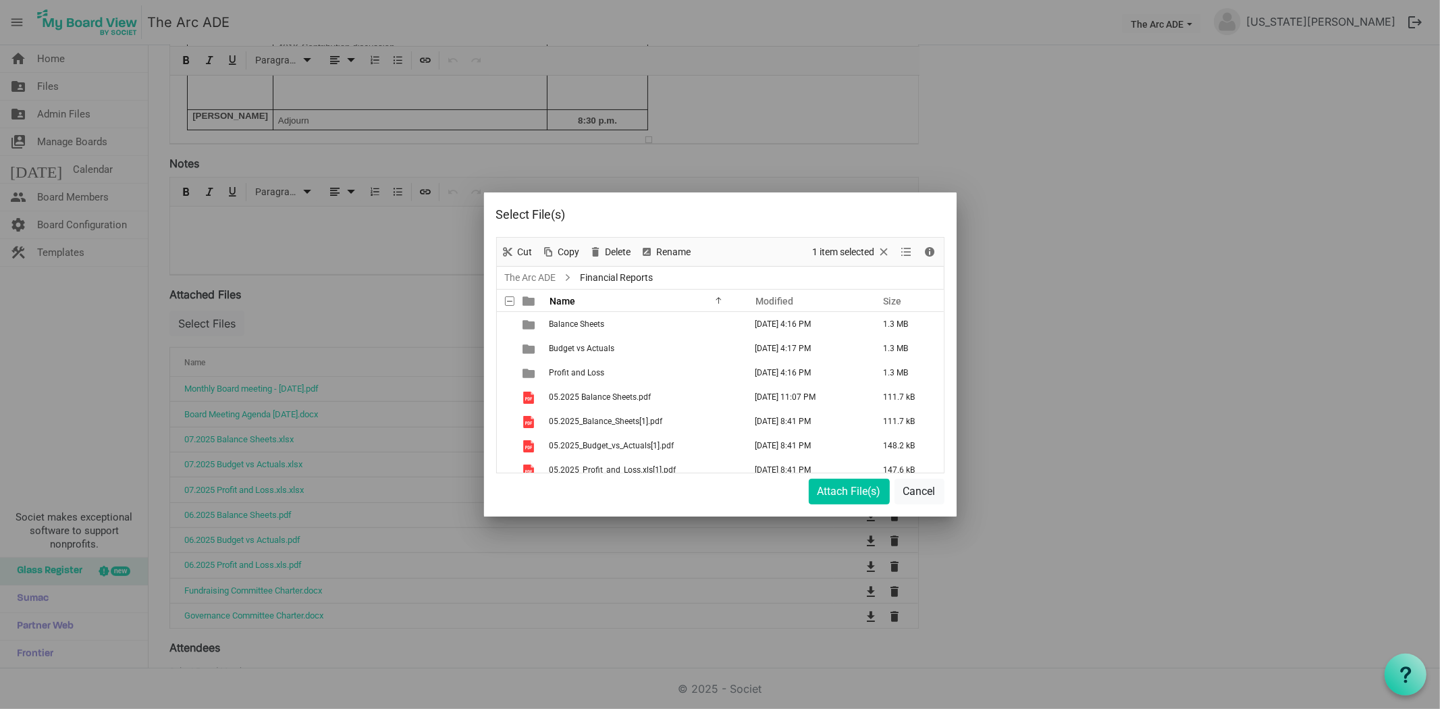
scroll to position [300, 0]
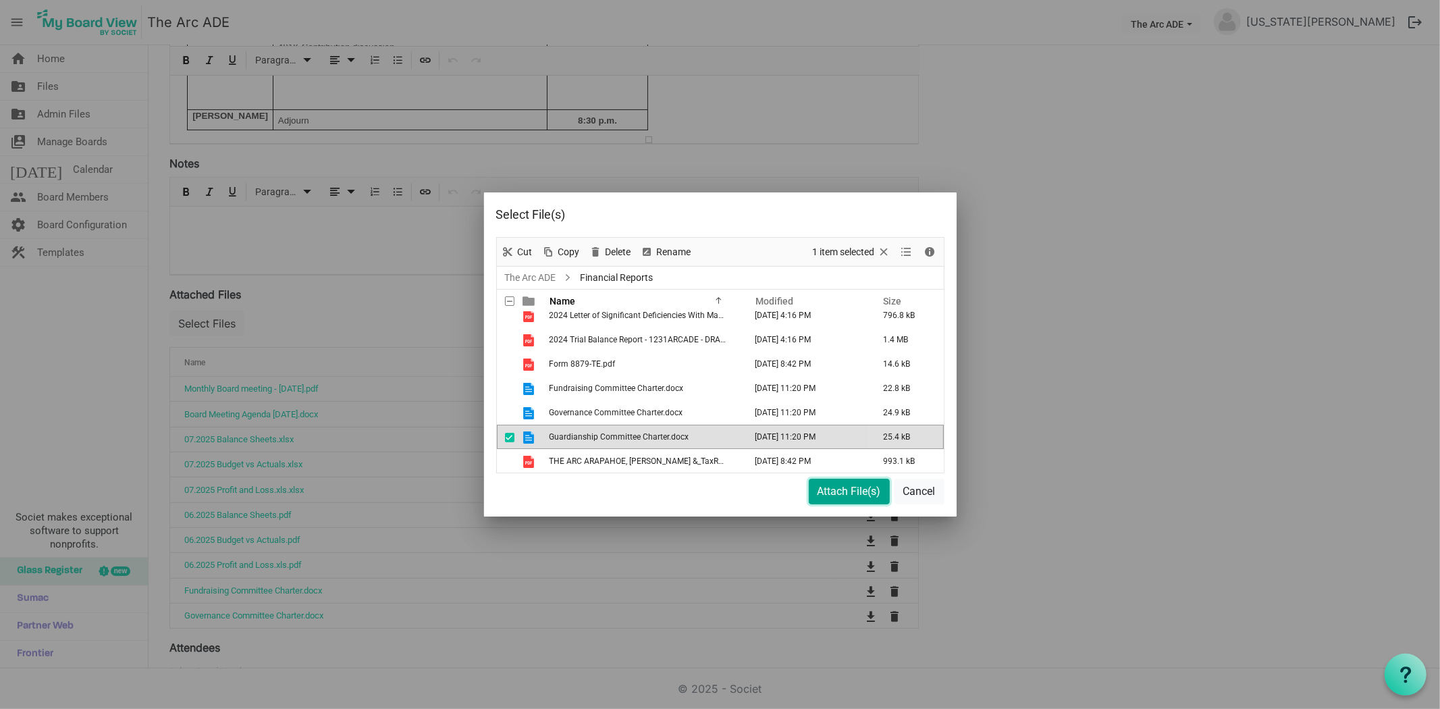
click at [847, 493] on button "Attach File(s)" at bounding box center [849, 492] width 81 height 26
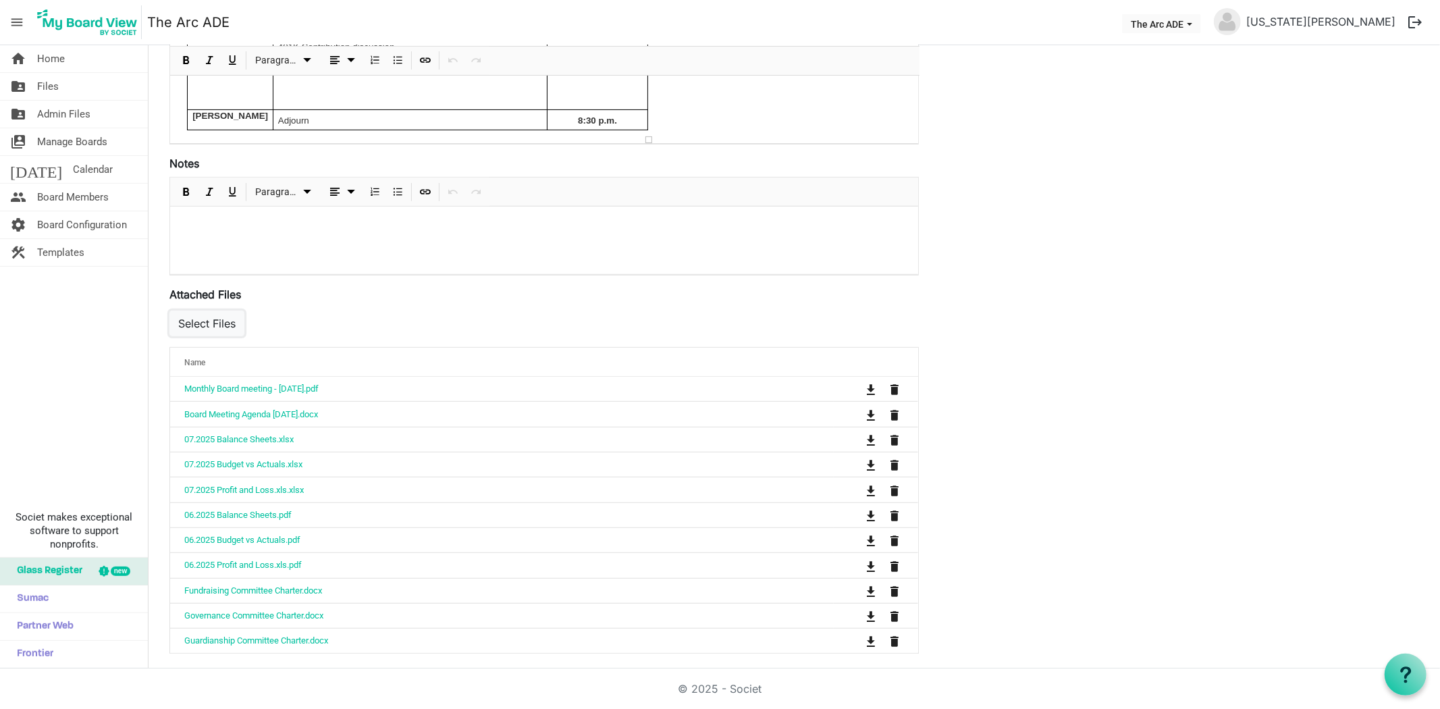
scroll to position [396, 0]
click at [208, 327] on button "Select Files" at bounding box center [206, 320] width 75 height 26
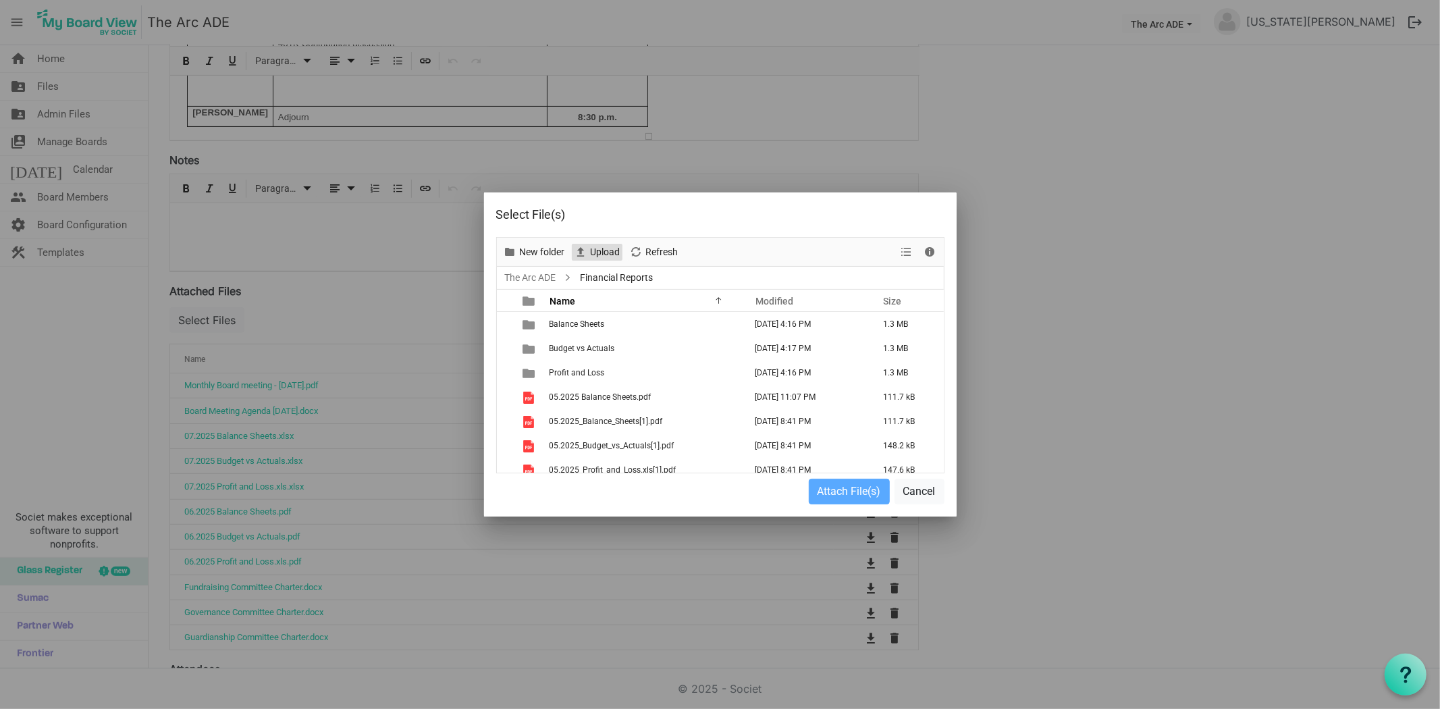
click at [609, 248] on span "Upload" at bounding box center [605, 252] width 32 height 17
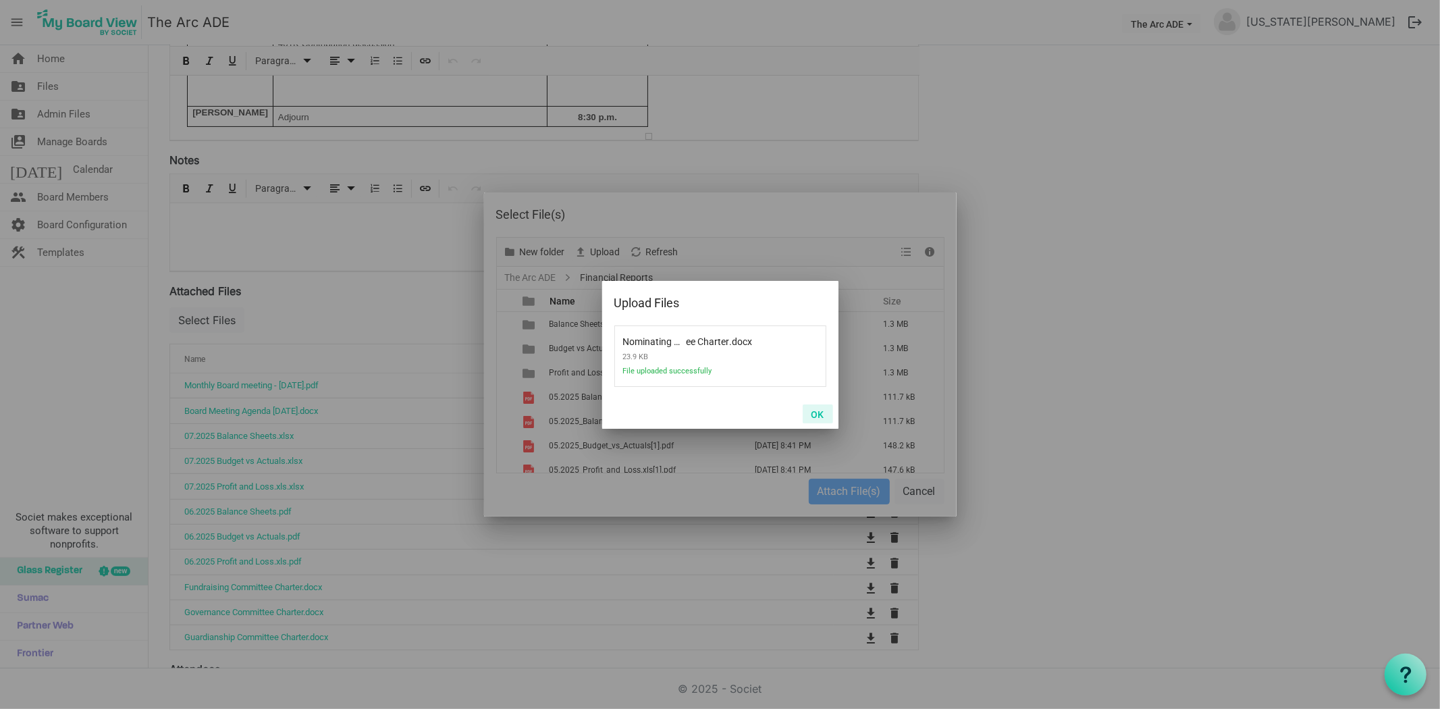
click at [820, 412] on button "OK" at bounding box center [818, 413] width 30 height 19
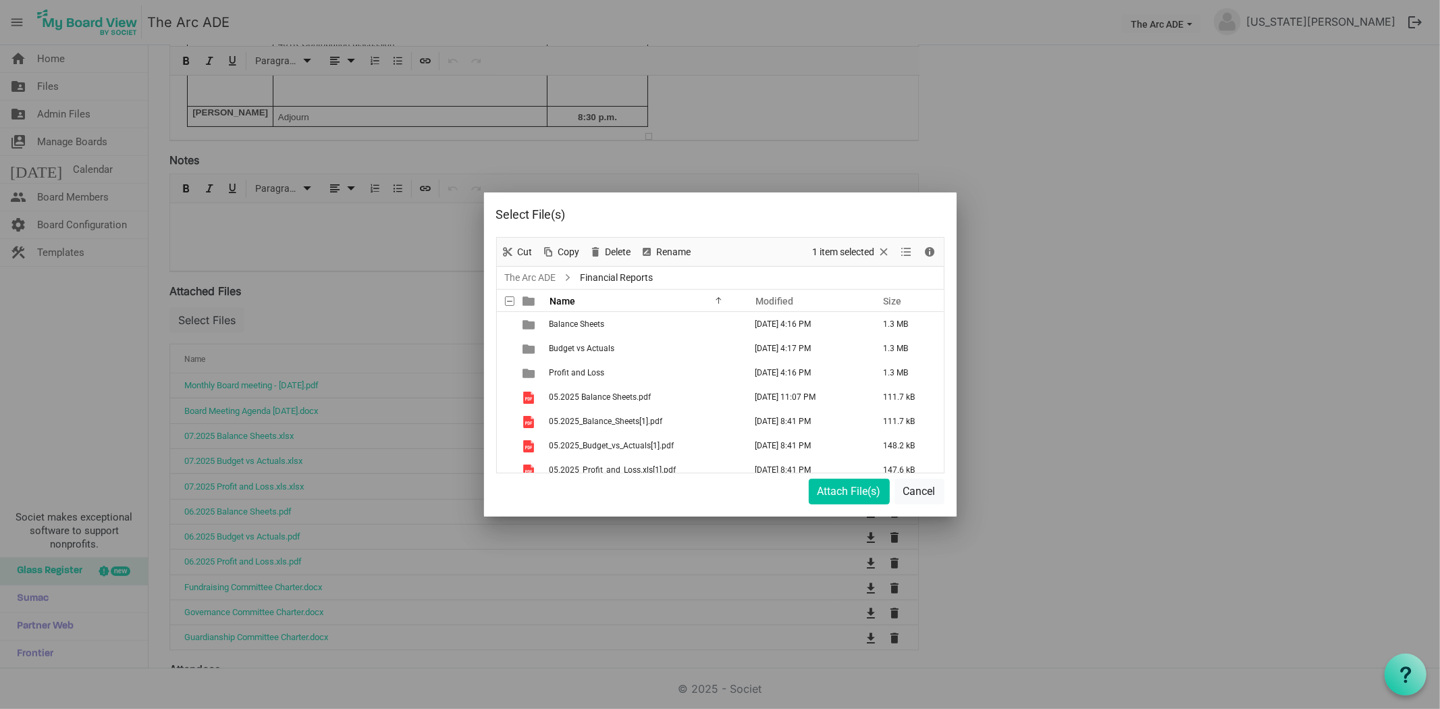
scroll to position [325, 0]
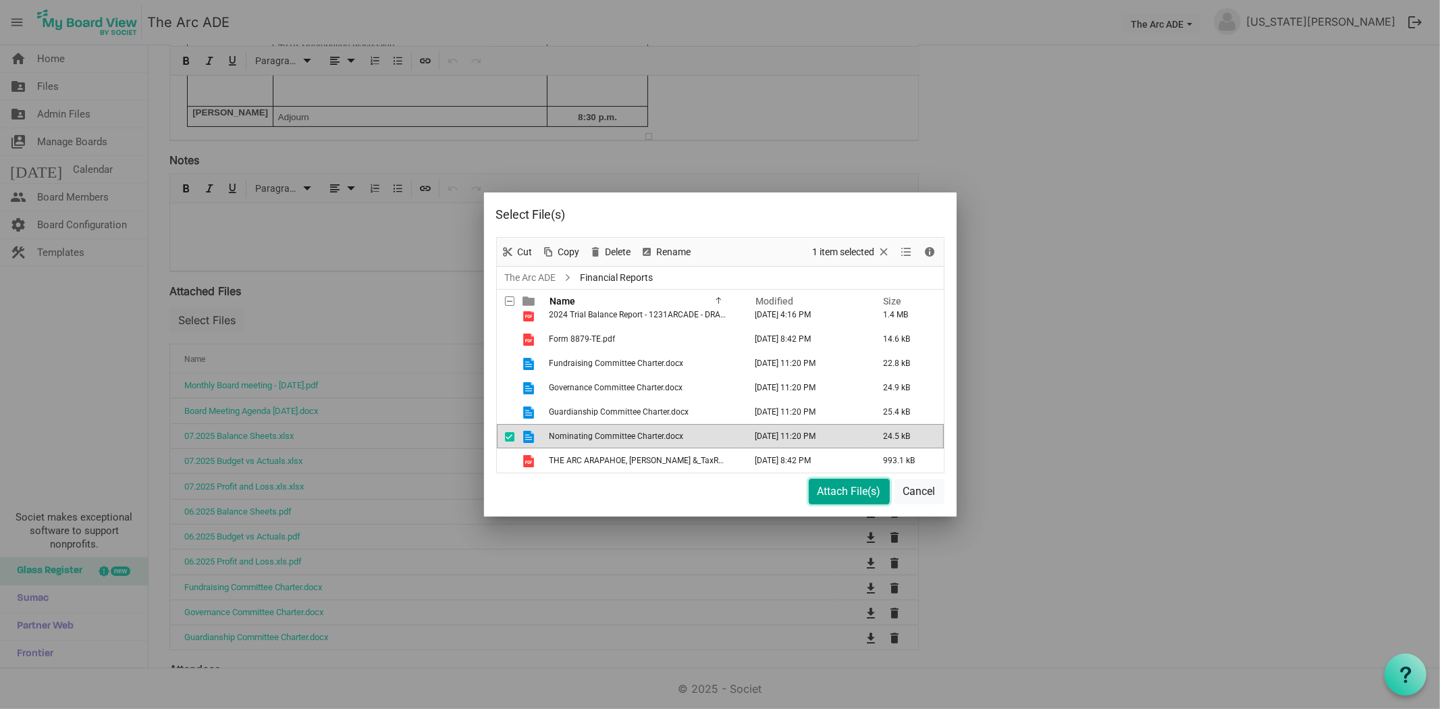
click at [855, 495] on button "Attach File(s)" at bounding box center [849, 492] width 81 height 26
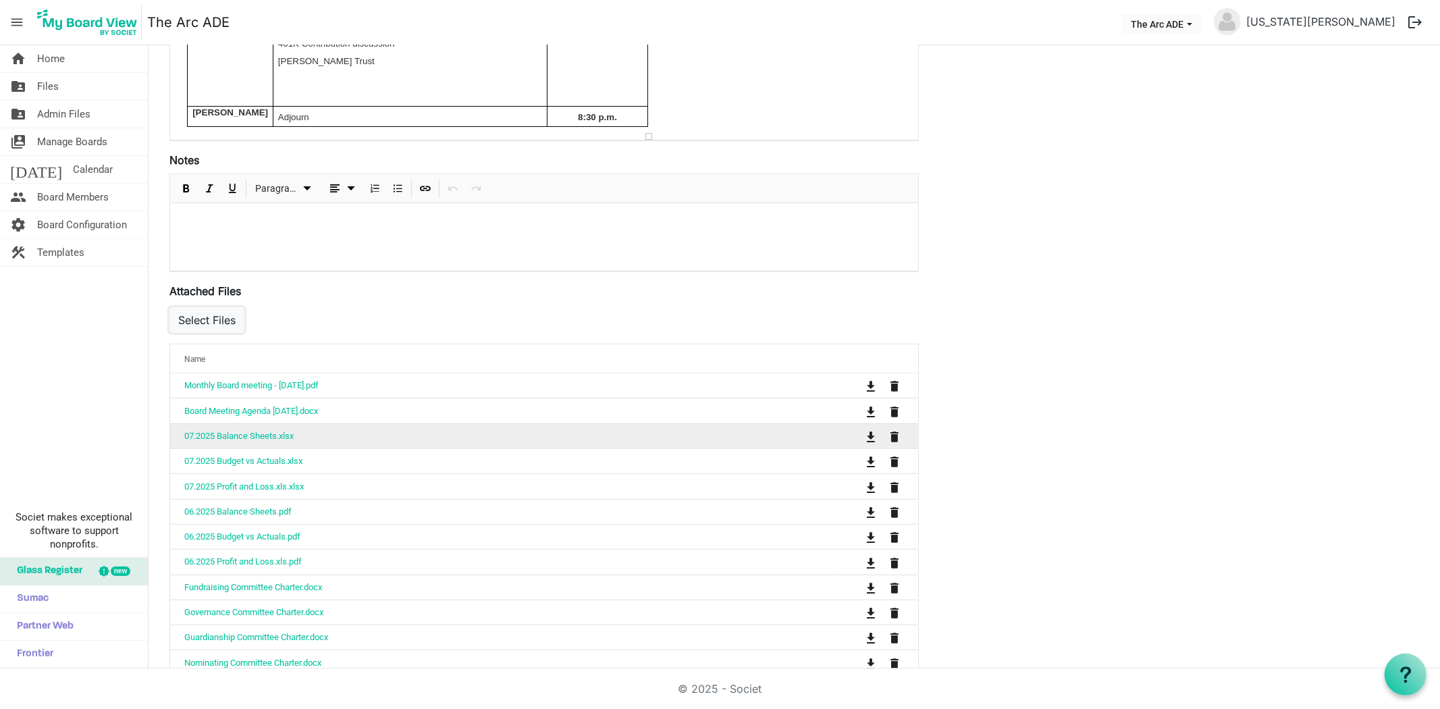
scroll to position [610, 0]
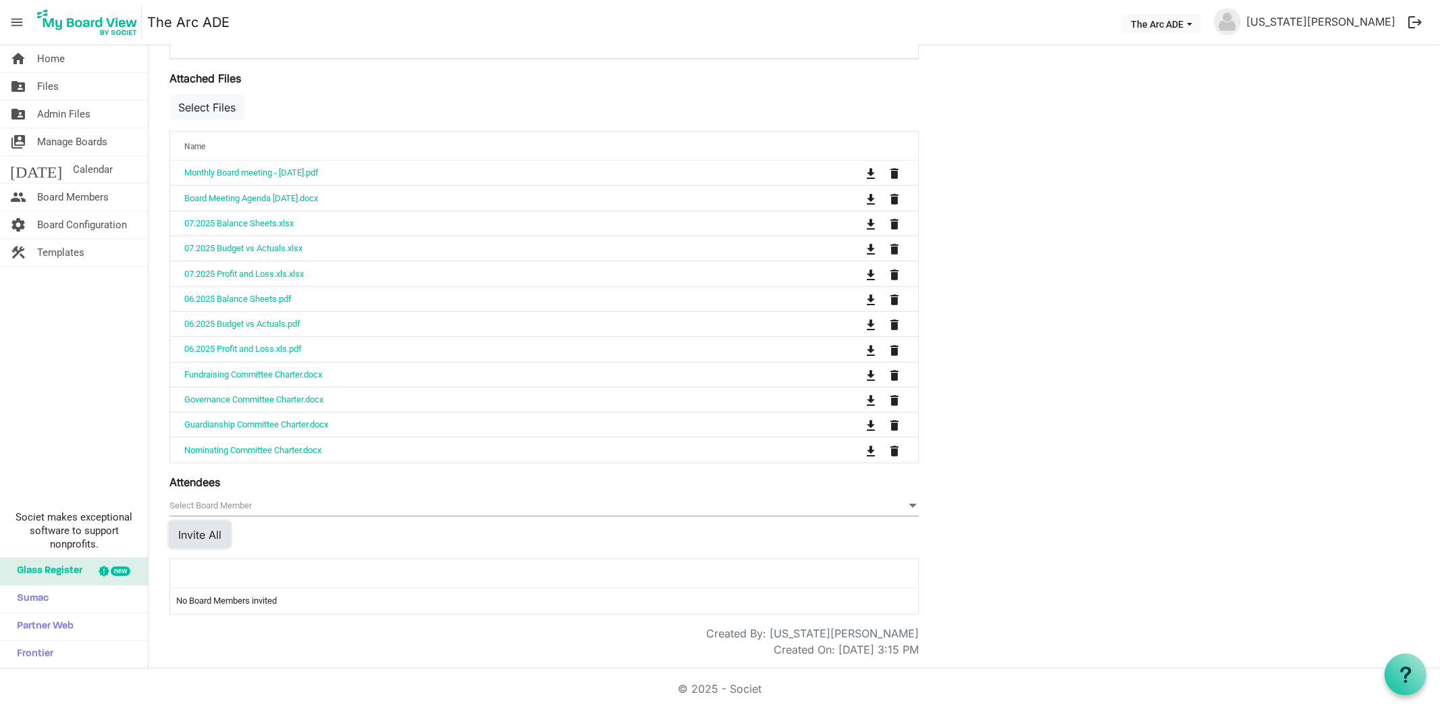
click at [203, 533] on button "Invite All" at bounding box center [199, 535] width 61 height 26
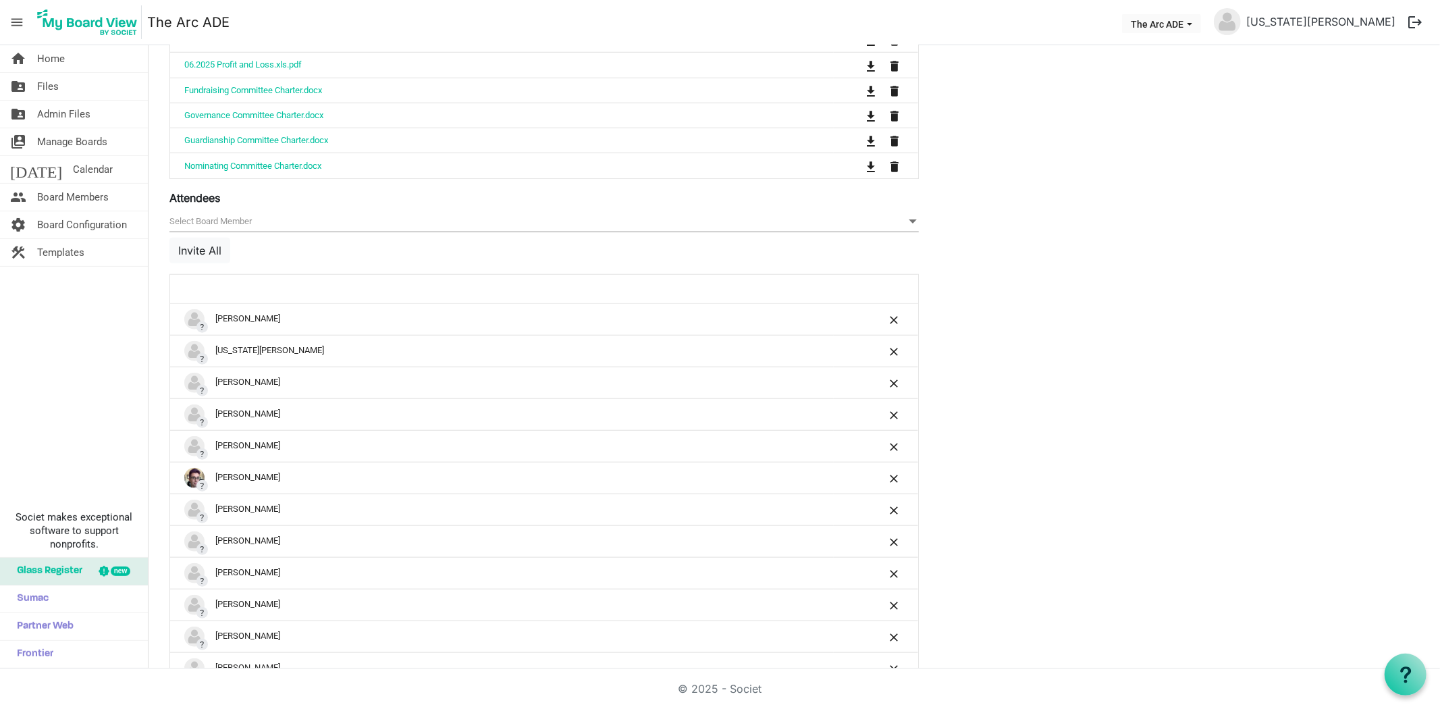
scroll to position [685, 0]
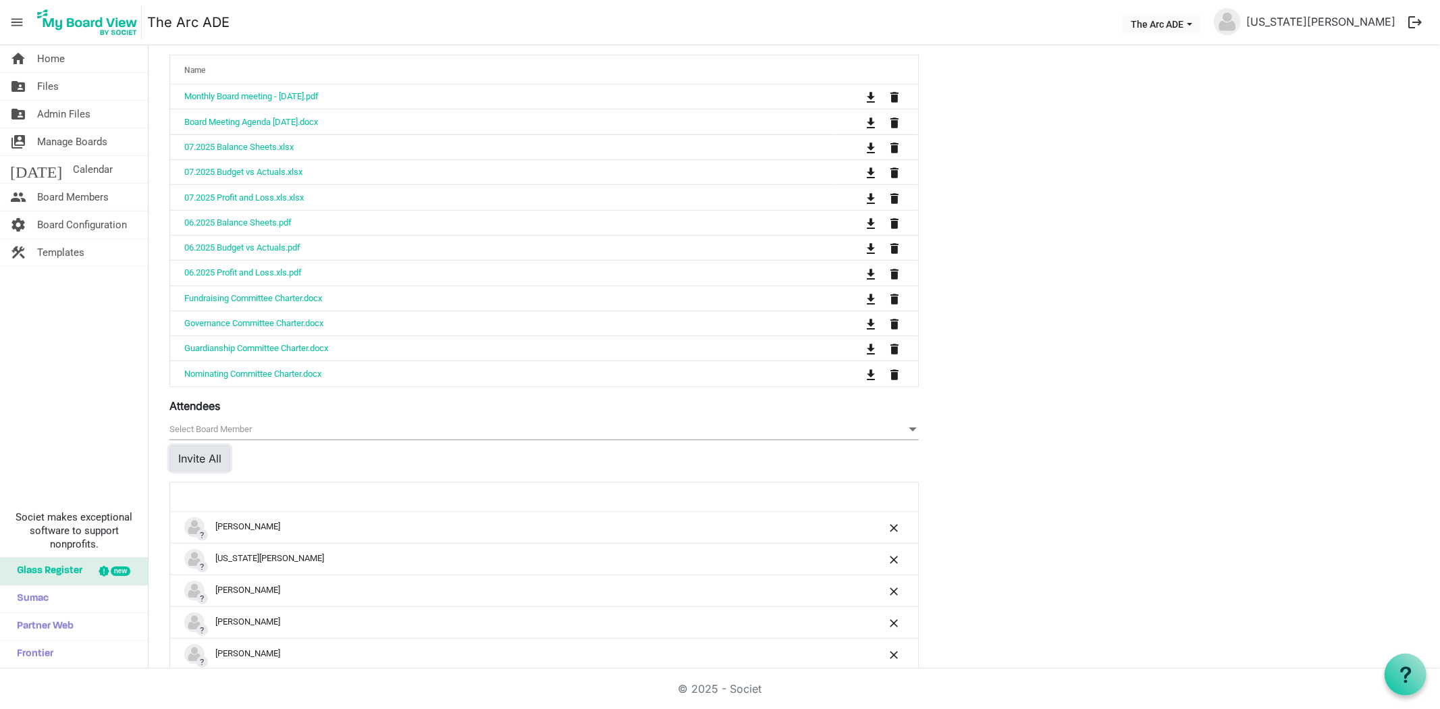
click at [188, 462] on button "Invite All" at bounding box center [199, 459] width 61 height 26
click at [909, 432] on span at bounding box center [913, 429] width 12 height 15
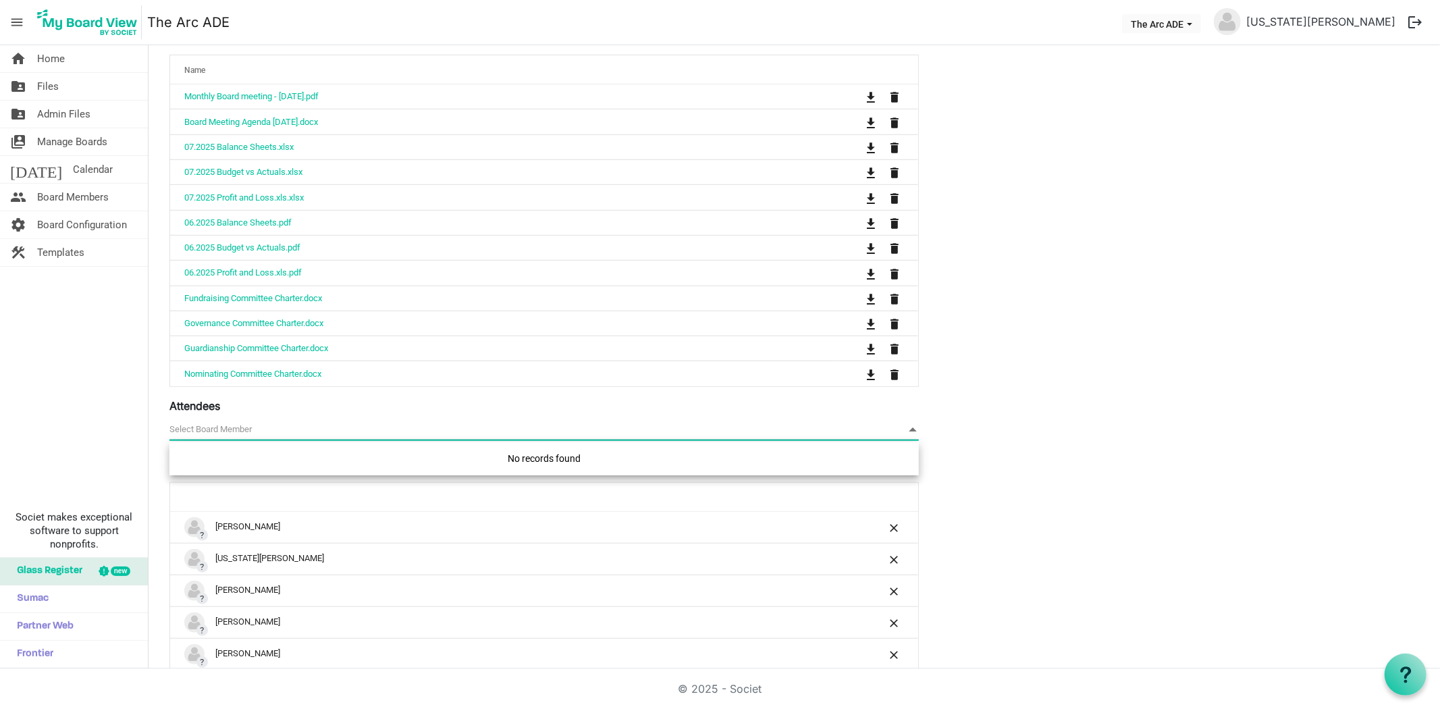
click at [1081, 437] on div "Save Cancel August Board Meeting Start Time 8/20/2025 6:30 PM End Time 8/20/202…" at bounding box center [794, 222] width 1270 height 1617
